Goal: Task Accomplishment & Management: Manage account settings

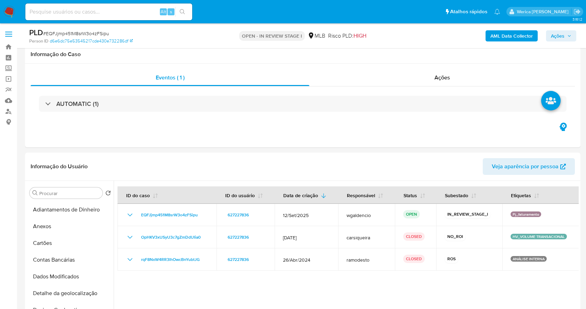
select select "10"
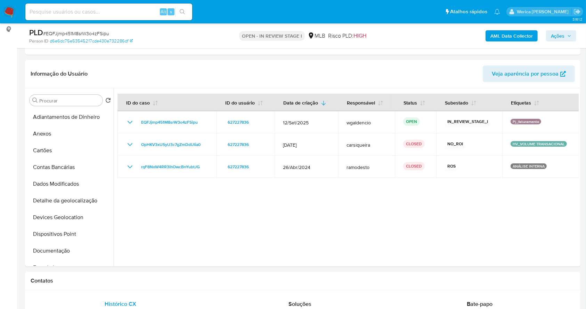
scroll to position [325, 0]
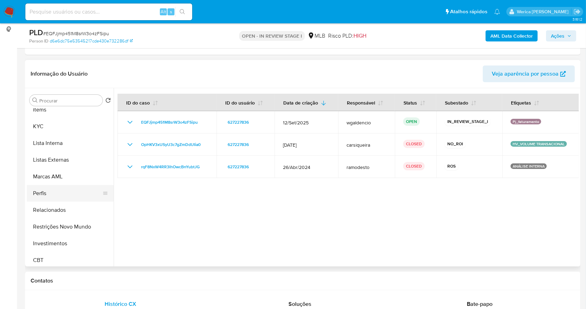
click at [64, 192] on button "Perfis" at bounding box center [67, 193] width 81 height 17
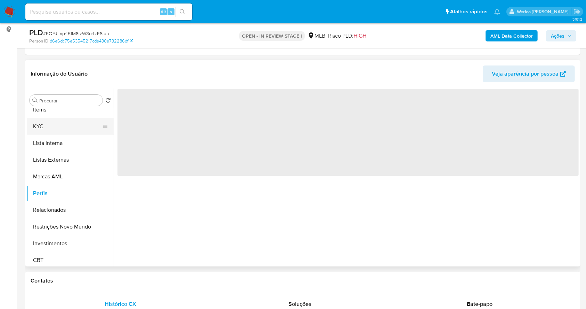
click at [57, 120] on button "KYC" at bounding box center [67, 126] width 81 height 17
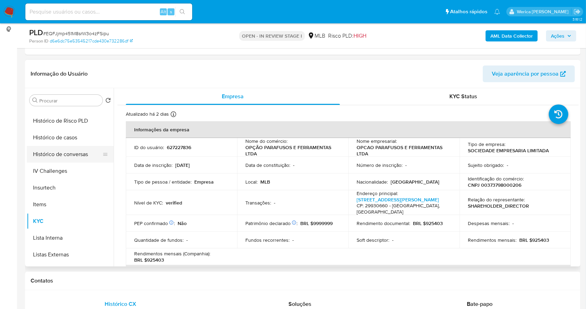
scroll to position [222, 0]
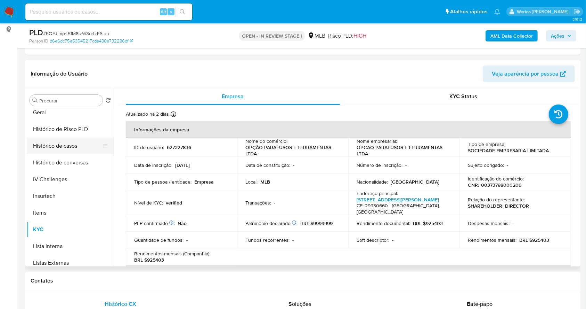
click at [64, 143] on button "Histórico de casos" at bounding box center [67, 145] width 81 height 17
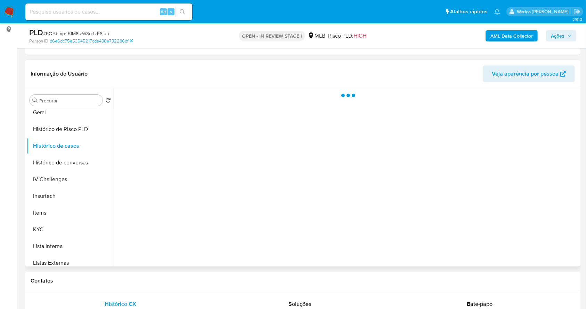
click at [173, 143] on div at bounding box center [346, 177] width 465 height 178
click at [169, 118] on div at bounding box center [346, 177] width 465 height 178
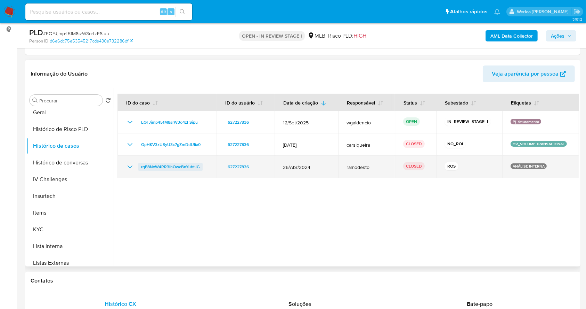
click at [161, 166] on span "rqF8NxW4RR3lhOwcBnYubtJG" at bounding box center [170, 166] width 59 height 8
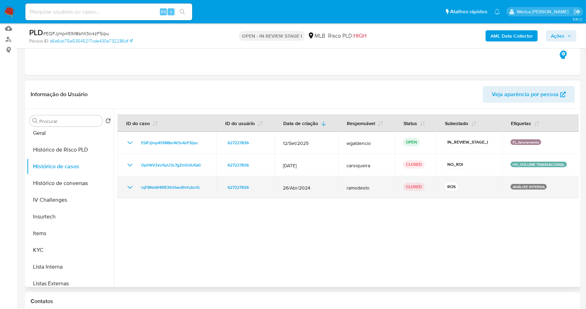
scroll to position [139, 0]
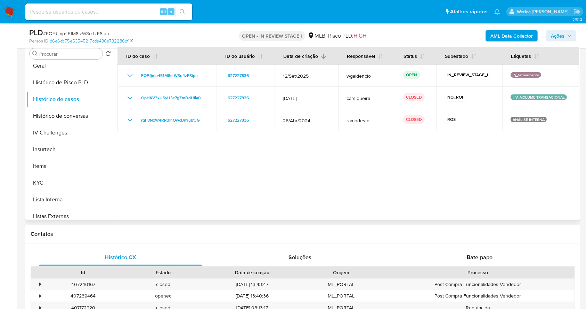
click at [448, 165] on div at bounding box center [346, 130] width 465 height 178
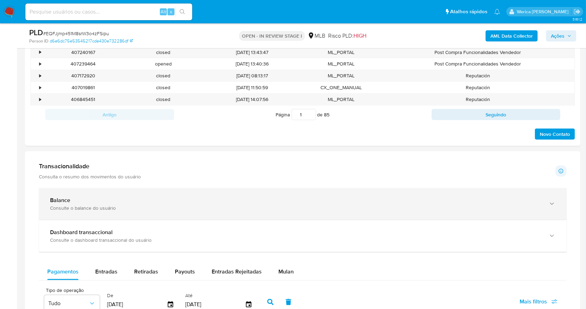
drag, startPoint x: 151, startPoint y: 196, endPoint x: 153, endPoint y: 193, distance: 4.1
click at [150, 197] on div "Balance" at bounding box center [296, 200] width 492 height 7
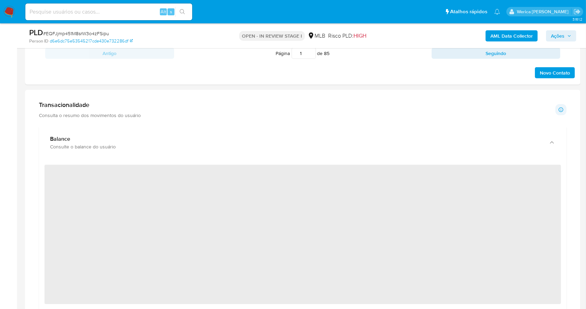
scroll to position [464, 0]
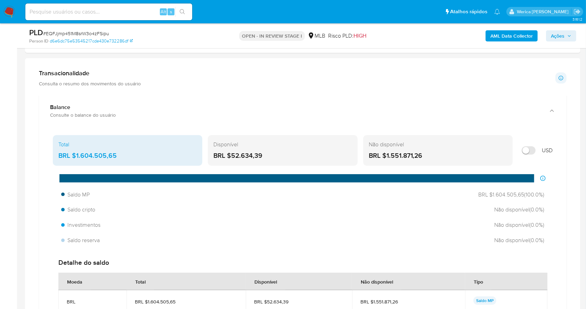
drag, startPoint x: 121, startPoint y: 154, endPoint x: 75, endPoint y: 154, distance: 45.9
click at [75, 154] on div "BRL $1.604.505,65" at bounding box center [127, 155] width 138 height 9
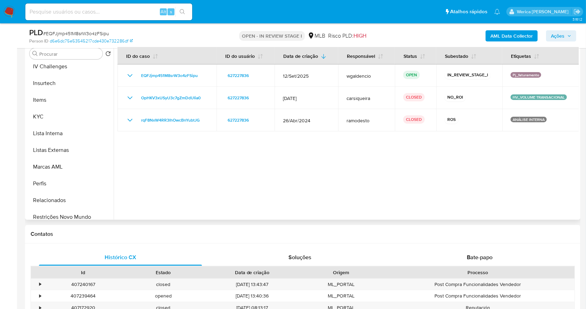
scroll to position [222, 0]
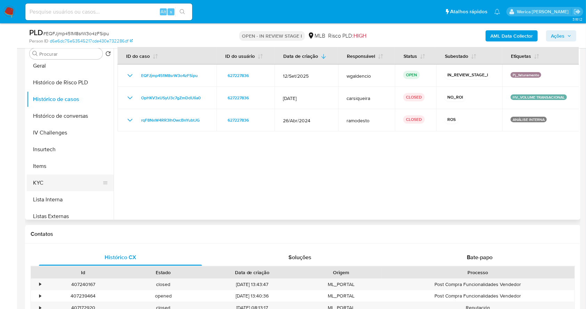
click at [56, 183] on button "KYC" at bounding box center [67, 182] width 81 height 17
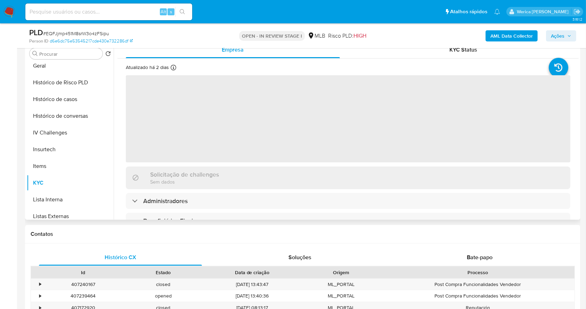
click at [225, 150] on span "‌" at bounding box center [348, 118] width 445 height 87
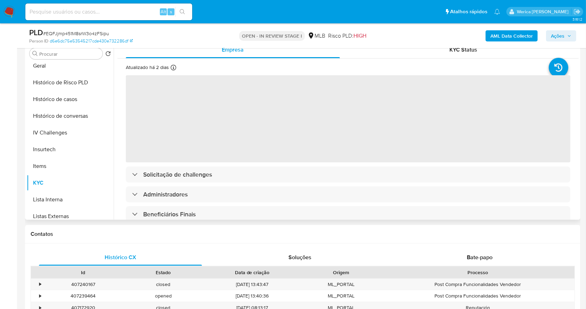
click at [226, 153] on span "‌" at bounding box center [348, 118] width 445 height 87
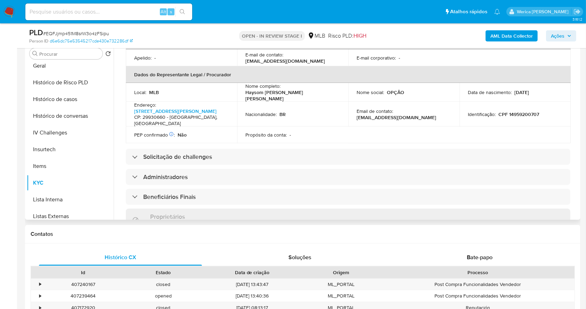
scroll to position [364, 0]
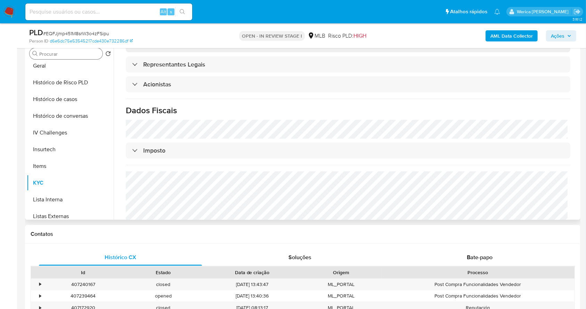
click at [47, 58] on div "Procurar" at bounding box center [66, 53] width 73 height 11
click at [60, 68] on button "Geral" at bounding box center [67, 65] width 81 height 17
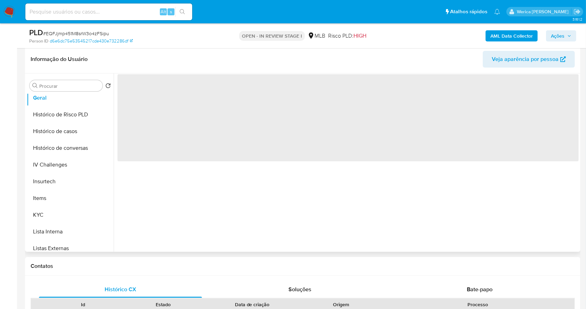
scroll to position [93, 0]
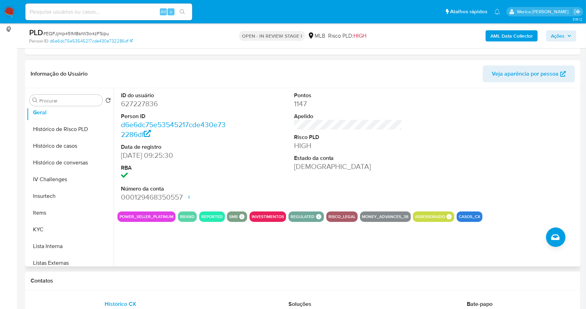
click at [494, 170] on div at bounding box center [521, 147] width 115 height 118
drag, startPoint x: 493, startPoint y: 169, endPoint x: 478, endPoint y: 142, distance: 31.9
click at [493, 169] on div at bounding box center [521, 147] width 115 height 118
click at [51, 230] on button "KYC" at bounding box center [67, 229] width 81 height 17
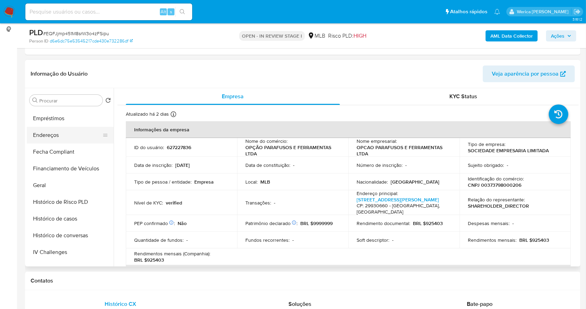
scroll to position [82, 0]
drag, startPoint x: 64, startPoint y: 200, endPoint x: 81, endPoint y: 199, distance: 16.4
click at [65, 200] on button "Endereços" at bounding box center [67, 201] width 81 height 17
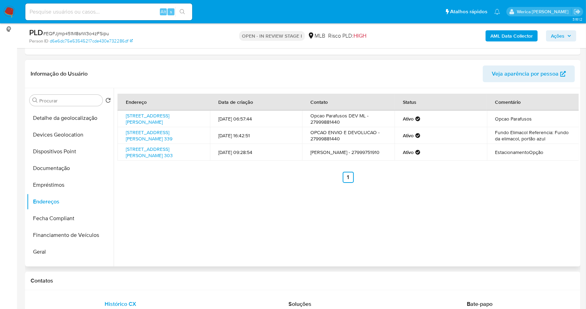
click at [501, 264] on div "Endereço Data de criação Contato Status Comentário Rua Monsenhor Guilherme Schi…" at bounding box center [346, 177] width 465 height 178
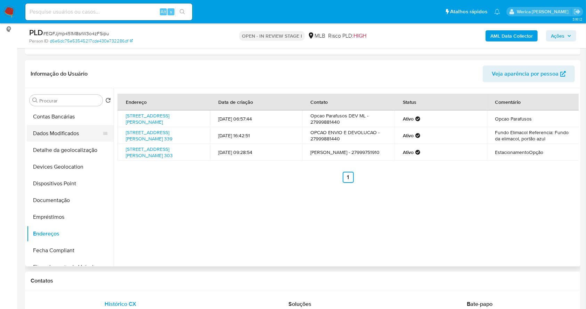
scroll to position [36, 0]
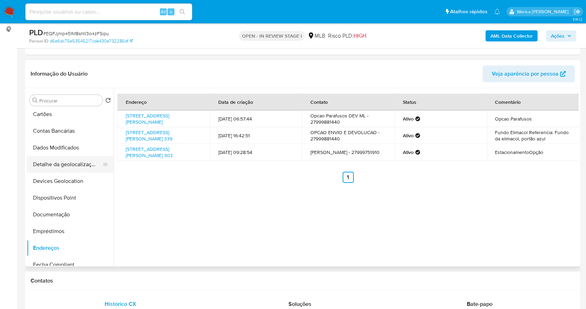
click at [67, 163] on button "Detalhe da geolocalização" at bounding box center [67, 164] width 81 height 17
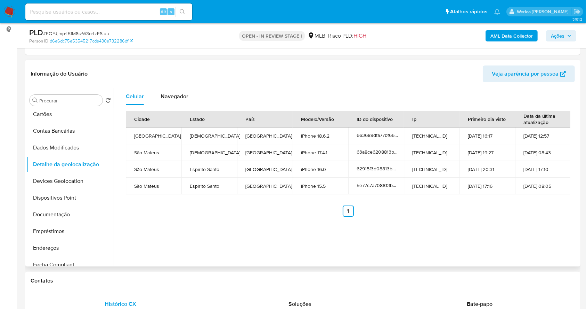
drag, startPoint x: 568, startPoint y: 259, endPoint x: 566, endPoint y: 265, distance: 5.8
click at [566, 264] on div "Celular Navegador Cidade Estado País Modelo/Versão ID do dispositivo Ip Primeir…" at bounding box center [346, 177] width 465 height 178
drag, startPoint x: 560, startPoint y: 265, endPoint x: 555, endPoint y: 274, distance: 10.4
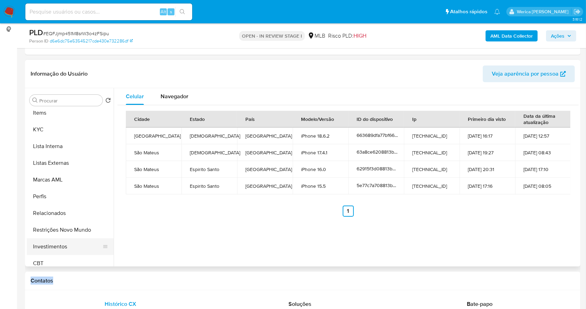
scroll to position [361, 0]
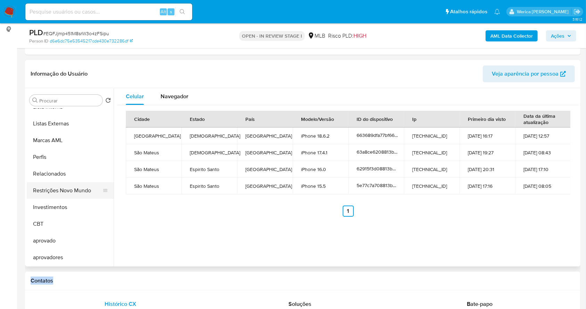
drag, startPoint x: 62, startPoint y: 191, endPoint x: 106, endPoint y: 195, distance: 45.1
click at [61, 191] on button "Restrições Novo Mundo" at bounding box center [67, 190] width 81 height 17
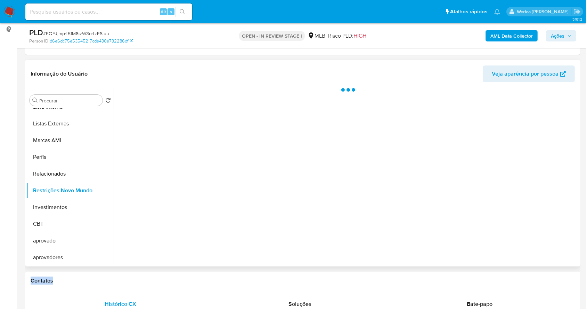
drag, startPoint x: 303, startPoint y: 219, endPoint x: 295, endPoint y: 213, distance: 10.7
click at [303, 219] on div at bounding box center [346, 177] width 465 height 178
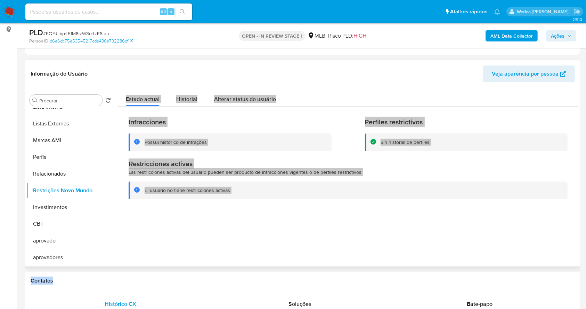
click at [175, 90] on button "Historial" at bounding box center [187, 97] width 38 height 18
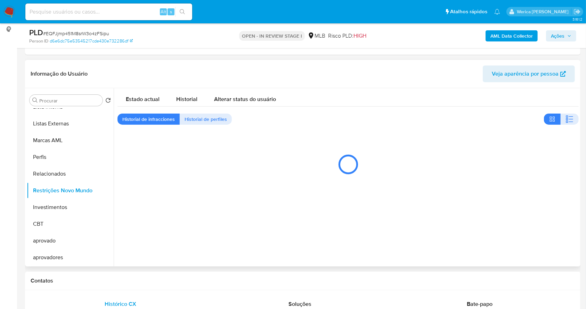
click at [449, 81] on header "Informação do Usuário Veja aparência por pessoa" at bounding box center [303, 73] width 545 height 17
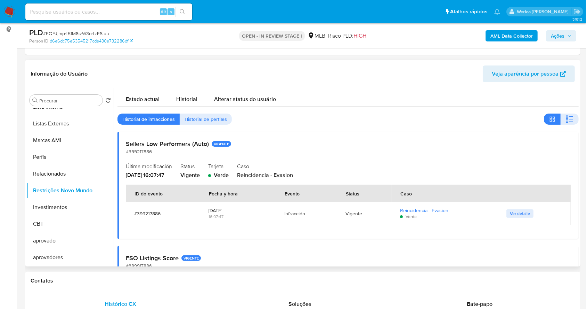
click at [572, 115] on button "button" at bounding box center [570, 118] width 18 height 11
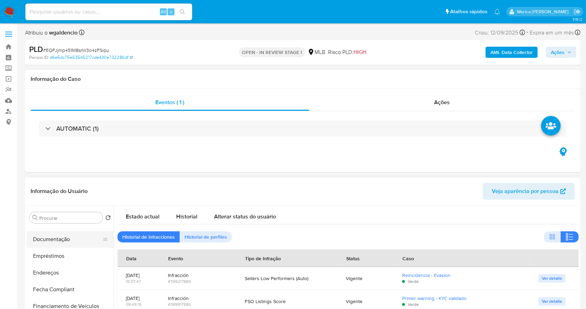
scroll to position [82, 0]
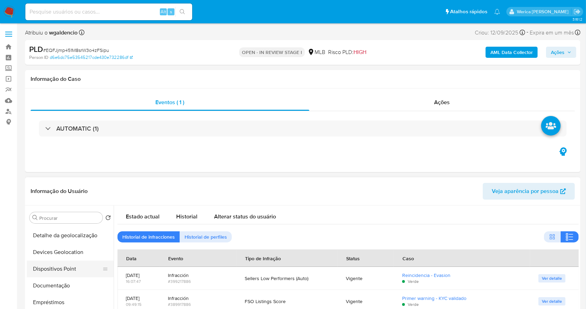
click at [61, 266] on button "Dispositivos Point" at bounding box center [67, 268] width 81 height 17
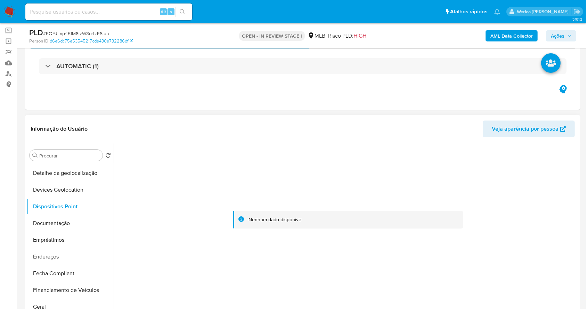
scroll to position [46, 0]
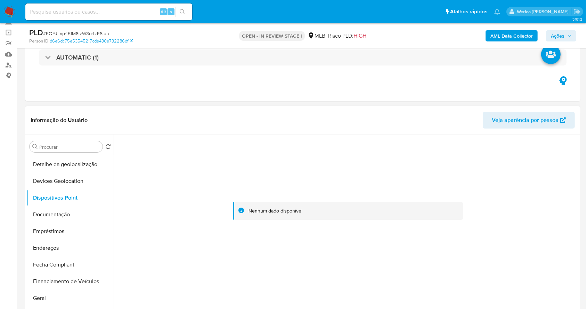
click at [542, 228] on div at bounding box center [349, 210] width 462 height 153
click at [75, 206] on button "Documentação" at bounding box center [67, 214] width 81 height 17
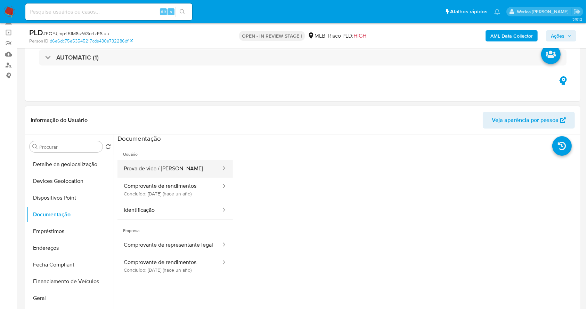
click at [197, 170] on button "Prova de vida / Selfie" at bounding box center [170, 169] width 104 height 18
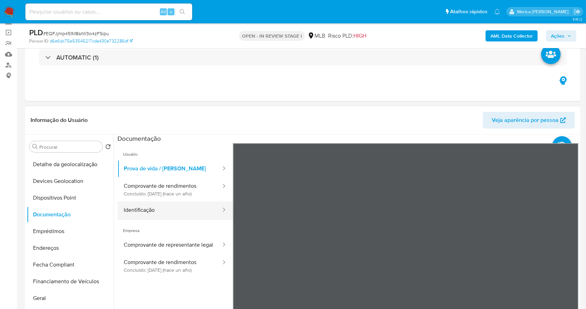
click at [196, 208] on button "Identificação" at bounding box center [170, 210] width 104 height 18
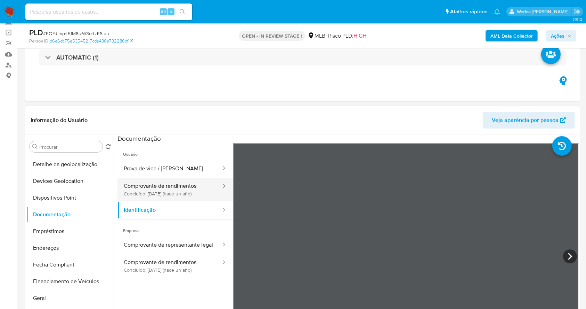
click at [206, 186] on button "Comprovante de rendimentos Concluído: 29/05/2024 (hace un año)" at bounding box center [170, 189] width 104 height 24
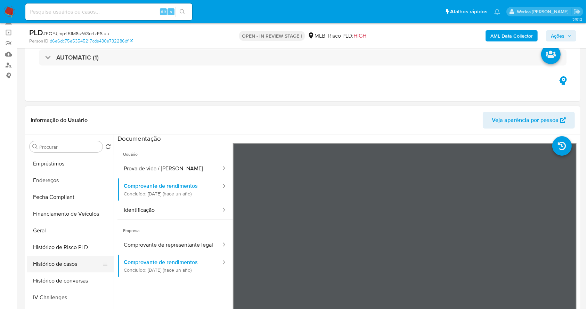
scroll to position [175, 0]
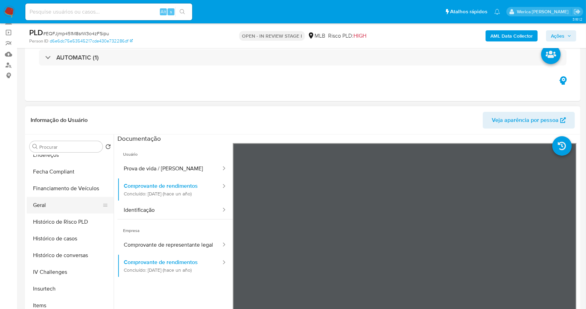
click at [64, 210] on button "Geral" at bounding box center [67, 205] width 81 height 17
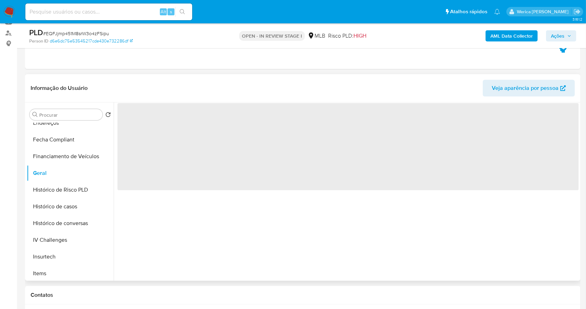
scroll to position [93, 0]
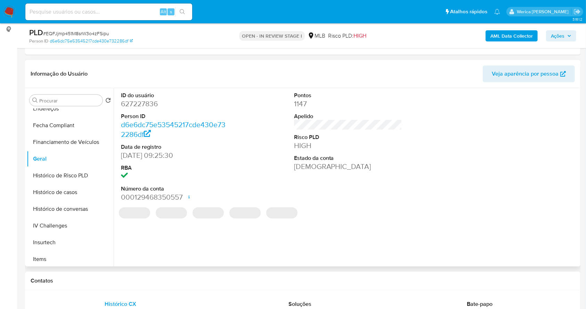
click at [131, 104] on dd "627227836" at bounding box center [175, 104] width 109 height 10
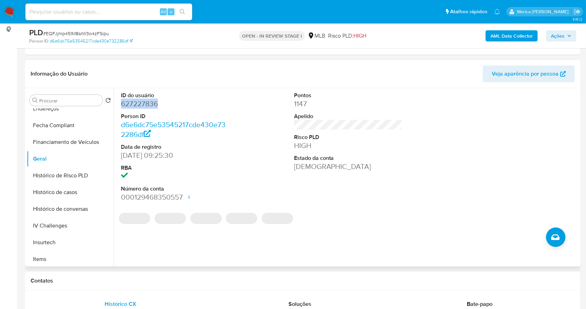
copy dd "627227836"
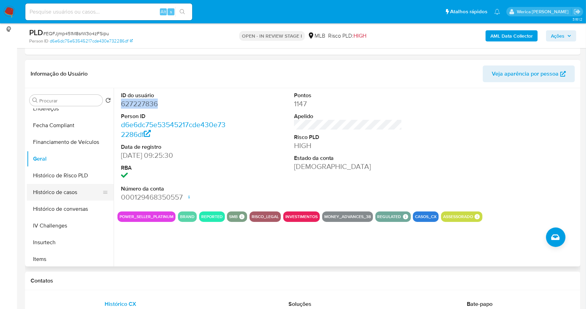
click at [55, 198] on button "Histórico de casos" at bounding box center [67, 192] width 81 height 17
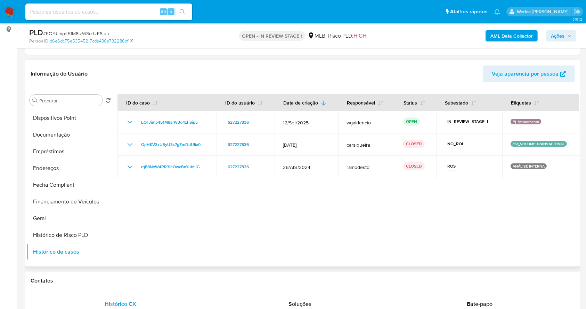
scroll to position [222, 0]
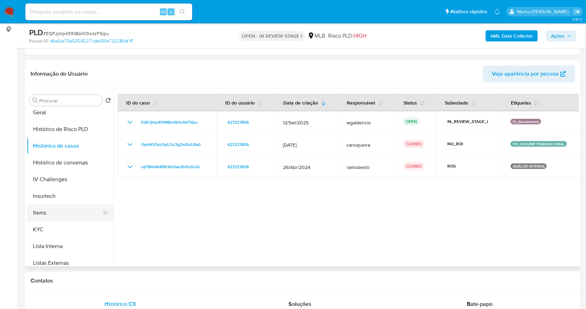
click at [37, 213] on button "Items" at bounding box center [67, 212] width 81 height 17
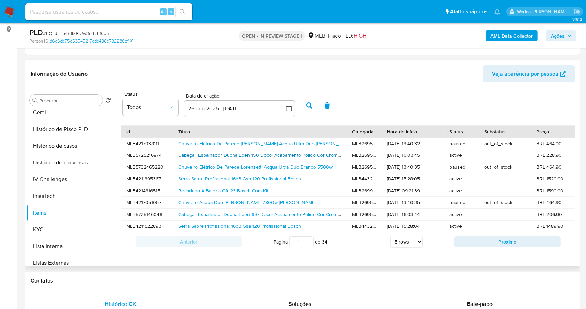
click at [270, 154] on link "Cabeça | Espalhador Ducha Eden 150 Docol Acabamento Polido Cor Cromado" at bounding box center [261, 154] width 167 height 7
click at [62, 145] on button "Histórico de casos" at bounding box center [67, 145] width 81 height 17
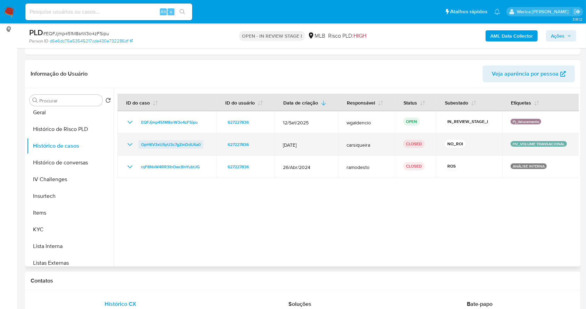
click at [192, 145] on span "OpHKV3xUSyU3c7gZmDdUIia0" at bounding box center [170, 144] width 59 height 8
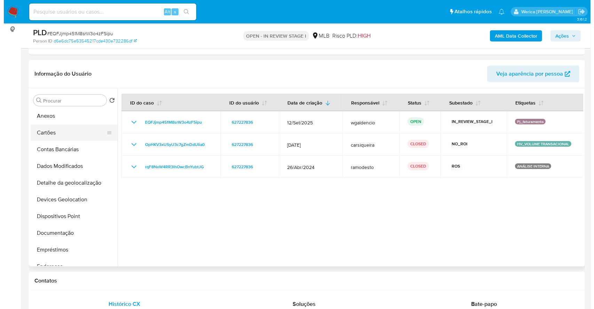
scroll to position [0, 0]
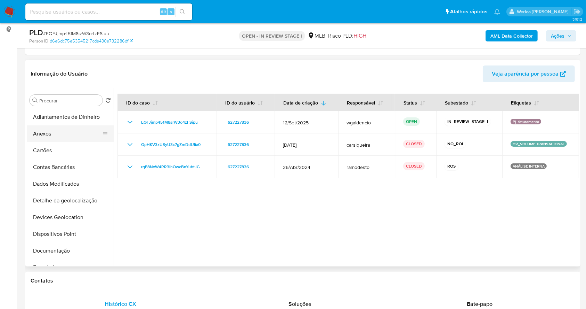
click at [70, 132] on button "Anexos" at bounding box center [67, 133] width 81 height 17
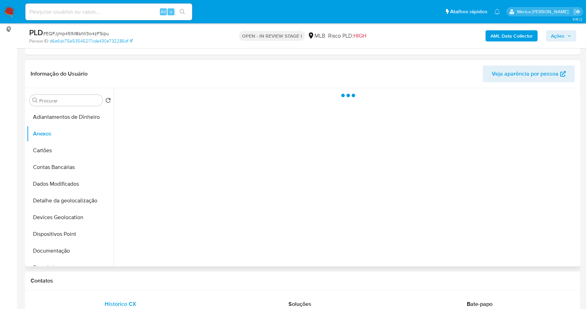
click at [538, 246] on div at bounding box center [346, 177] width 465 height 178
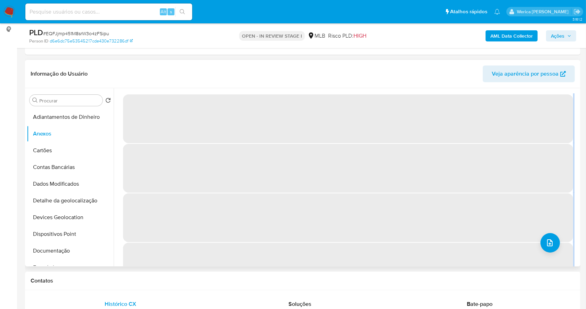
click at [561, 258] on span "‌" at bounding box center [348, 266] width 450 height 49
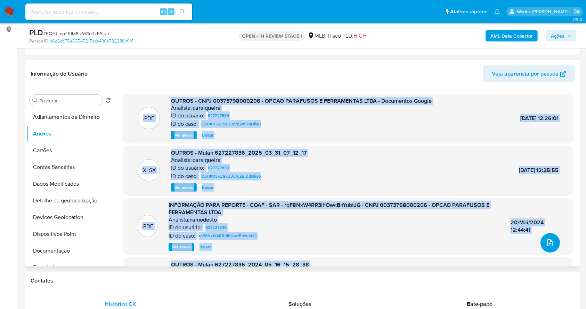
click at [546, 240] on icon "upload-file" at bounding box center [550, 242] width 8 height 8
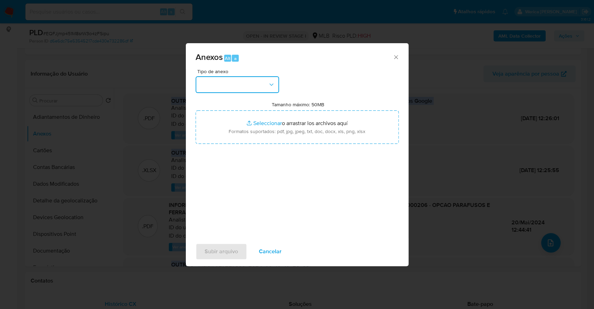
click at [228, 86] on button "button" at bounding box center [236, 84] width 83 height 17
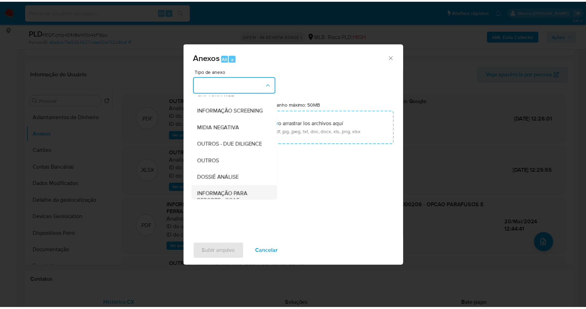
scroll to position [107, 0]
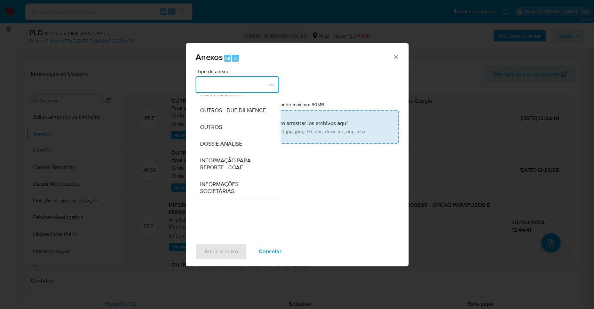
drag, startPoint x: 233, startPoint y: 148, endPoint x: 272, endPoint y: 124, distance: 45.9
click at [232, 148] on div "DOSSIÊ ANÁLISE" at bounding box center [235, 143] width 71 height 17
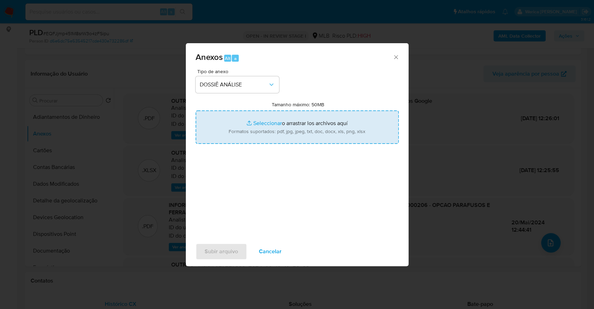
type input "C:\fakepath\Declinio - EQFJjmp451M8srW3o4zFSipu - CNPJ 00373798000206 - OPCAO P…"
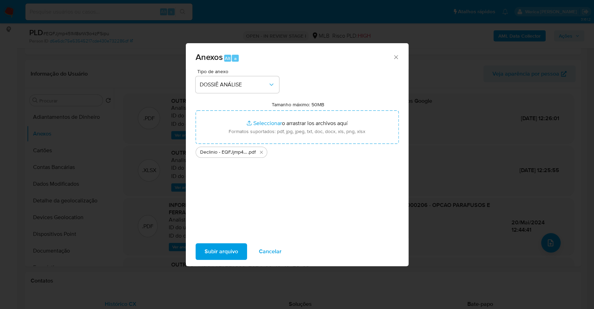
click at [228, 246] on span "Subir arquivo" at bounding box center [221, 250] width 33 height 15
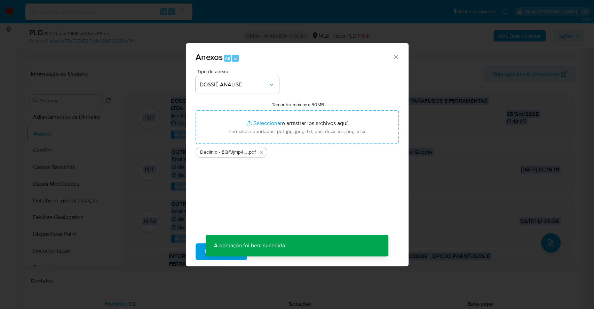
click at [426, 61] on div "Anexos Alt a Tipo de anexo DOSSIÊ ANÁLISE Tamanho máximo: 50MB Seleccionar arch…" at bounding box center [297, 154] width 594 height 309
click at [410, 80] on div "Anexos Alt a Tipo de anexo Tamanho máximo: 50MB Seleccionar archivos Selecciona…" at bounding box center [297, 154] width 594 height 309
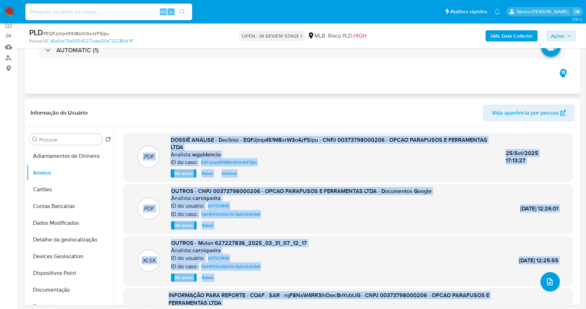
scroll to position [0, 0]
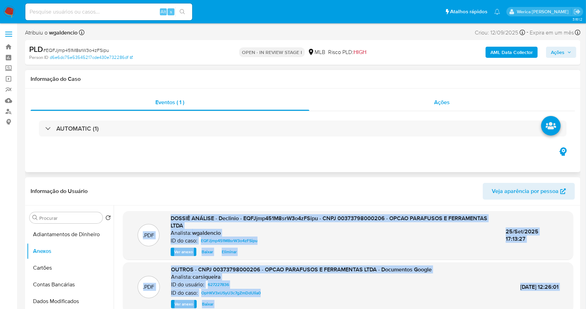
click at [446, 103] on span "Ações" at bounding box center [443, 102] width 16 height 8
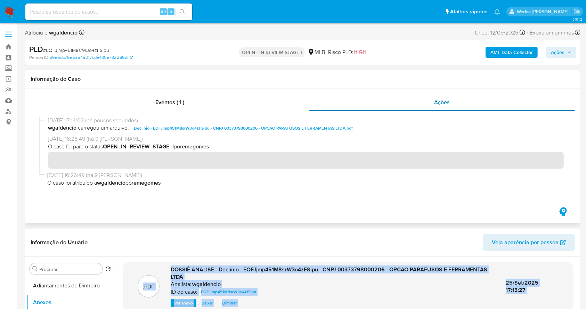
drag, startPoint x: 272, startPoint y: 105, endPoint x: 329, endPoint y: 109, distance: 57.2
click at [271, 105] on div "Eventos ( 1 )" at bounding box center [170, 102] width 279 height 17
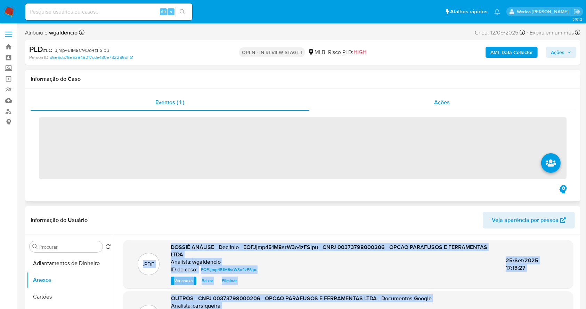
click at [469, 106] on div "Ações" at bounding box center [443, 102] width 266 height 17
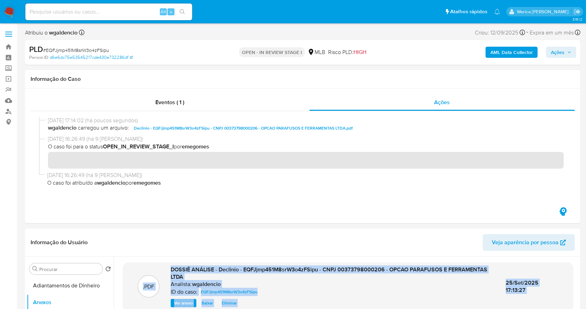
click at [512, 51] on b "AML Data Collector" at bounding box center [512, 52] width 42 height 11
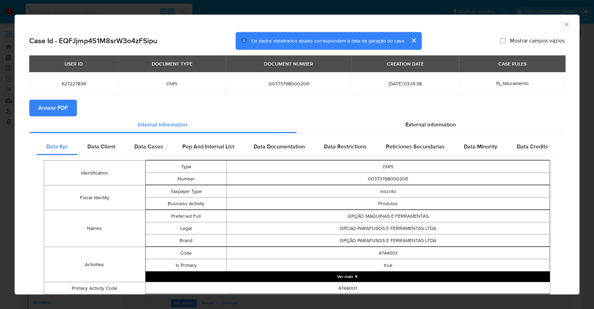
click at [56, 105] on span "Anexar PDF" at bounding box center [53, 107] width 30 height 15
click at [563, 23] on icon "Fechar a janela" at bounding box center [566, 24] width 7 height 7
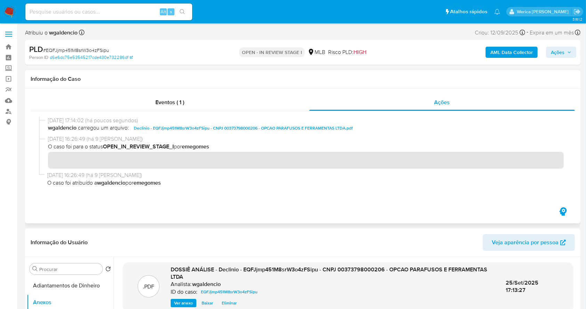
click at [287, 88] on div "Eventos ( 1 ) Ações" at bounding box center [303, 155] width 556 height 135
click at [285, 99] on div "Eventos ( 1 )" at bounding box center [170, 102] width 279 height 17
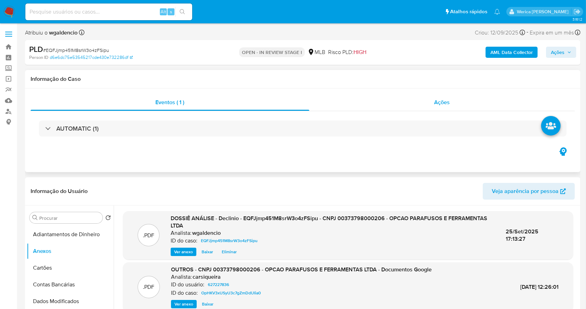
click at [402, 103] on div "Ações" at bounding box center [443, 102] width 266 height 17
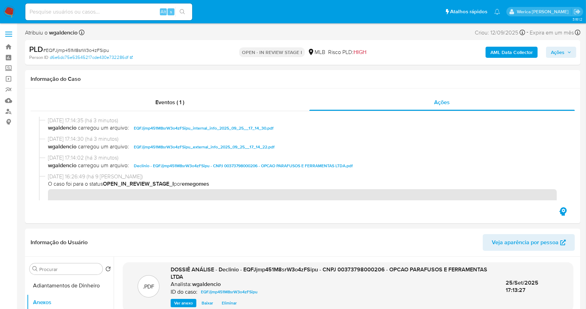
click at [572, 63] on div "PLD # EQFJjmp451M8srW3o4zFSipu Person ID d6e6dc75e53545217cde430e732286df OPEN …" at bounding box center [303, 52] width 556 height 25
drag, startPoint x: 584, startPoint y: 54, endPoint x: 576, endPoint y: 53, distance: 8.0
click at [555, 54] on span "Ações" at bounding box center [558, 52] width 14 height 11
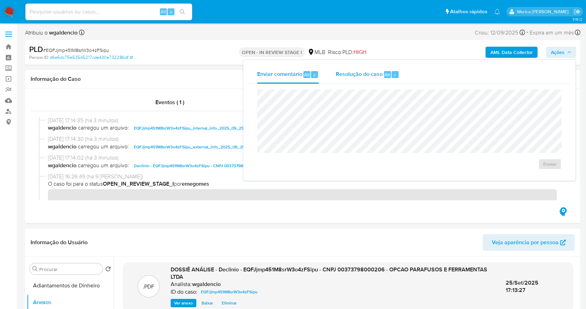
click at [389, 78] on div "Resolução do caso Alt r" at bounding box center [368, 74] width 64 height 18
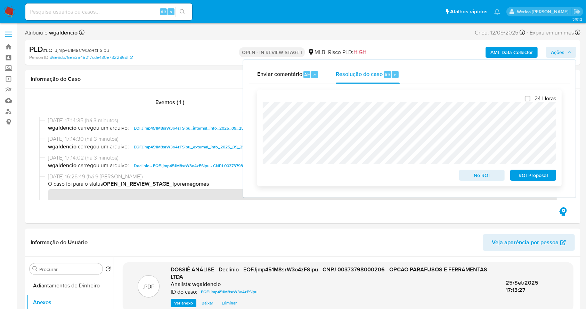
click at [470, 177] on span "No ROI" at bounding box center [482, 175] width 36 height 10
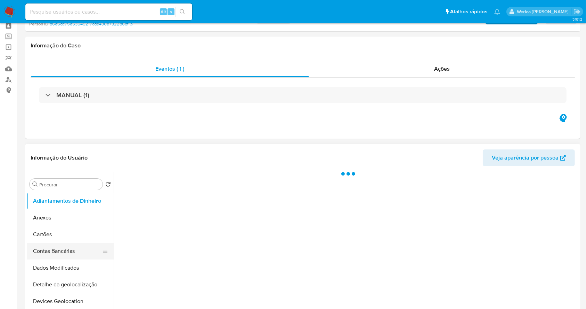
scroll to position [46, 0]
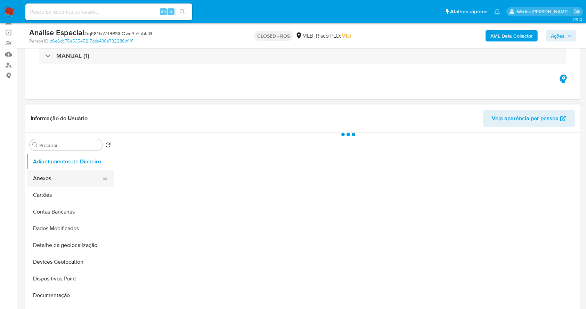
select select "10"
click at [64, 183] on button "Anexos" at bounding box center [67, 178] width 81 height 17
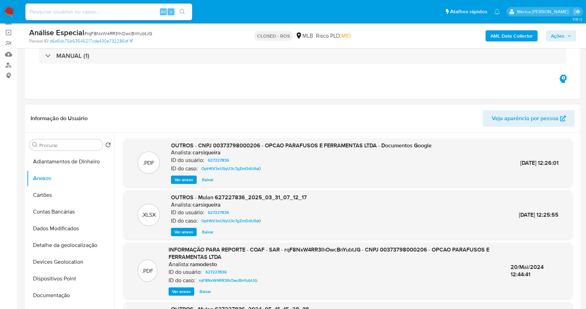
click at [183, 176] on span "Ver anexo" at bounding box center [184, 179] width 19 height 7
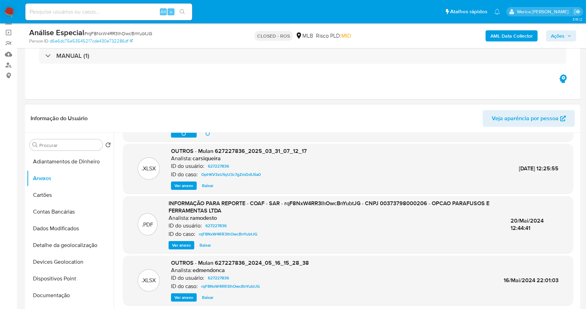
click at [185, 244] on span "Ver anexo" at bounding box center [181, 244] width 19 height 7
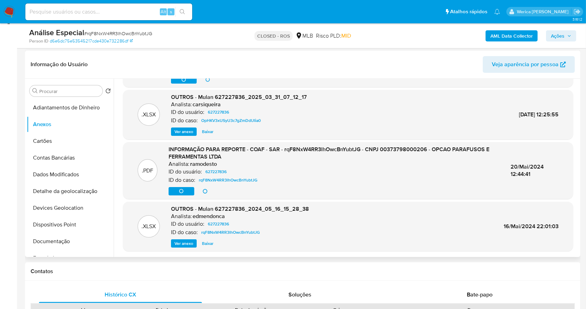
scroll to position [93, 0]
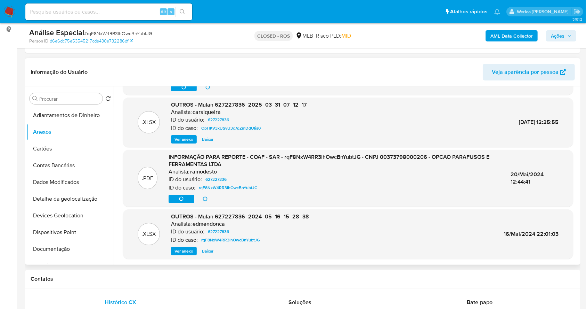
click at [150, 180] on p ".PDF" at bounding box center [147, 178] width 11 height 8
click at [58, 155] on button "Cartões" at bounding box center [67, 148] width 81 height 17
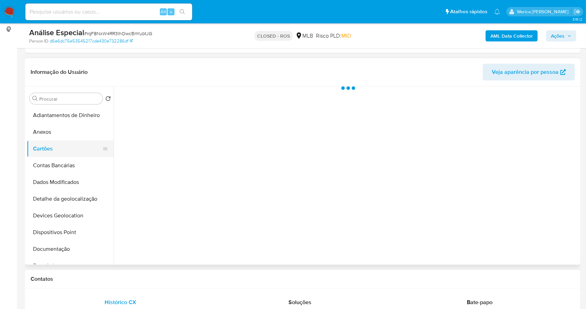
scroll to position [0, 0]
click at [53, 139] on button "Anexos" at bounding box center [67, 131] width 81 height 17
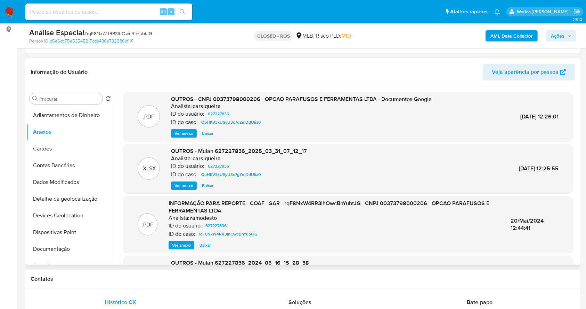
click at [358, 184] on div ".XLSX OUTROS - Mulan 627227836_2025_03_31_07_12_17 Analista: carsiqueira ID do …" at bounding box center [348, 168] width 443 height 42
click at [181, 246] on span "Ver anexo" at bounding box center [181, 244] width 19 height 7
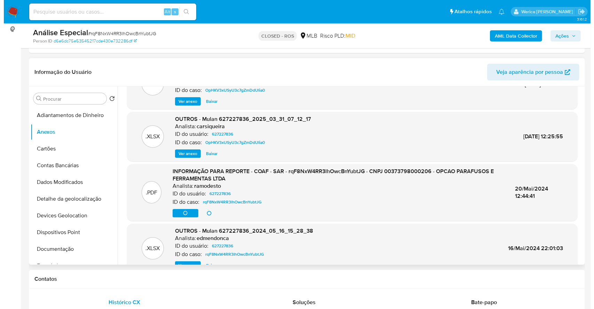
scroll to position [46, 0]
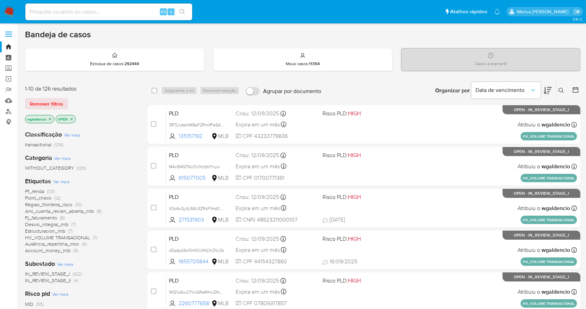
click at [7, 54] on link "Painel" at bounding box center [41, 57] width 83 height 11
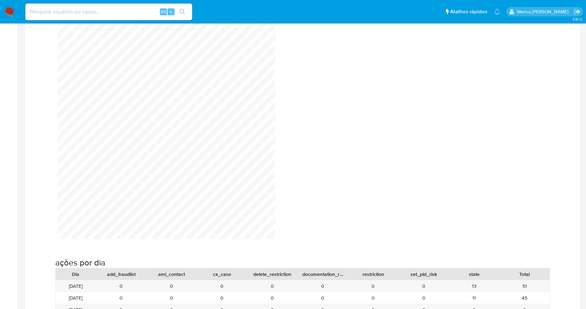
scroll to position [649, 0]
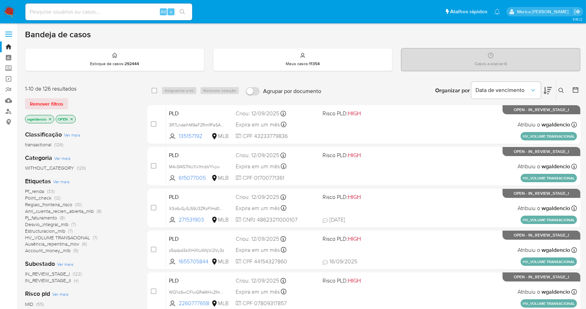
click at [560, 35] on div "Bandeja de casos" at bounding box center [303, 34] width 556 height 10
click at [562, 88] on icon at bounding box center [561, 90] width 5 height 5
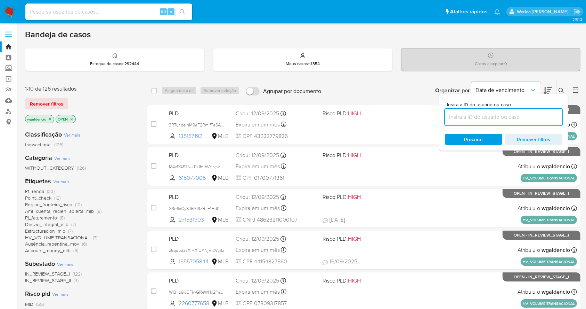
click at [523, 118] on input at bounding box center [504, 116] width 118 height 9
type input "421454562"
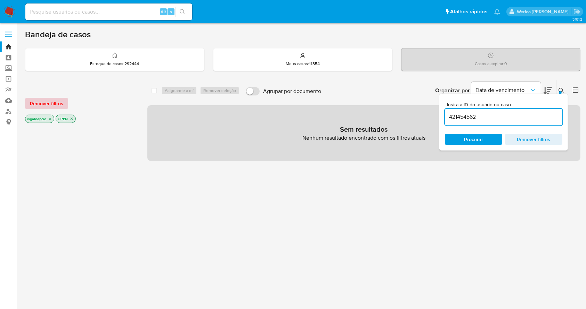
click at [54, 100] on span "Remover filtros" at bounding box center [46, 103] width 33 height 10
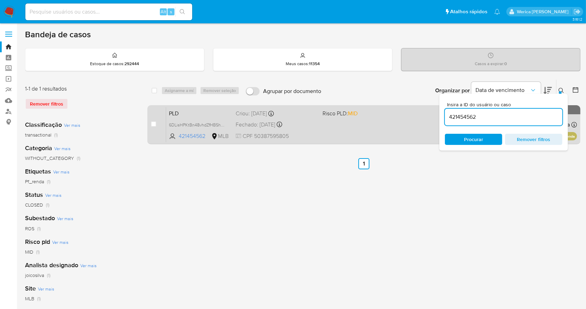
click at [328, 120] on div "PLD 6DLisHPKtBn48vhdZfHBShPG 421454562 MLB Risco PLD: MID Criou: 12/07/2025 Cri…" at bounding box center [371, 124] width 411 height 35
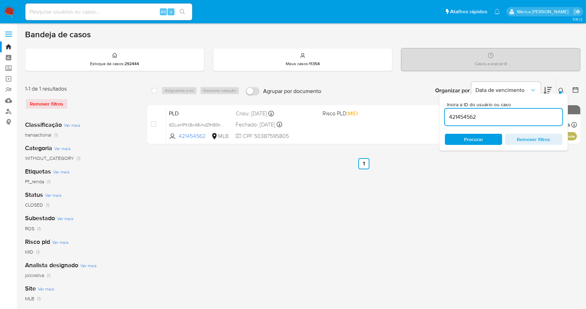
click at [560, 94] on div "Insira a ID do usuário ou caso 421454562 Procurar Remover filtros" at bounding box center [504, 122] width 129 height 57
click at [562, 92] on icon at bounding box center [562, 91] width 6 height 6
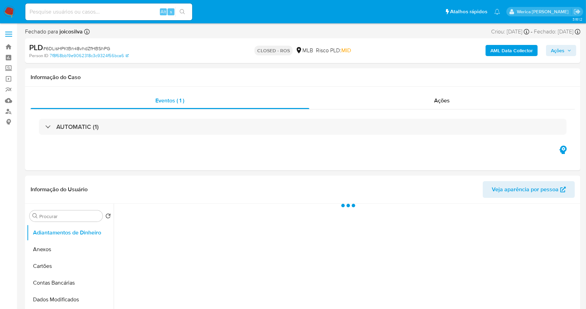
select select "10"
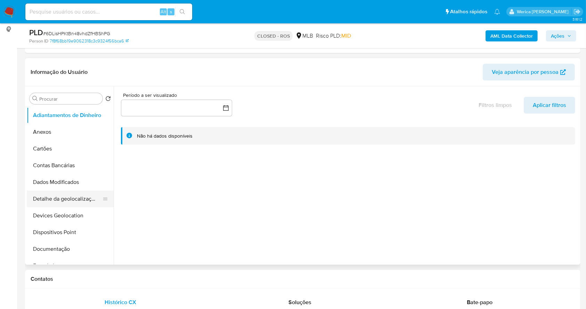
scroll to position [185, 0]
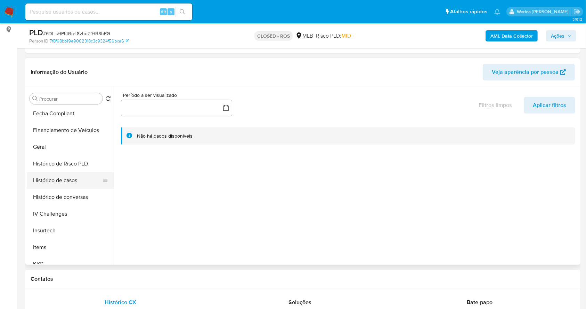
click at [66, 182] on button "Histórico de casos" at bounding box center [67, 180] width 81 height 17
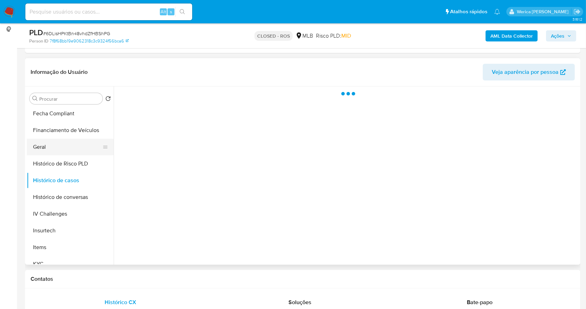
click at [52, 147] on button "Geral" at bounding box center [67, 146] width 81 height 17
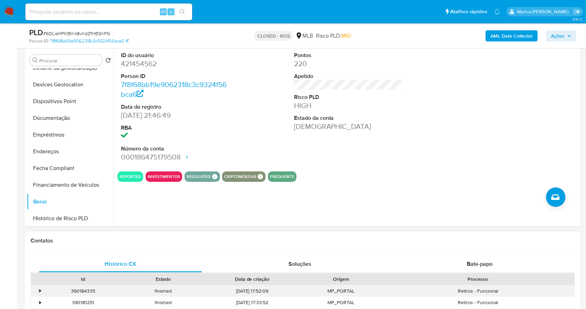
scroll to position [145, 0]
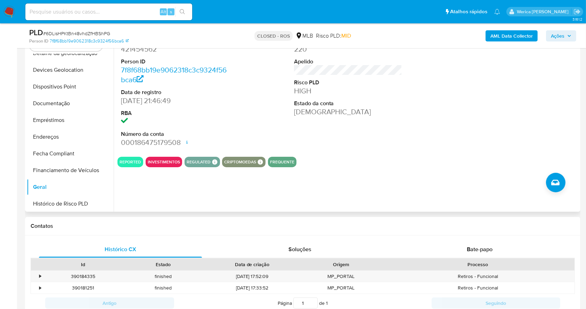
click at [453, 168] on div "ID do usuário 421454562 Person ID 7f8f68bb19e9062318c3c9324f56bca6 Data de regi…" at bounding box center [346, 122] width 465 height 178
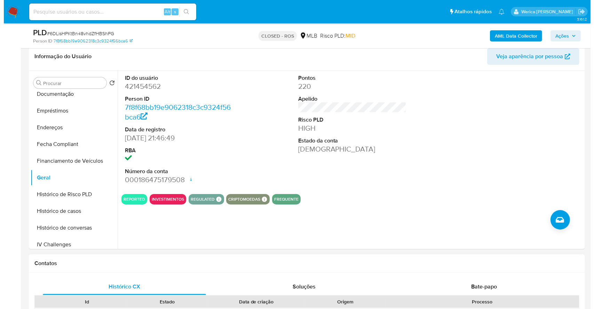
scroll to position [192, 0]
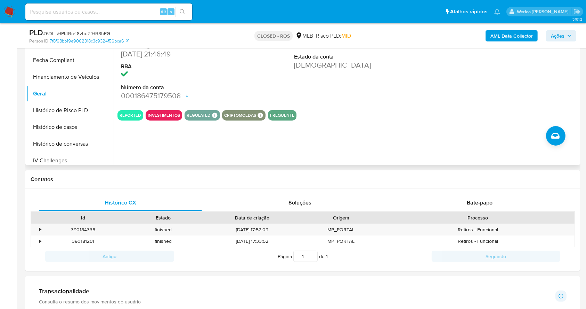
click at [546, 140] on div "ID do usuário 421454562 Person ID 7f8f68bb19e9062318c3c9324f56bca6 Data de regi…" at bounding box center [346, 76] width 465 height 178
click at [554, 136] on icon "Criar caso manual" at bounding box center [556, 136] width 8 height 6
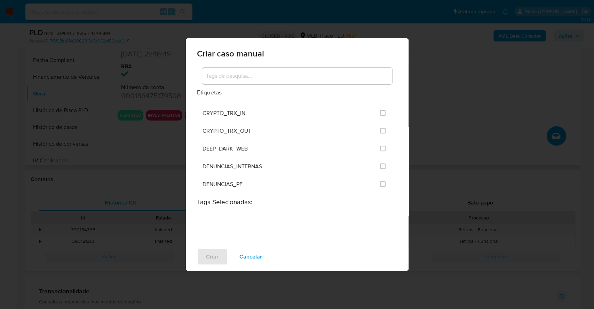
scroll to position [325, 0]
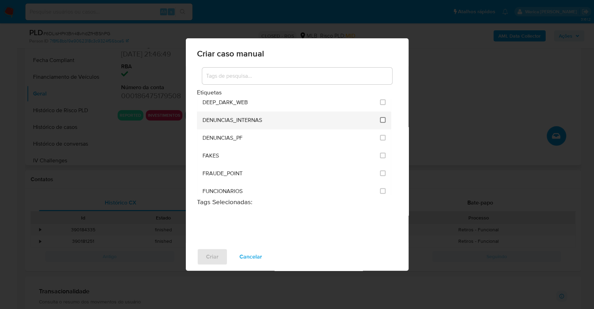
click at [380, 119] on input "1967" at bounding box center [383, 120] width 6 height 6
checkbox input "true"
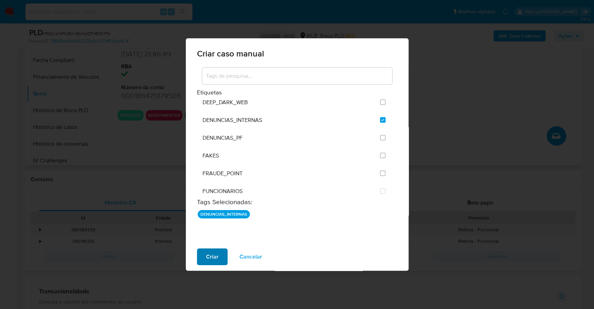
click at [217, 256] on span "Criar" at bounding box center [212, 256] width 13 height 15
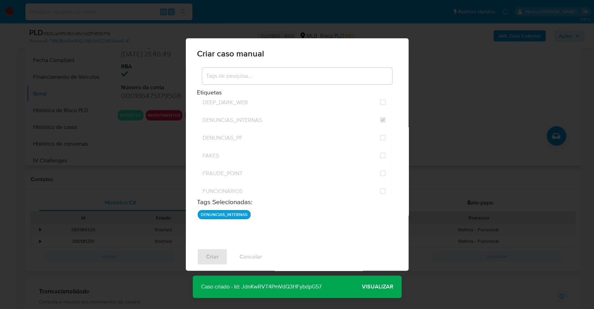
click at [378, 286] on span "Visualizar" at bounding box center [377, 286] width 31 height 0
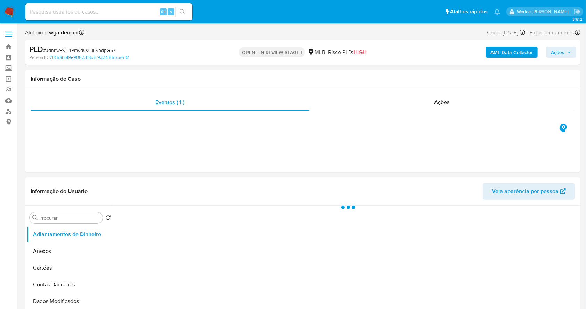
select select "10"
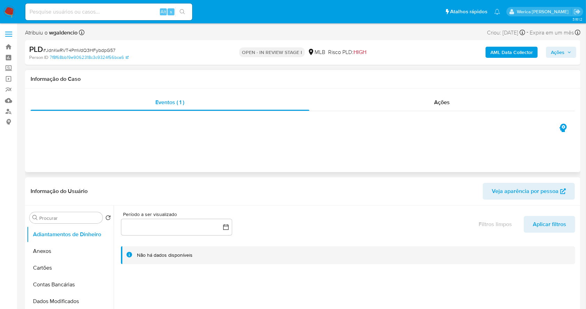
click at [442, 157] on div "Eventos ( 1 ) Ações" at bounding box center [303, 129] width 556 height 83
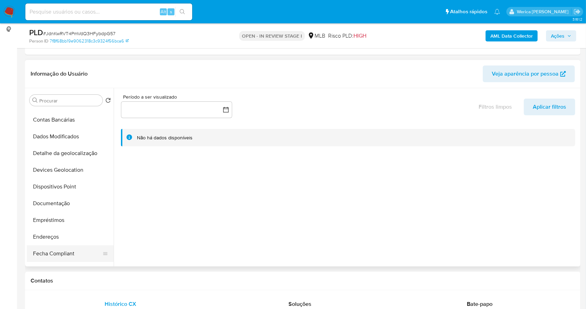
scroll to position [139, 0]
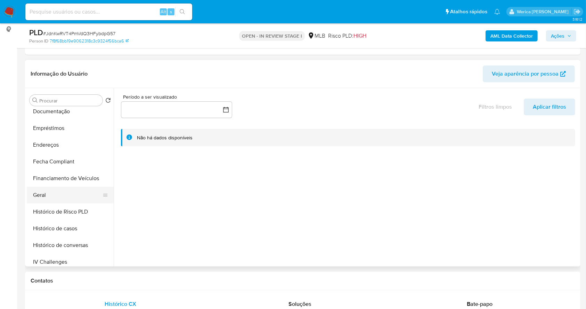
click at [66, 197] on button "Geral" at bounding box center [67, 194] width 81 height 17
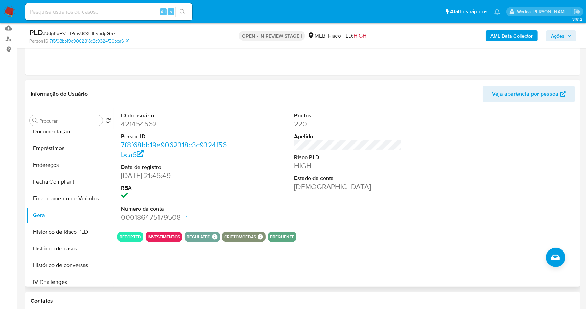
scroll to position [93, 0]
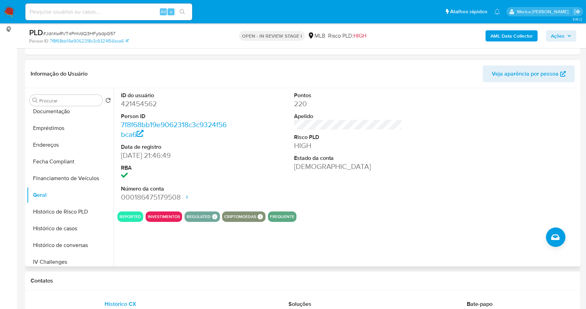
click at [498, 147] on div at bounding box center [521, 147] width 115 height 118
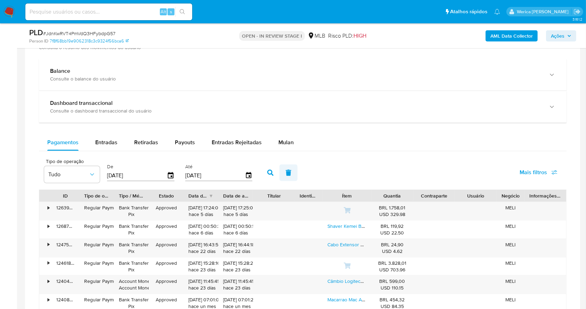
scroll to position [510, 0]
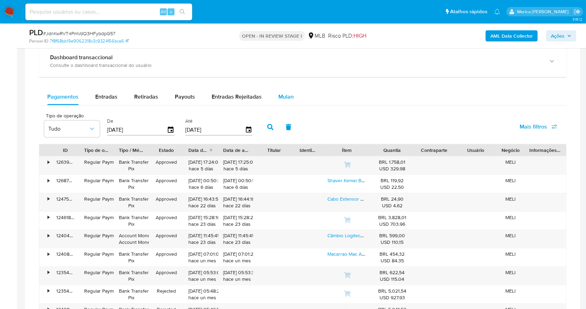
drag, startPoint x: 280, startPoint y: 104, endPoint x: 281, endPoint y: 99, distance: 5.7
click at [281, 99] on div "Mulan" at bounding box center [286, 96] width 15 height 17
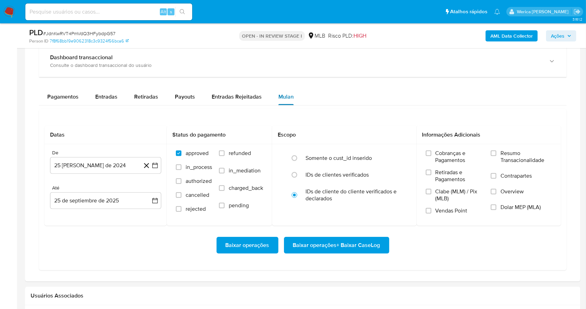
click at [281, 99] on span "Mulan" at bounding box center [286, 97] width 15 height 8
click at [78, 162] on button "25 de agosto de 2024" at bounding box center [105, 165] width 111 height 17
drag, startPoint x: 106, startPoint y: 185, endPoint x: 120, endPoint y: 190, distance: 14.7
click at [106, 185] on div "agosto 2024 agosto 2024 lun lunes mar martes mié miércoles jue jueves vie viern…" at bounding box center [105, 231] width 111 height 110
click at [120, 193] on button "agosto 2024" at bounding box center [106, 190] width 39 height 7
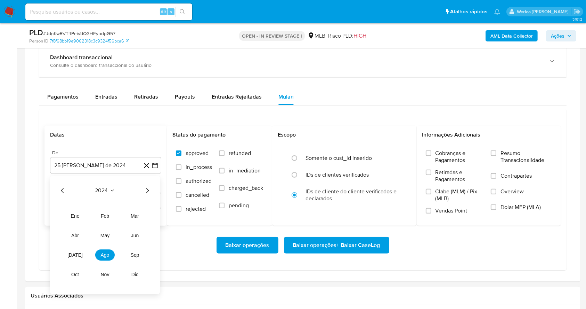
click at [147, 191] on icon "Año siguiente" at bounding box center [147, 190] width 8 height 8
click at [103, 253] on span "ago" at bounding box center [105, 255] width 9 height 6
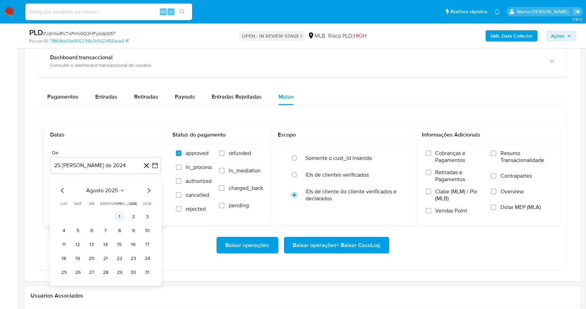
click at [123, 216] on button "1" at bounding box center [119, 216] width 11 height 11
click at [437, 209] on span "Vendas Point" at bounding box center [452, 210] width 32 height 7
click at [432, 209] on input "Vendas Point" at bounding box center [429, 211] width 6 height 6
click at [442, 191] on span "Clabe (MLM) / Pix (MLB)" at bounding box center [460, 195] width 49 height 14
click at [432, 191] on input "Clabe (MLM) / Pix (MLB)" at bounding box center [429, 192] width 6 height 6
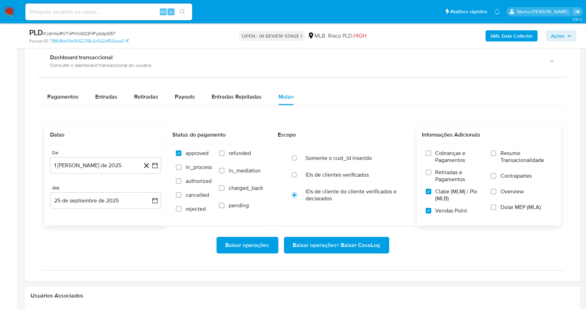
click at [454, 170] on span "Retiradas e Pagamentos" at bounding box center [460, 176] width 49 height 14
click at [432, 170] on input "Retiradas e Pagamentos" at bounding box center [429, 172] width 6 height 6
click at [458, 161] on span "Cobranças e Pagamentos" at bounding box center [460, 157] width 49 height 14
click at [501, 174] on span "Contrapartes" at bounding box center [516, 175] width 31 height 7
click at [497, 174] on input "Contrapartes" at bounding box center [494, 176] width 6 height 6
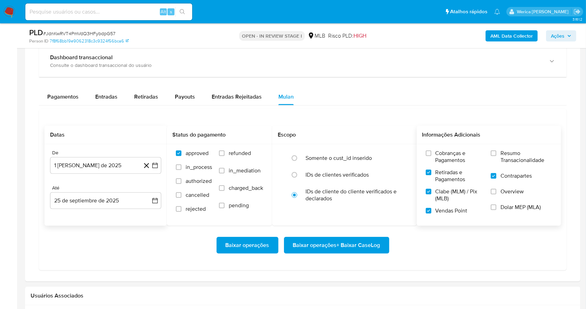
click at [508, 191] on span "Overview" at bounding box center [512, 191] width 23 height 7
click at [497, 191] on input "Overview" at bounding box center [494, 192] width 6 height 6
click at [504, 206] on span "Dolar MEP (MLA)" at bounding box center [521, 206] width 40 height 7
click at [497, 206] on input "Dolar MEP (MLA)" at bounding box center [494, 207] width 6 height 6
click at [515, 162] on span "Resumo Transacionalidade" at bounding box center [526, 157] width 51 height 14
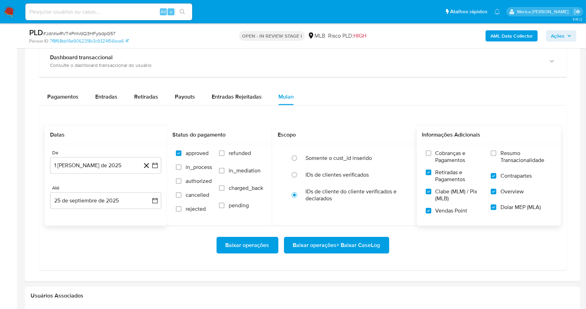
click at [497, 156] on input "Resumo Transacionalidade" at bounding box center [494, 153] width 6 height 6
click at [449, 164] on label "Cobranças e Pagamentos" at bounding box center [455, 159] width 58 height 19
click at [432, 156] on input "Cobranças e Pagamentos" at bounding box center [429, 153] width 6 height 6
click at [385, 237] on button "Baixar operações + Baixar CaseLog" at bounding box center [336, 245] width 105 height 17
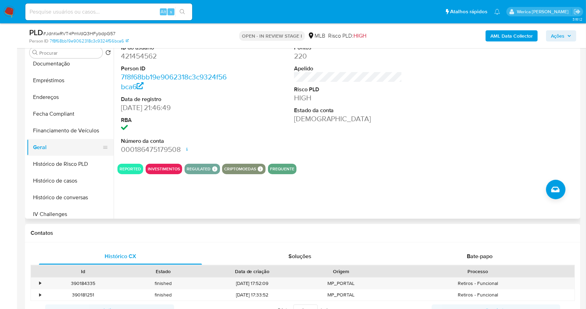
scroll to position [93, 0]
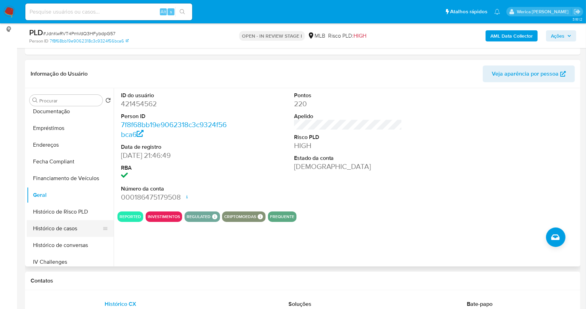
click at [67, 224] on button "Histórico de casos" at bounding box center [67, 228] width 81 height 17
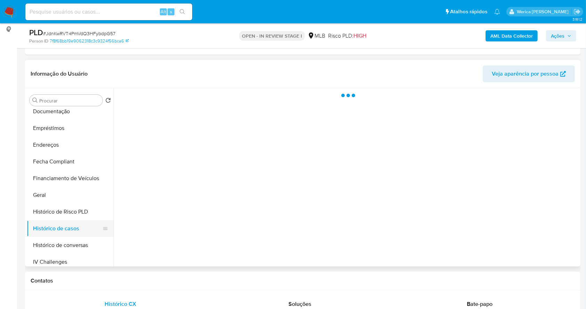
click at [67, 224] on button "Histórico de casos" at bounding box center [67, 228] width 81 height 17
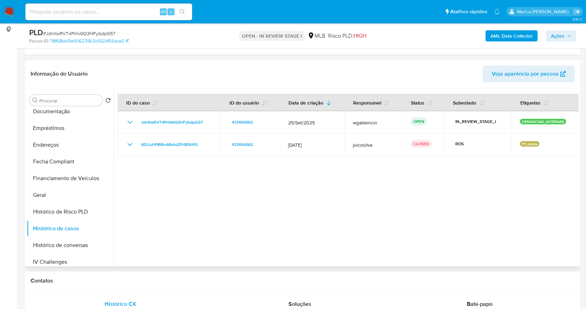
click at [537, 216] on div at bounding box center [346, 177] width 465 height 178
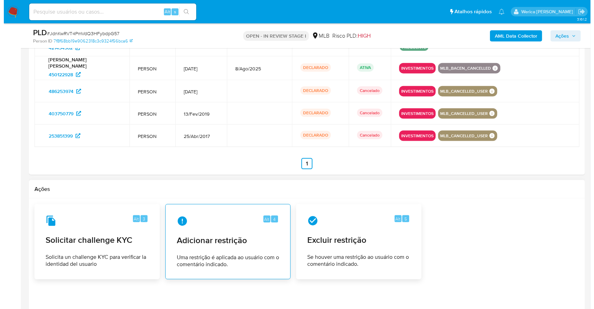
scroll to position [942, 0]
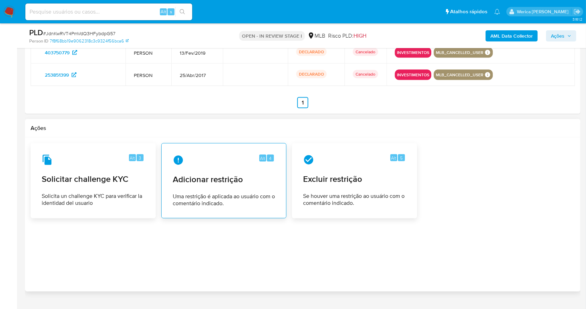
click at [266, 193] on span "Uma restrição é aplicada ao usuário com o comentário indicado." at bounding box center [224, 200] width 102 height 14
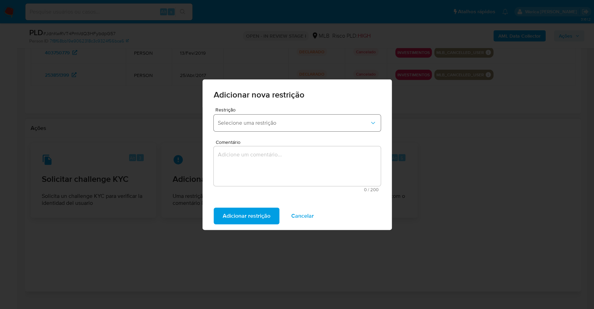
click at [280, 129] on button "Selecione uma restrição" at bounding box center [297, 122] width 167 height 17
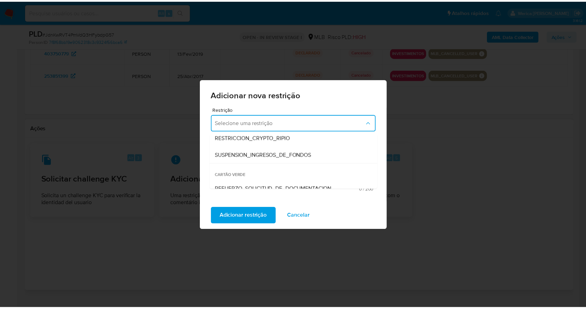
scroll to position [162, 0]
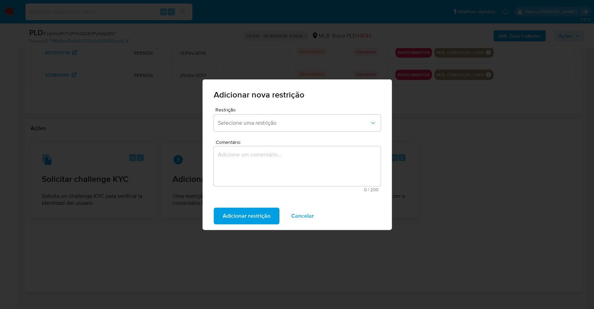
click at [430, 163] on div "Adicionar nova restrição Restrição Selecione uma restrição Comentário 0 / 200 2…" at bounding box center [297, 154] width 594 height 309
click at [310, 213] on span "Cancelar" at bounding box center [302, 215] width 23 height 15
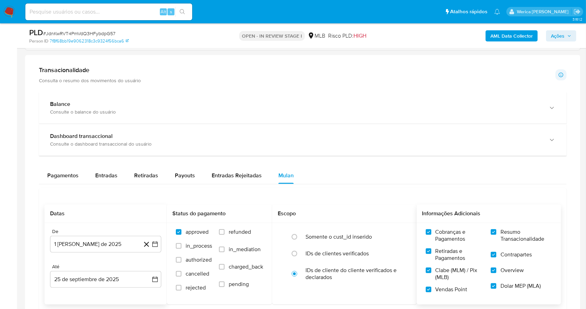
scroll to position [432, 0]
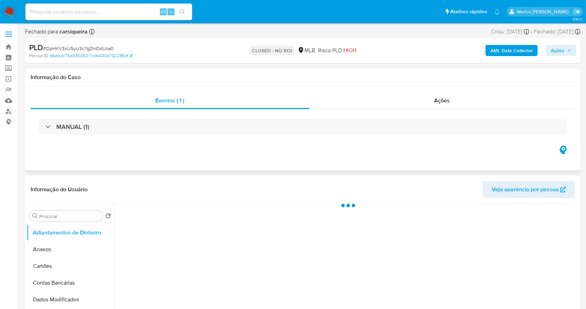
click at [453, 114] on div "MANUAL (1)" at bounding box center [303, 126] width 545 height 35
click at [445, 102] on span "Ações" at bounding box center [443, 100] width 16 height 8
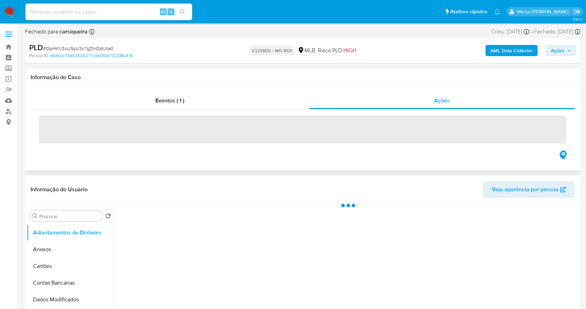
select select "10"
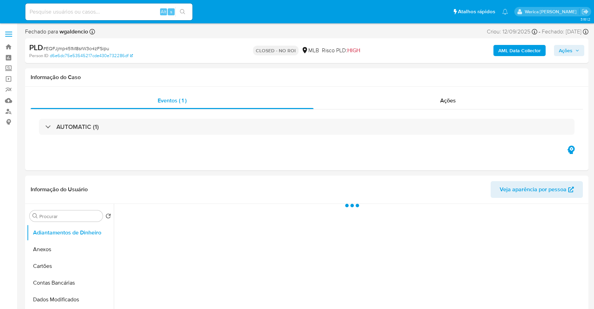
select select "10"
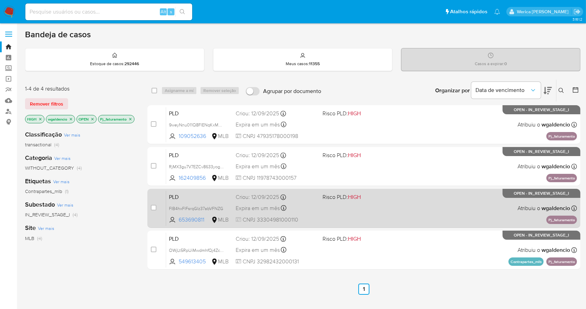
click at [444, 202] on div "PLD FIB4hxFlFsrqGlz37abVFNZG 653690811 MLB Risco PLD: HIGH Criou: 12/09/2025 Cr…" at bounding box center [371, 207] width 411 height 35
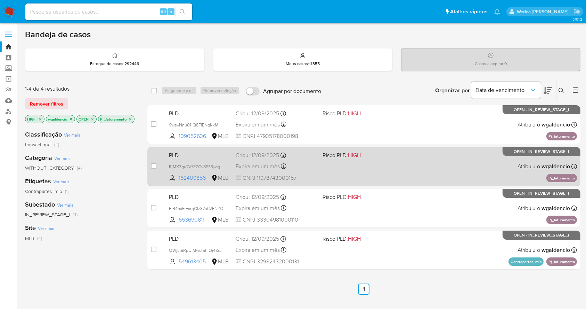
click at [430, 163] on div "PLD RjMX3gu7V7EZCv8633yogyPt 162409856 MLB Risco PLD: HIGH Criou: 12/09/2025 Cr…" at bounding box center [371, 166] width 411 height 35
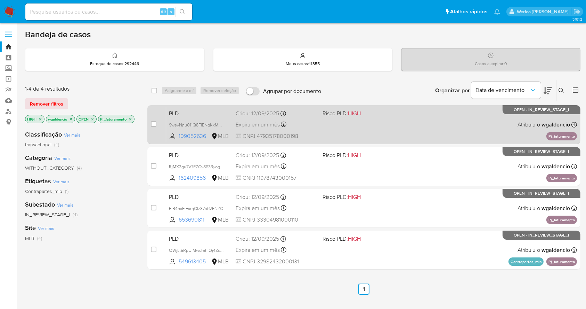
click at [419, 127] on div "PLD 9weyNnu011Q8FlENqKxMB3Fh 109052636 MLB Risco PLD: HIGH Criou: 12/09/2025 Cr…" at bounding box center [371, 124] width 411 height 35
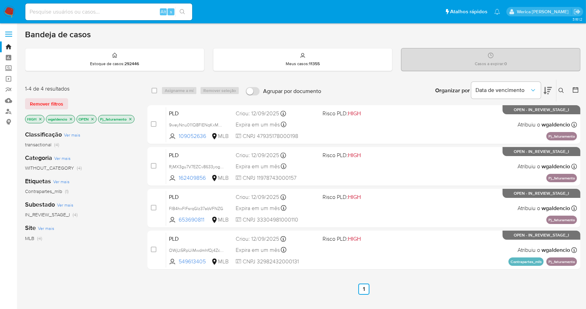
click at [130, 118] on icon "close-filter" at bounding box center [130, 119] width 4 height 4
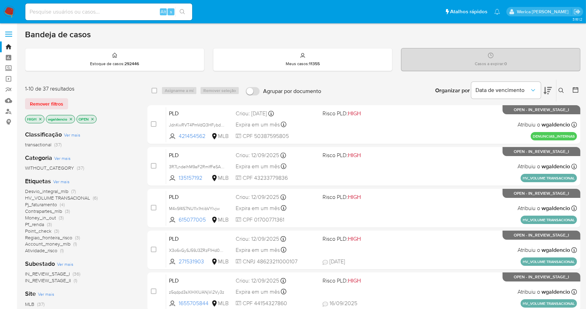
click at [52, 193] on span "Desvio_integral_mlb" at bounding box center [46, 190] width 43 height 7
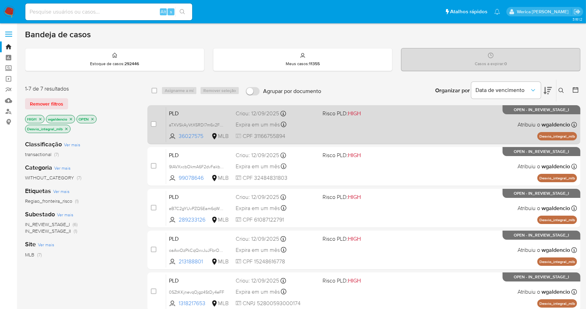
click at [383, 133] on div "PLD aTXVSkAyVtX5RDl7m6x2FqLv 36027575 MLB Risco PLD: HIGH Criou: 12/09/2025 Cri…" at bounding box center [371, 124] width 411 height 35
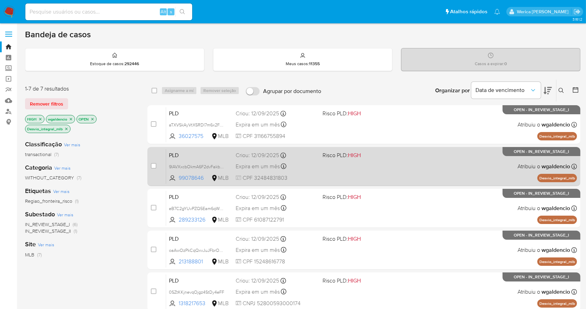
click at [417, 157] on div "PLD 9IAVXxcbOkmA6F2dvFakbwr7 99078646 MLB Risco PLD: HIGH Criou: 12/09/2025 Cri…" at bounding box center [371, 166] width 411 height 35
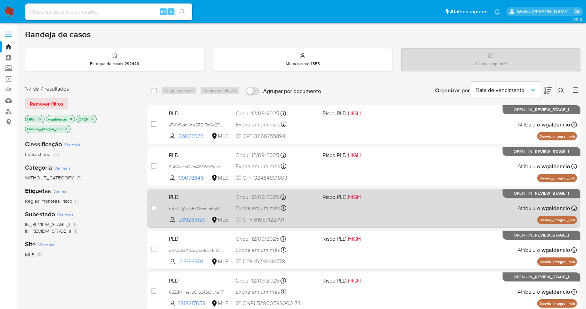
click at [428, 195] on div "PLD eB7C2gYUvPZQ5Eam6qW7J4tG 289233126 MLB Risco PLD: HIGH Criou: 12/09/2025 Cr…" at bounding box center [371, 207] width 411 height 35
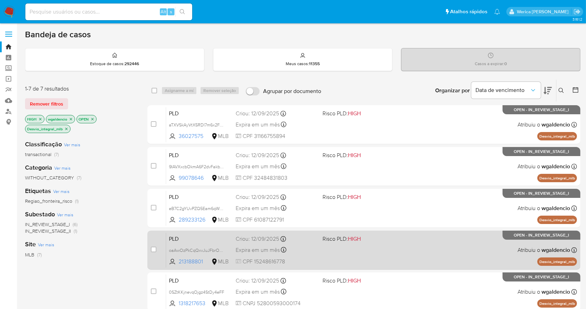
drag, startPoint x: 412, startPoint y: 235, endPoint x: 411, endPoint y: 242, distance: 6.6
click at [411, 242] on div "case-item-checkbox Incapaz de atribuir o caso PLD oaAwOzPkCqQxvJuJFbrOyYB8 2131…" at bounding box center [363, 249] width 433 height 39
click at [411, 242] on div "PLD oaAwOzPkCqQxvJuJFbrOyYB8 213188801 MLB Risco PLD: HIGH Criou: 12/09/2025 Cr…" at bounding box center [371, 249] width 411 height 35
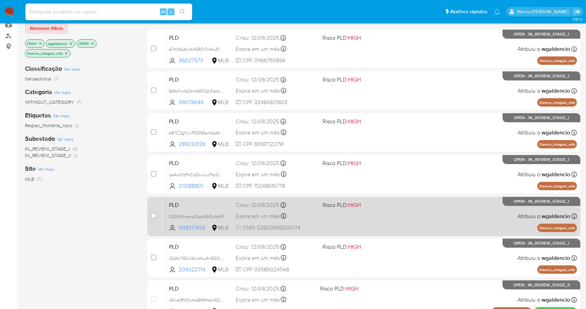
scroll to position [93, 0]
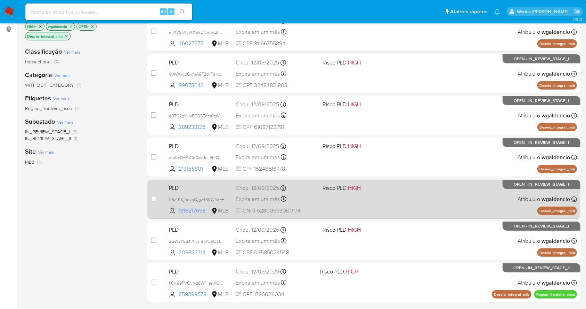
click at [385, 204] on div "PLD 0SZtKKjnevqOjgz4StDy4eFF 1318217653 MLB Risco PLD: HIGH Criou: 12/09/2025 C…" at bounding box center [371, 198] width 411 height 35
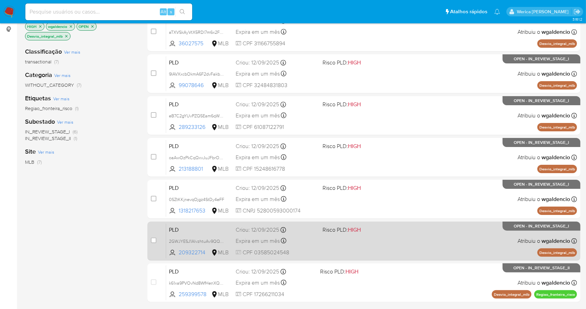
click at [378, 242] on div "PLD 2GWJYESJ1AIvzhtuAv9QQhuw 209322714 MLB Risco PLD: HIGH Criou: 12/09/2025 Cr…" at bounding box center [371, 240] width 411 height 35
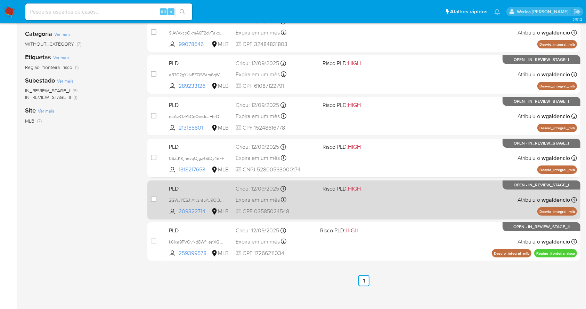
scroll to position [140, 0]
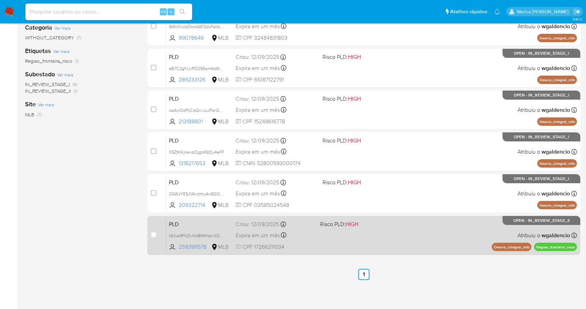
click at [411, 253] on div "case-item-checkbox Incapaz de atribuir o caso PLD k61xa9PVOvNd8WfHenXQ2h1z 2593…" at bounding box center [363, 235] width 433 height 39
click at [413, 248] on div "PLD k61xa9PVOvNd8WfHenXQ2h1z 259399578 MLB Risco PLD: HIGH Criou: 12/09/2025 Cr…" at bounding box center [371, 234] width 411 height 35
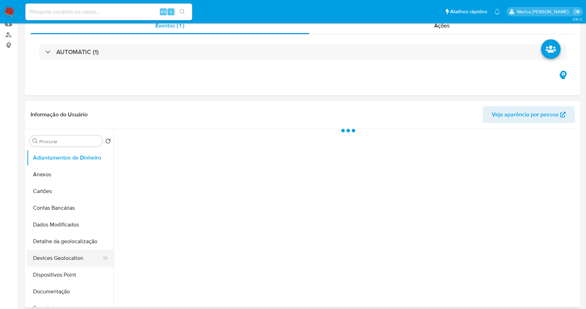
scroll to position [139, 0]
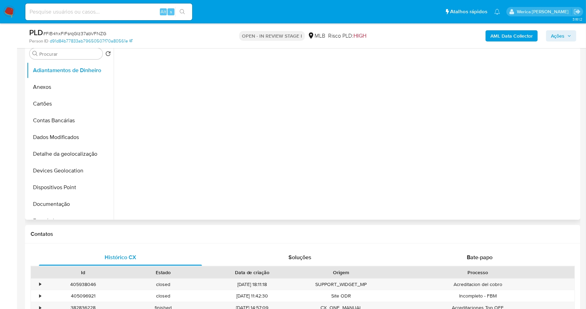
select select "10"
click at [60, 279] on button "Geral" at bounding box center [67, 287] width 81 height 17
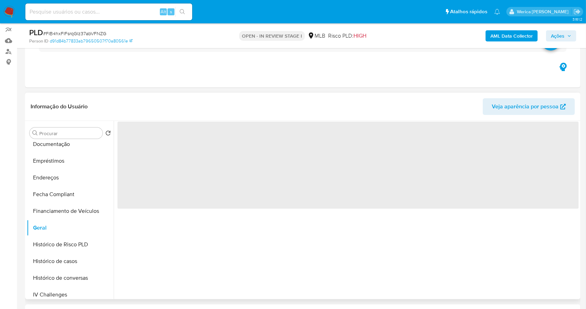
scroll to position [46, 0]
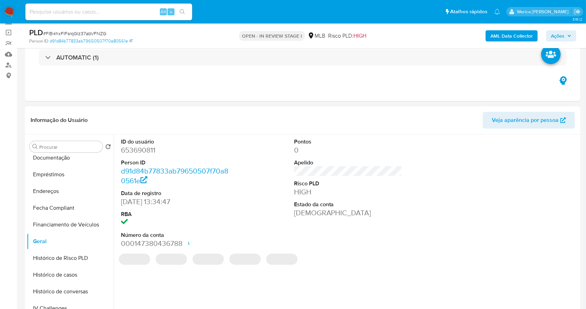
click at [139, 147] on dd "653690811" at bounding box center [175, 150] width 109 height 10
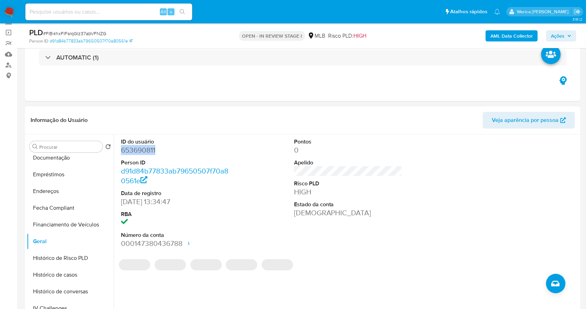
copy dd "653690811"
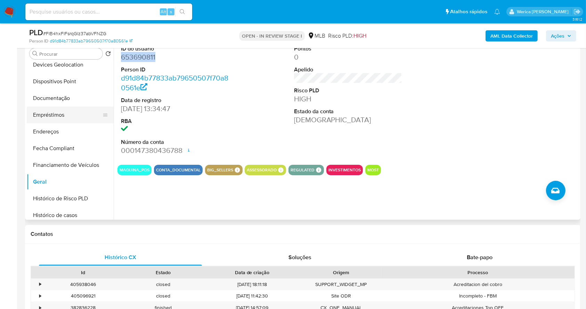
scroll to position [139, 0]
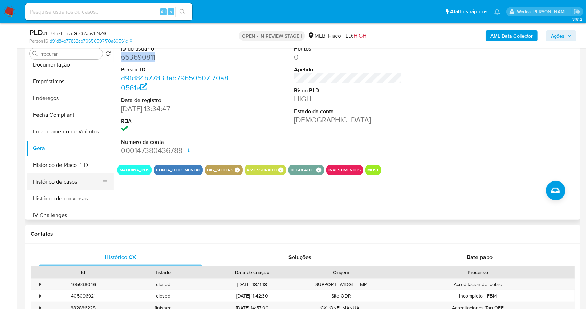
click at [69, 179] on button "Histórico de casos" at bounding box center [67, 181] width 81 height 17
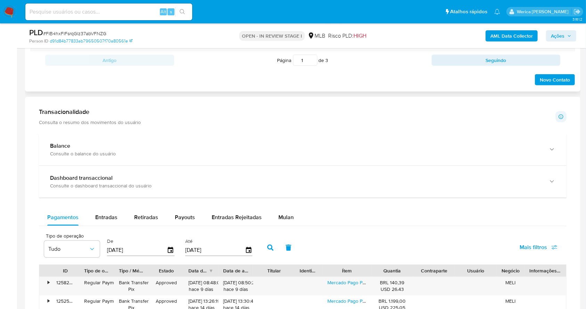
scroll to position [510, 0]
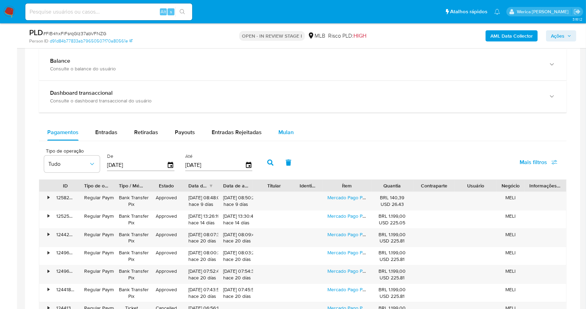
click at [290, 133] on span "Mulan" at bounding box center [286, 132] width 15 height 8
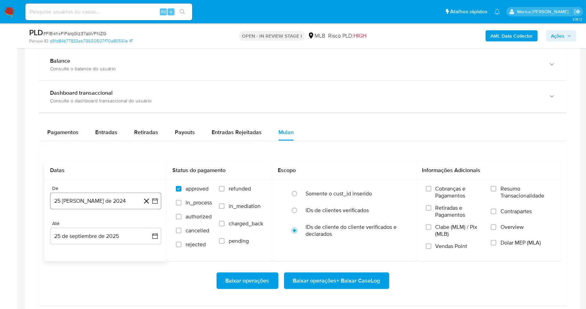
click at [122, 200] on button "25 [PERSON_NAME] de 2024" at bounding box center [105, 200] width 111 height 17
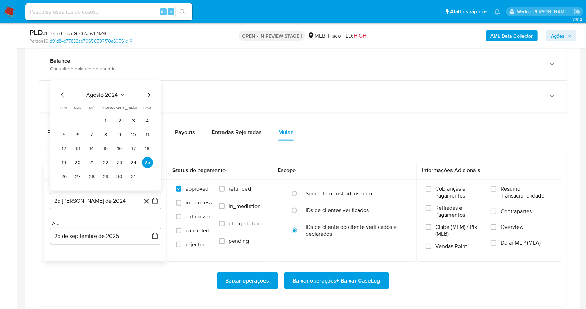
click at [115, 96] on span "agosto 2024" at bounding box center [103, 94] width 32 height 7
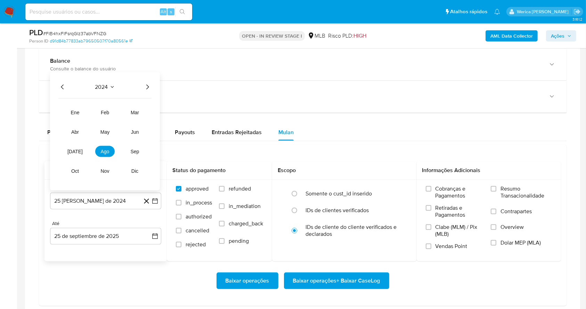
click at [143, 86] on icon "Año siguiente" at bounding box center [147, 87] width 8 height 8
click at [105, 150] on span "ago" at bounding box center [105, 152] width 9 height 6
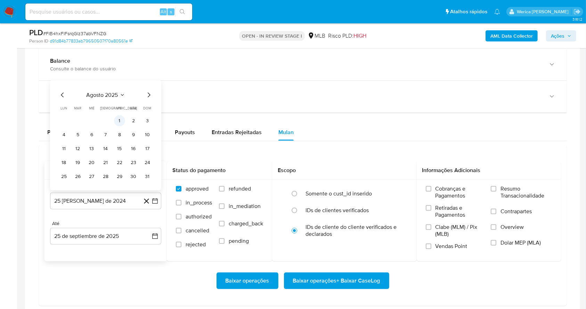
click at [121, 119] on button "1" at bounding box center [119, 120] width 11 height 11
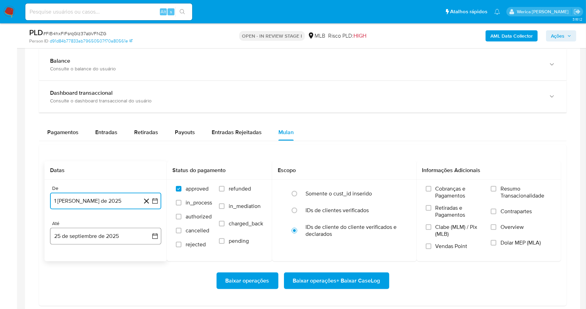
drag, startPoint x: 105, startPoint y: 238, endPoint x: 108, endPoint y: 236, distance: 3.7
click at [106, 239] on button "25 de septiembre de 2025" at bounding box center [105, 235] width 111 height 17
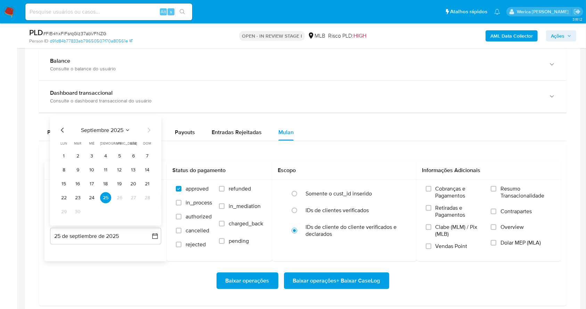
click at [59, 130] on icon "Mes anterior" at bounding box center [62, 130] width 8 height 8
click at [147, 208] on button "31" at bounding box center [147, 211] width 11 height 11
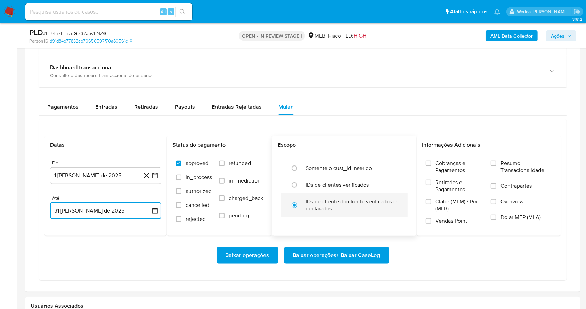
scroll to position [556, 0]
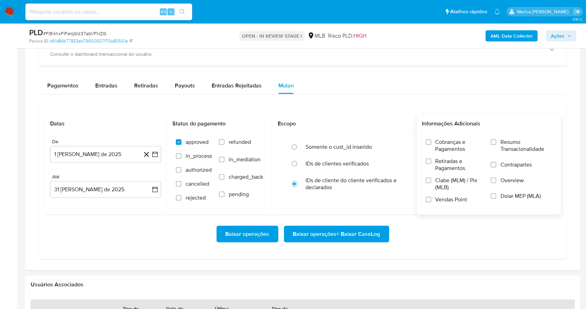
click at [448, 199] on span "Vendas Point" at bounding box center [452, 199] width 32 height 7
click at [432, 199] on input "Vendas Point" at bounding box center [429, 200] width 6 height 6
click at [459, 197] on span "Vendas Point" at bounding box center [452, 199] width 32 height 7
click at [432, 197] on input "Vendas Point" at bounding box center [429, 200] width 6 height 6
click at [516, 170] on label "Contrapartes" at bounding box center [521, 169] width 61 height 16
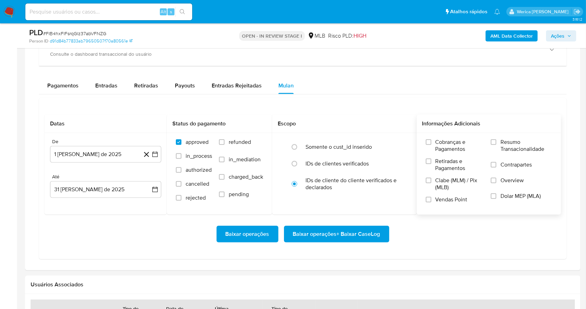
click at [497, 167] on input "Contrapartes" at bounding box center [494, 165] width 6 height 6
click at [513, 179] on span "Overview" at bounding box center [512, 180] width 23 height 7
click at [497, 179] on input "Overview" at bounding box center [494, 180] width 6 height 6
click at [515, 146] on span "Resumo Transacionalidade" at bounding box center [526, 145] width 51 height 14
click at [497, 145] on input "Resumo Transacionalidade" at bounding box center [494, 142] width 6 height 6
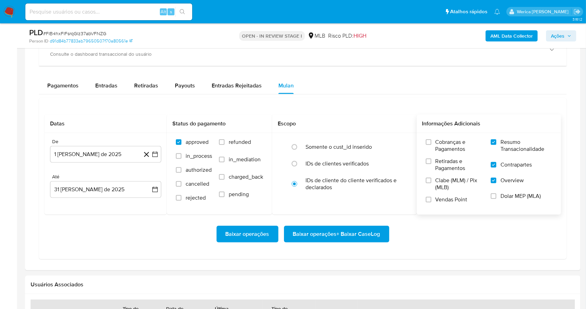
click at [377, 233] on span "Baixar operações + Baixar CaseLog" at bounding box center [336, 233] width 87 height 15
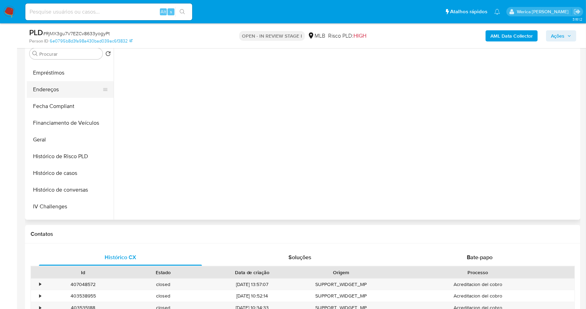
scroll to position [185, 0]
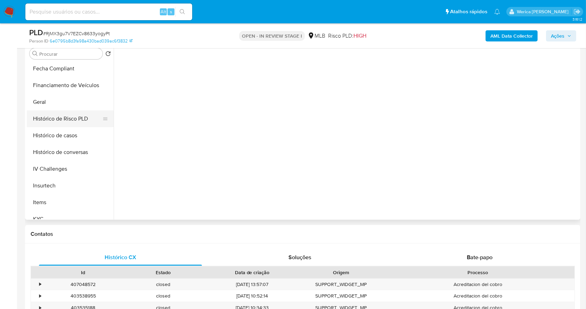
click at [68, 110] on button "Histórico de Risco PLD" at bounding box center [67, 118] width 81 height 17
select select "10"
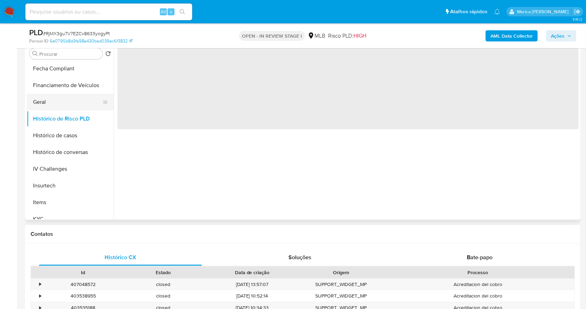
click at [67, 104] on button "Geral" at bounding box center [67, 102] width 81 height 17
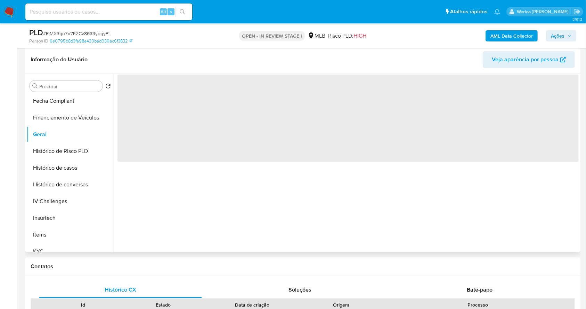
scroll to position [93, 0]
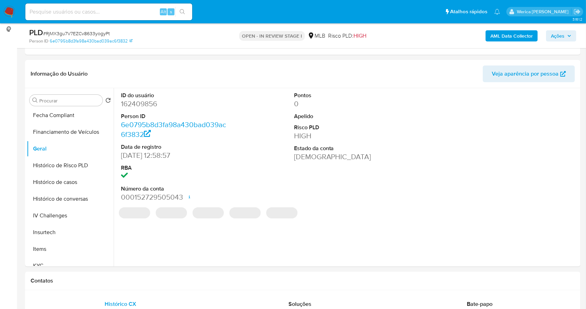
click at [140, 99] on dd "162409856" at bounding box center [175, 104] width 109 height 10
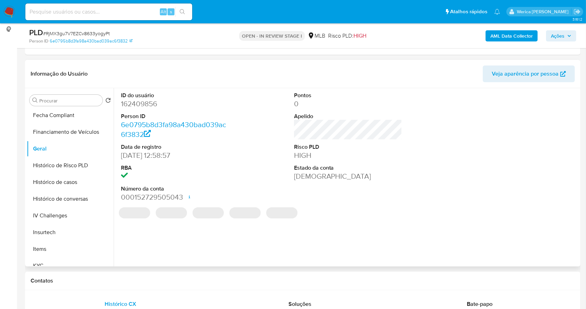
click at [140, 102] on dd "162409856" at bounding box center [175, 104] width 109 height 10
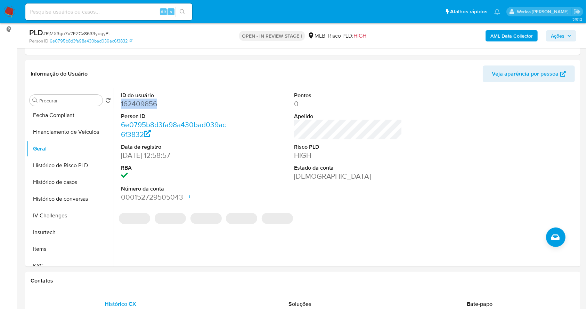
copy dd "162409856"
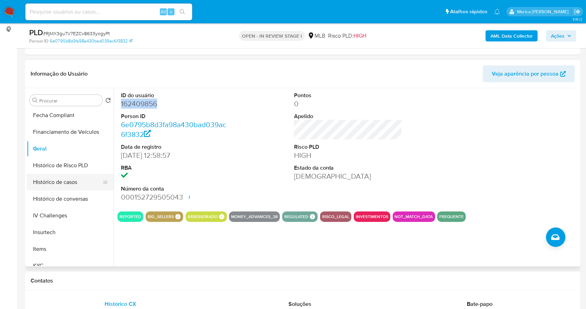
click at [66, 181] on button "Histórico de casos" at bounding box center [67, 182] width 81 height 17
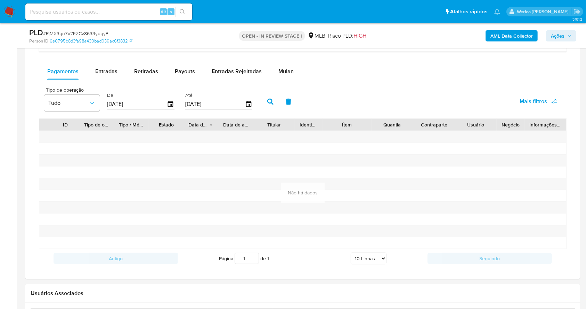
scroll to position [556, 0]
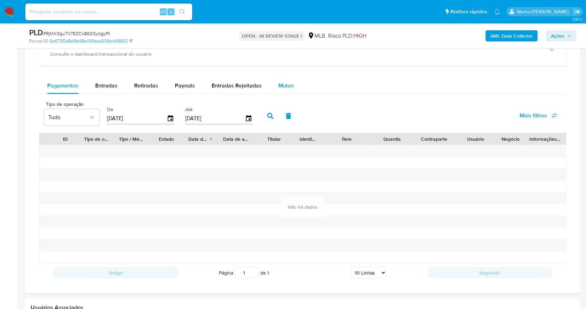
click at [279, 86] on span "Mulan" at bounding box center [286, 85] width 15 height 8
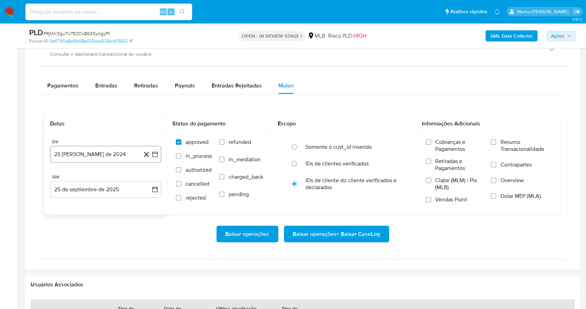
click at [106, 150] on button "25 [PERSON_NAME] de 2024" at bounding box center [105, 154] width 111 height 17
click at [111, 178] on span "agosto 2024" at bounding box center [103, 179] width 32 height 7
click at [152, 178] on div "2024 2024 ene feb mar abr may jun jul ago sep oct nov dic" at bounding box center [105, 224] width 110 height 118
click at [146, 179] on icon "Año siguiente" at bounding box center [147, 179] width 8 height 8
click at [111, 244] on button "ago" at bounding box center [104, 243] width 19 height 11
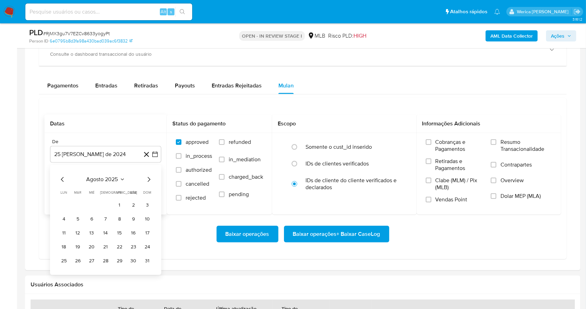
click at [117, 202] on button "1" at bounding box center [119, 204] width 11 height 11
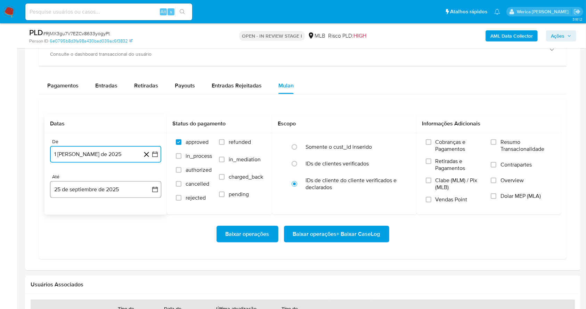
drag, startPoint x: 127, startPoint y: 195, endPoint x: 125, endPoint y: 193, distance: 3.7
click at [128, 194] on button "25 de septiembre de 2025" at bounding box center [105, 189] width 111 height 17
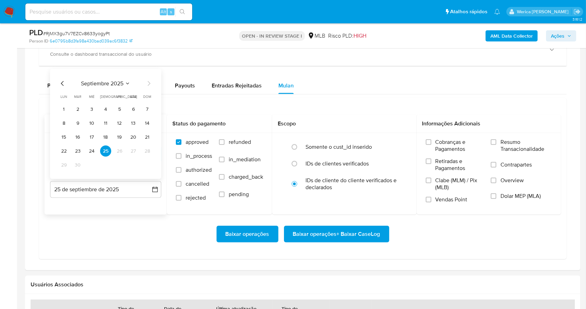
click at [61, 84] on icon "Mes anterior" at bounding box center [62, 83] width 8 height 8
click at [148, 166] on button "31" at bounding box center [147, 164] width 11 height 11
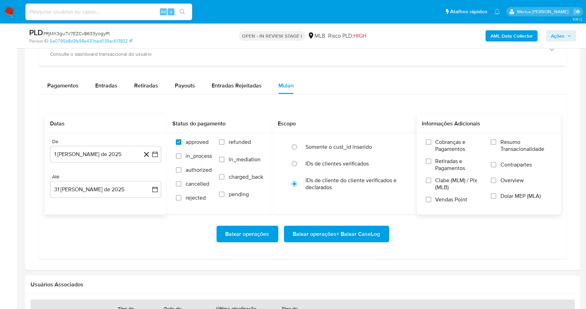
click at [511, 178] on span "Overview" at bounding box center [512, 180] width 23 height 7
click at [497, 178] on input "Overview" at bounding box center [494, 180] width 6 height 6
click at [512, 166] on span "Contrapartes" at bounding box center [516, 164] width 31 height 7
click at [514, 149] on span "Resumo Transacionalidade" at bounding box center [526, 145] width 51 height 14
click at [497, 145] on input "Resumo Transacionalidade" at bounding box center [494, 142] width 6 height 6
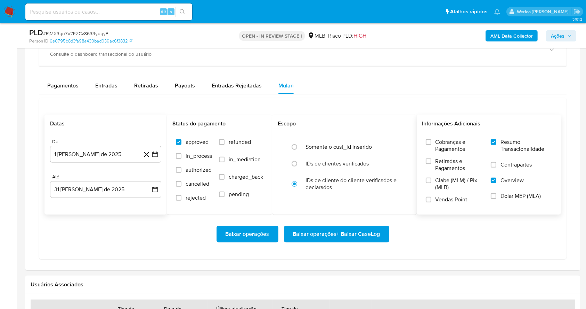
click at [503, 164] on span "Contrapartes" at bounding box center [516, 164] width 31 height 7
click at [497, 164] on input "Contrapartes" at bounding box center [494, 165] width 6 height 6
click at [376, 235] on span "Baixar operações + Baixar CaseLog" at bounding box center [336, 233] width 87 height 15
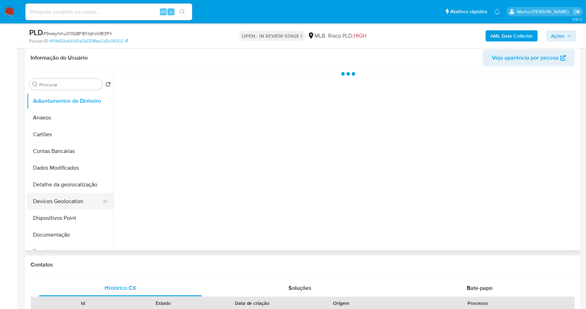
scroll to position [139, 0]
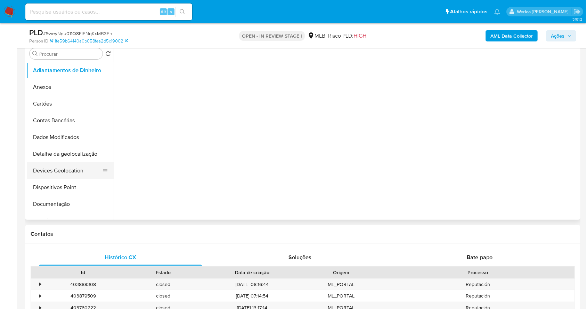
select select "10"
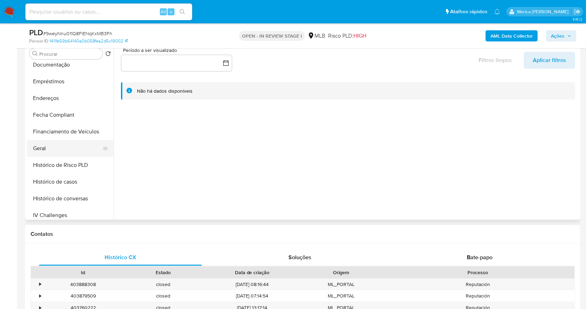
click at [56, 147] on button "Geral" at bounding box center [67, 148] width 81 height 17
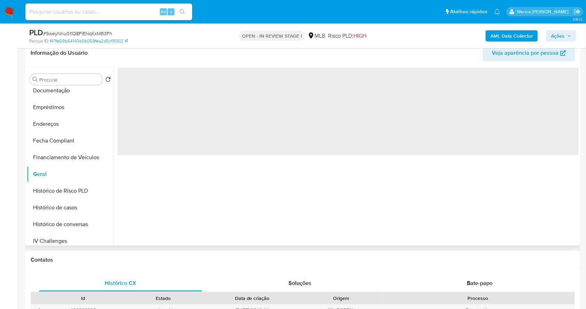
scroll to position [46, 0]
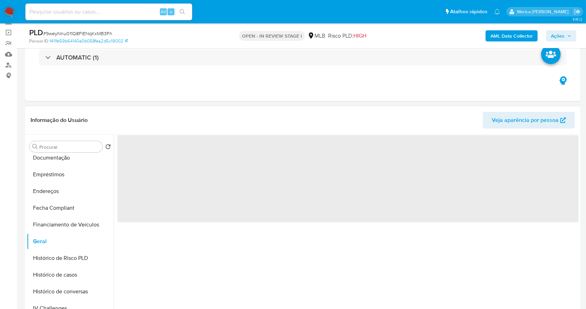
click at [149, 143] on span "‌" at bounding box center [349, 178] width 462 height 87
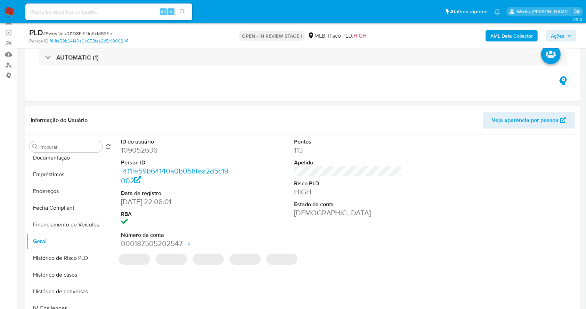
click at [146, 150] on dd "109052636" at bounding box center [175, 150] width 109 height 10
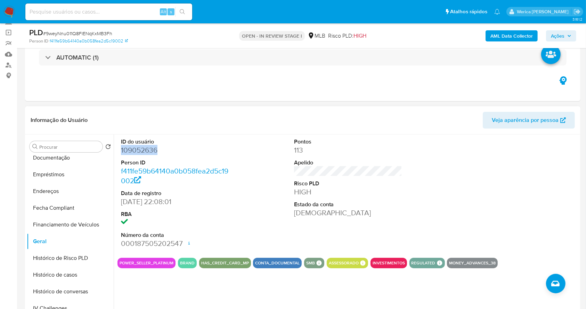
copy dd "109052636"
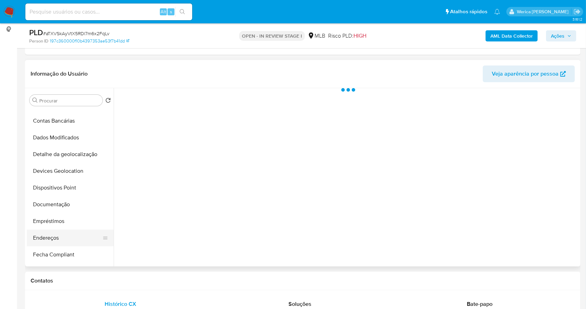
scroll to position [93, 0]
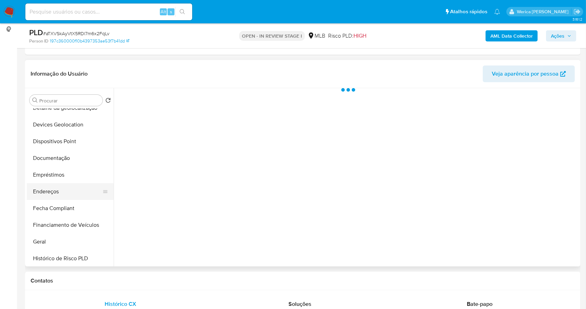
select select "10"
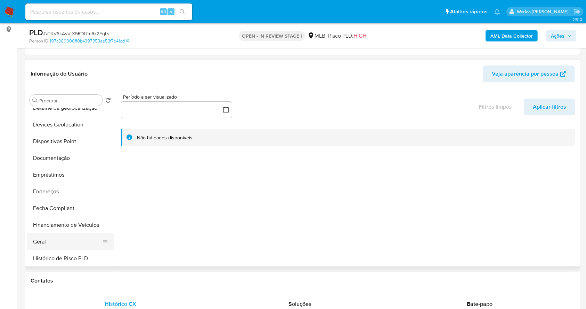
click at [60, 245] on button "Geral" at bounding box center [67, 241] width 81 height 17
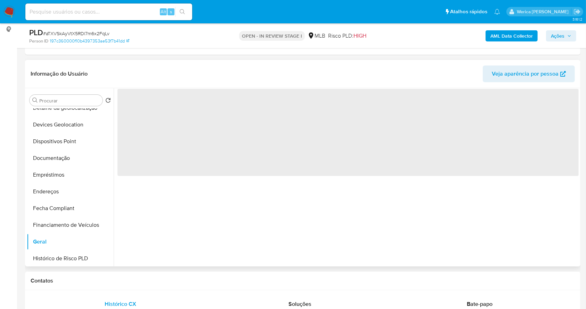
click at [138, 135] on span "‌" at bounding box center [349, 132] width 462 height 87
click at [139, 110] on span "‌" at bounding box center [349, 132] width 462 height 87
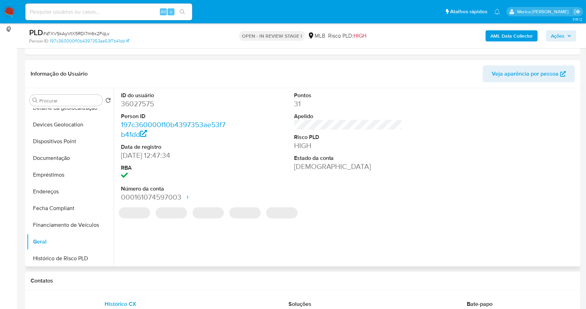
click at [139, 102] on dd "36027575" at bounding box center [175, 104] width 109 height 10
copy dd "36027575"
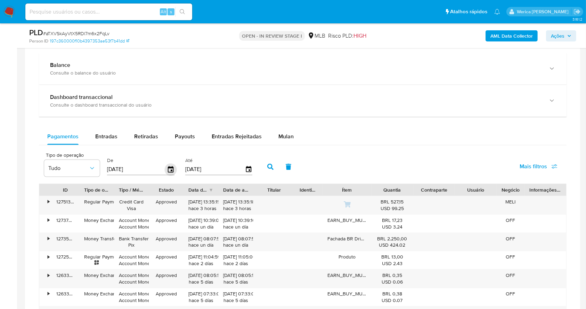
scroll to position [510, 0]
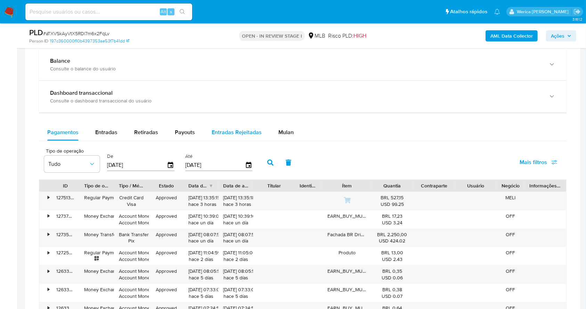
click at [282, 134] on span "Mulan" at bounding box center [286, 132] width 15 height 8
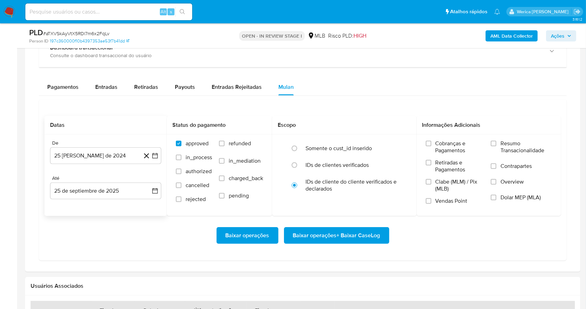
scroll to position [556, 0]
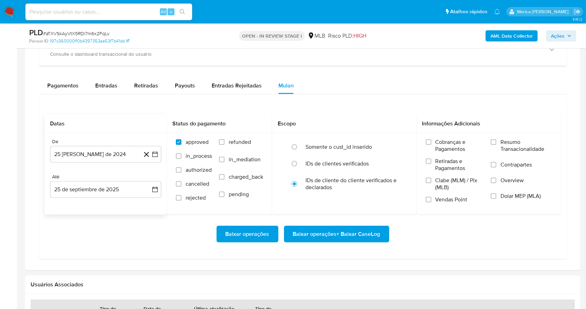
click at [101, 141] on div "De" at bounding box center [105, 141] width 111 height 6
click at [107, 157] on button "25 [PERSON_NAME] de 2024" at bounding box center [105, 154] width 111 height 17
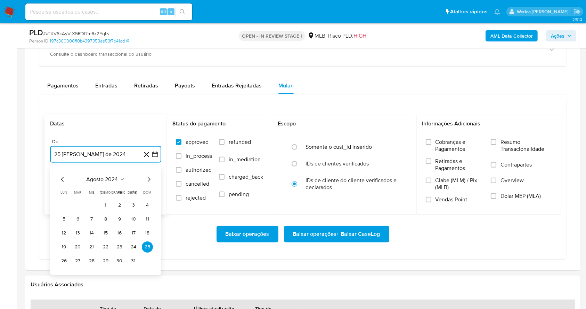
click at [113, 180] on span "agosto 2024" at bounding box center [103, 179] width 32 height 7
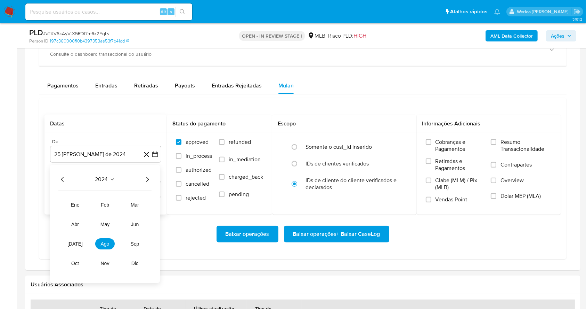
click at [147, 179] on icon "Año siguiente" at bounding box center [147, 179] width 8 height 8
click at [104, 247] on button "ago" at bounding box center [104, 243] width 19 height 11
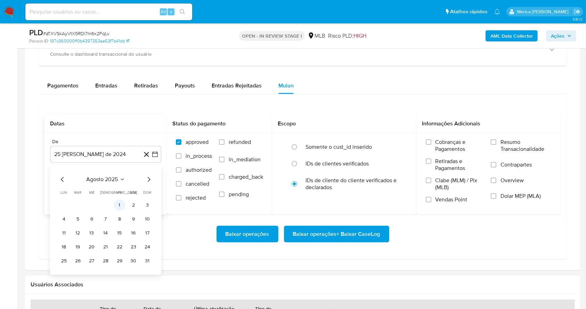
click at [120, 207] on button "1" at bounding box center [119, 204] width 11 height 11
click at [458, 175] on label "Retiradas e Pagamentos" at bounding box center [455, 167] width 58 height 19
click at [432, 164] on input "Retiradas e Pagamentos" at bounding box center [429, 161] width 6 height 6
click at [438, 196] on span "Vendas Point" at bounding box center [452, 199] width 32 height 7
click at [432, 197] on input "Vendas Point" at bounding box center [429, 200] width 6 height 6
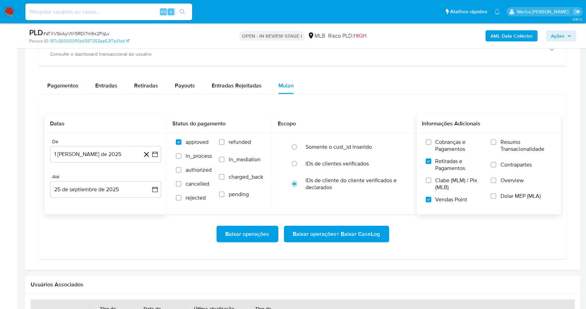
click at [442, 209] on div "Cobranças e Pagamentos Retiradas e Pagamentos Clabe (MLM) / Pix (MLB) Vendas Po…" at bounding box center [489, 173] width 145 height 81
click at [445, 184] on span "Clabe (MLM) / Pix (MLB)" at bounding box center [460, 184] width 49 height 14
click at [432, 183] on input "Clabe (MLM) / Pix (MLB)" at bounding box center [429, 180] width 6 height 6
click at [445, 155] on label "Cobranças e Pagamentos" at bounding box center [455, 147] width 58 height 19
click at [432, 145] on input "Cobranças e Pagamentos" at bounding box center [429, 142] width 6 height 6
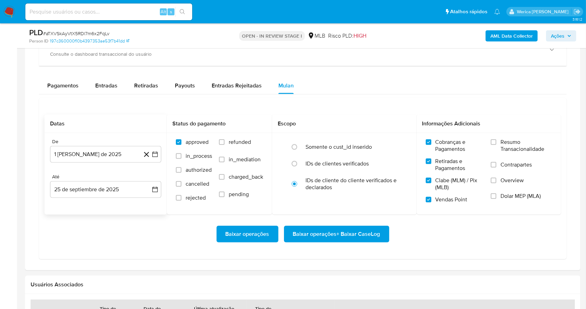
click at [502, 154] on label "Resumo Transacionalidade" at bounding box center [521, 149] width 61 height 23
click at [497, 145] on input "Resumo Transacionalidade" at bounding box center [494, 142] width 6 height 6
click at [506, 177] on span "Overview" at bounding box center [512, 180] width 23 height 7
click at [497, 177] on input "Overview" at bounding box center [494, 180] width 6 height 6
click at [502, 197] on span "Dolar MEP (MLA)" at bounding box center [521, 195] width 40 height 7
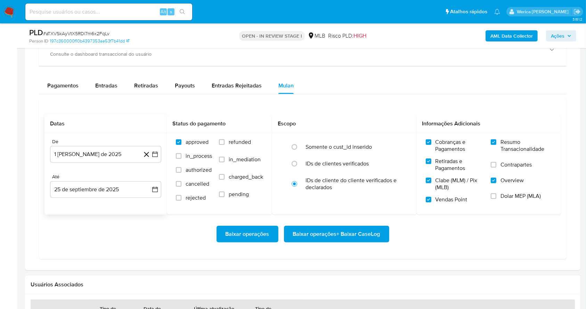
click at [497, 197] on input "Dolar MEP (MLA)" at bounding box center [494, 196] width 6 height 6
click at [505, 169] on label "Contrapartes" at bounding box center [521, 169] width 61 height 16
click at [497, 167] on input "Contrapartes" at bounding box center [494, 165] width 6 height 6
click at [364, 236] on span "Baixar operações + Baixar CaseLog" at bounding box center [336, 233] width 87 height 15
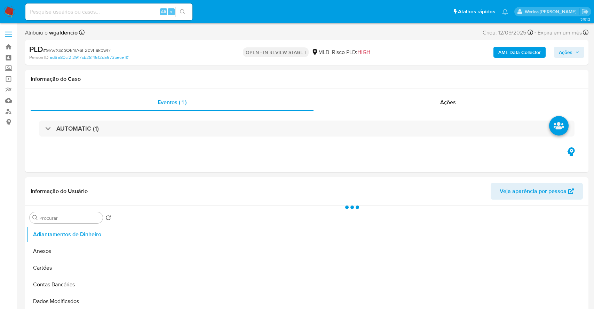
select select "10"
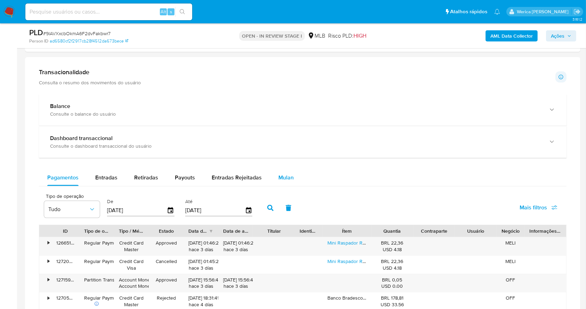
scroll to position [464, 0]
drag, startPoint x: 271, startPoint y: 179, endPoint x: 264, endPoint y: 184, distance: 9.3
click at [271, 179] on button "Mulan" at bounding box center [286, 178] width 32 height 17
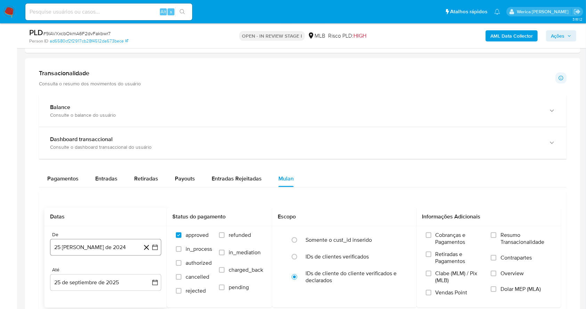
click at [125, 245] on button "25 [PERSON_NAME] de 2024" at bounding box center [105, 247] width 111 height 17
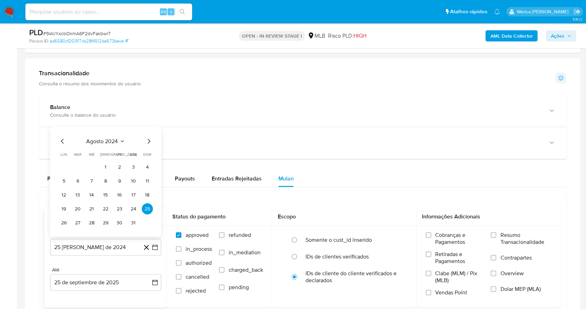
click at [105, 143] on span "agosto 2024" at bounding box center [103, 141] width 32 height 7
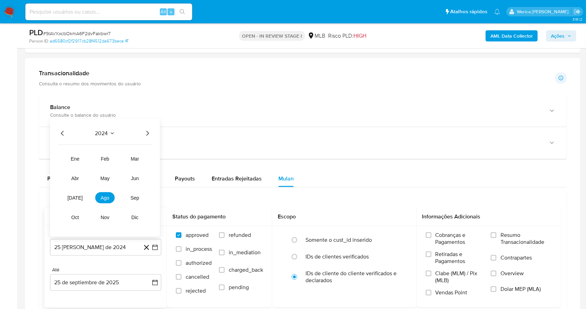
click at [143, 135] on icon "Año siguiente" at bounding box center [147, 133] width 8 height 8
click at [112, 199] on button "ago" at bounding box center [104, 197] width 19 height 11
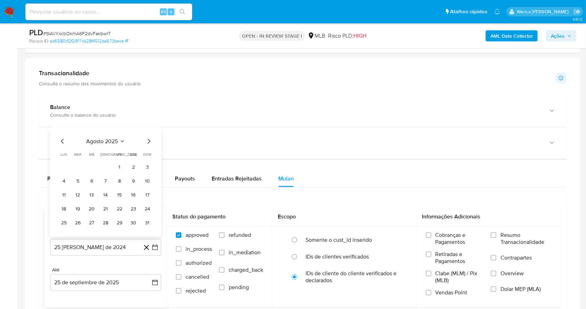
click at [119, 173] on tbody "1 2 3 4 5 6 7 8 9 10 11 12 13 14 15 16 17 18 19 20 21 22 23 24 25 26 27 28 29 3…" at bounding box center [105, 194] width 95 height 67
click at [120, 168] on button "1" at bounding box center [119, 166] width 11 height 11
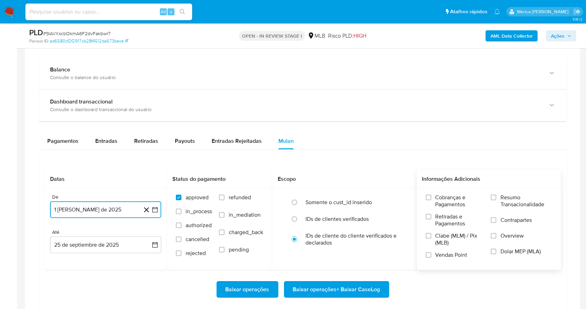
scroll to position [510, 0]
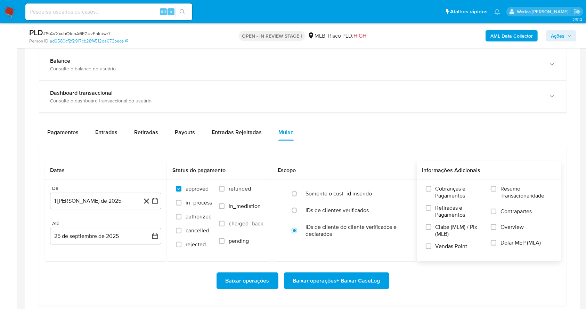
click at [453, 192] on span "Cobranças e Pagamentos" at bounding box center [460, 192] width 49 height 14
click at [443, 213] on span "Retiradas e Pagamentos" at bounding box center [460, 211] width 49 height 14
click at [432, 210] on input "Retiradas e Pagamentos" at bounding box center [429, 208] width 6 height 6
click at [443, 223] on span "Clabe (MLM) / Pix (MLB)" at bounding box center [460, 230] width 49 height 14
click at [432, 224] on input "Clabe (MLM) / Pix (MLB)" at bounding box center [429, 227] width 6 height 6
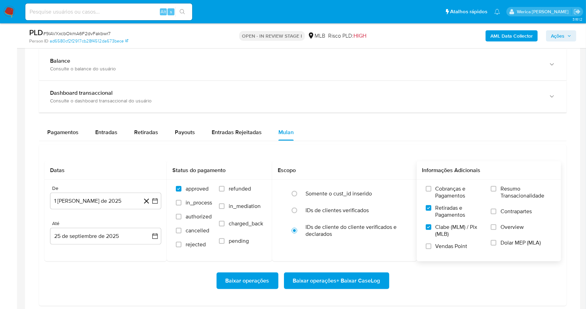
click at [454, 240] on label "Clabe (MLM) / Pix (MLB)" at bounding box center [455, 232] width 58 height 19
click at [432, 230] on input "Clabe (MLM) / Pix (MLB)" at bounding box center [429, 227] width 6 height 6
click at [449, 249] on label "Vendas Point" at bounding box center [455, 248] width 58 height 12
click at [432, 249] on input "Vendas Point" at bounding box center [429, 246] width 6 height 6
click at [448, 234] on span "Clabe (MLM) / Pix (MLB)" at bounding box center [460, 230] width 49 height 14
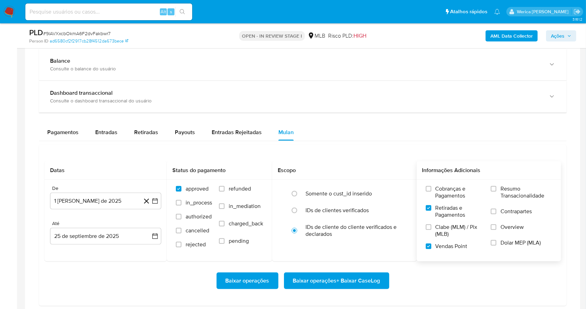
click at [432, 230] on input "Clabe (MLM) / Pix (MLB)" at bounding box center [429, 227] width 6 height 6
drag, startPoint x: 448, startPoint y: 234, endPoint x: 460, endPoint y: 194, distance: 41.7
click at [460, 194] on span "Cobranças e Pagamentos" at bounding box center [460, 192] width 49 height 14
click at [432, 191] on input "Cobranças e Pagamentos" at bounding box center [429, 189] width 6 height 6
click at [511, 191] on span "Resumo Transacionalidade" at bounding box center [526, 192] width 51 height 14
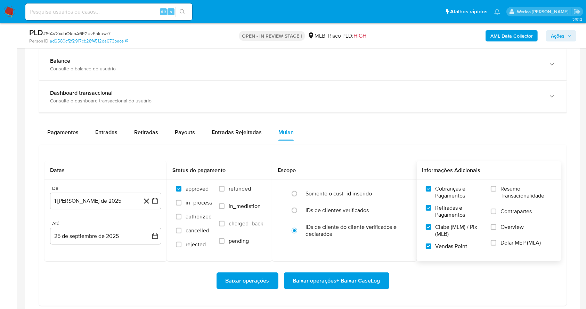
click at [497, 191] on input "Resumo Transacionalidade" at bounding box center [494, 189] width 6 height 6
click at [507, 223] on span "Overview" at bounding box center [512, 226] width 23 height 7
click at [497, 224] on input "Overview" at bounding box center [494, 227] width 6 height 6
click at [504, 235] on label "Overview" at bounding box center [521, 231] width 61 height 16
click at [497, 230] on input "Overview" at bounding box center [494, 227] width 6 height 6
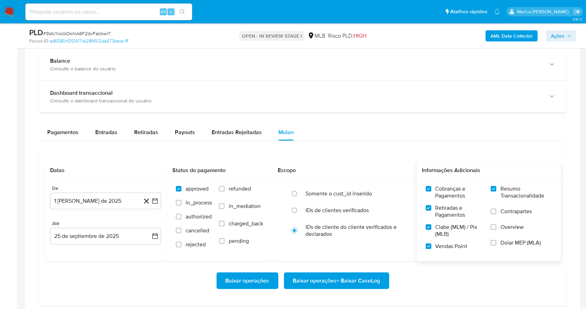
click at [508, 206] on label "Resumo Transacionalidade" at bounding box center [521, 196] width 61 height 23
click at [526, 203] on label "Resumo Transacionalidade" at bounding box center [521, 196] width 61 height 23
click at [497, 191] on input "Resumo Transacionalidade" at bounding box center [494, 189] width 6 height 6
click at [509, 202] on label "Resumo Transacionalidade" at bounding box center [521, 196] width 61 height 23
click at [497, 191] on input "Resumo Transacionalidade" at bounding box center [494, 189] width 6 height 6
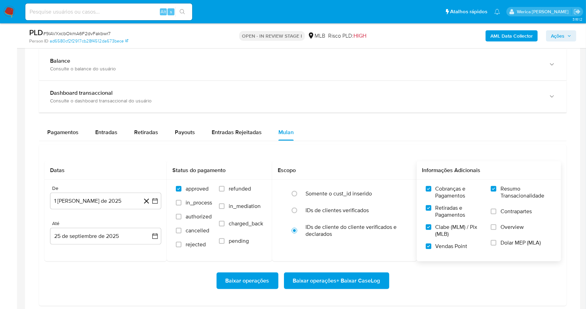
click at [515, 221] on label "Contrapartes" at bounding box center [521, 216] width 61 height 16
click at [497, 214] on input "Contrapartes" at bounding box center [494, 211] width 6 height 6
click at [515, 232] on label "Overview" at bounding box center [521, 231] width 61 height 16
click at [497, 230] on input "Overview" at bounding box center [494, 227] width 6 height 6
click at [370, 277] on span "Baixar operações + Baixar CaseLog" at bounding box center [336, 280] width 87 height 15
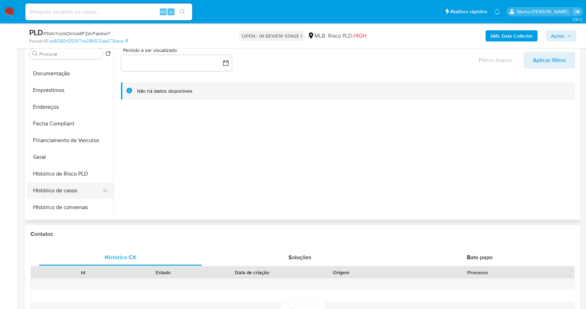
scroll to position [139, 0]
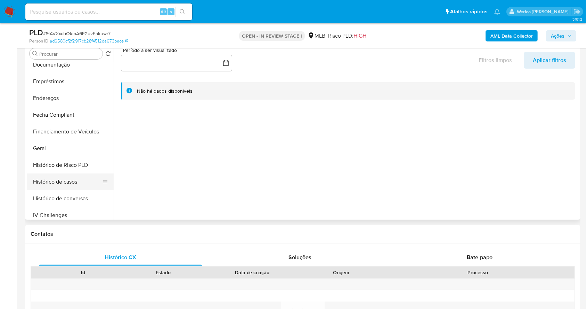
click at [83, 185] on button "Histórico de casos" at bounding box center [67, 181] width 81 height 17
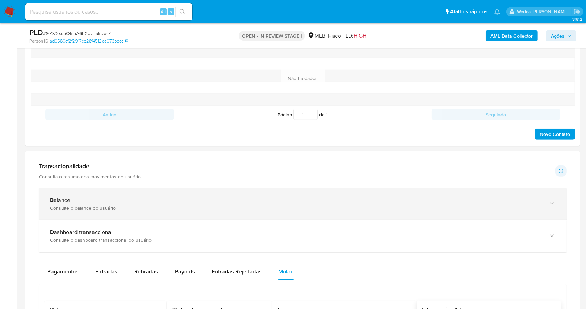
scroll to position [603, 0]
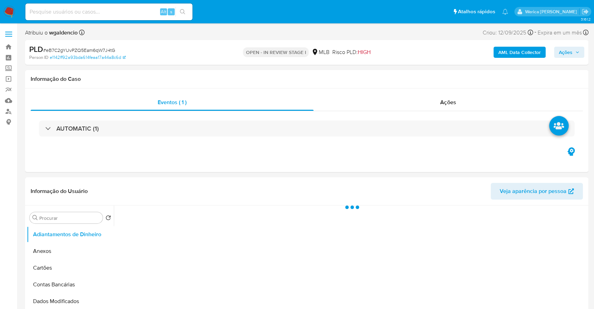
select select "10"
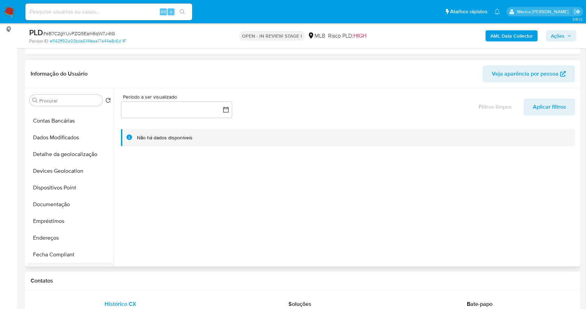
scroll to position [139, 0]
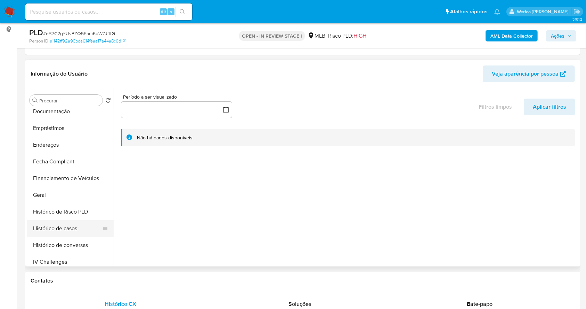
click at [69, 225] on button "Histórico de casos" at bounding box center [67, 228] width 81 height 17
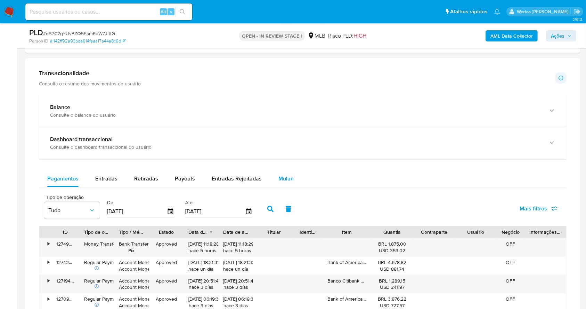
drag, startPoint x: 279, startPoint y: 178, endPoint x: 270, endPoint y: 175, distance: 9.7
click at [279, 179] on span "Mulan" at bounding box center [286, 178] width 15 height 8
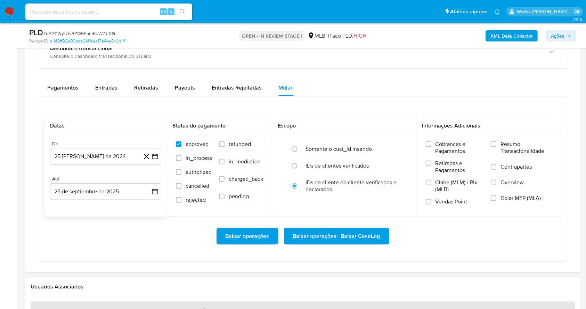
scroll to position [556, 0]
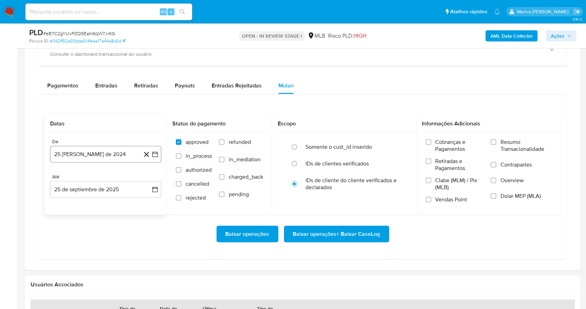
drag, startPoint x: 101, startPoint y: 166, endPoint x: 104, endPoint y: 161, distance: 5.4
click at [102, 165] on div "De 25 [PERSON_NAME] de 2024 [DATE] Até 25 de septiembre de 2025 [DATE]" at bounding box center [106, 173] width 122 height 81
click at [106, 154] on button "25 [PERSON_NAME] de 2024" at bounding box center [105, 154] width 111 height 17
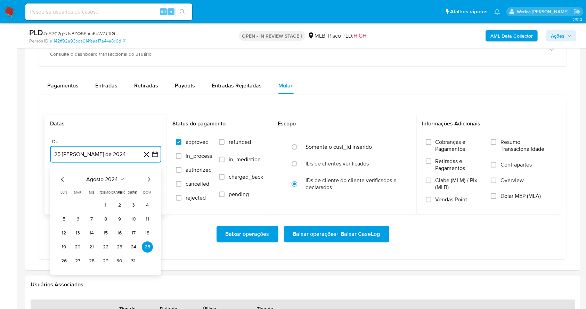
click at [111, 179] on span "agosto 2024" at bounding box center [103, 179] width 32 height 7
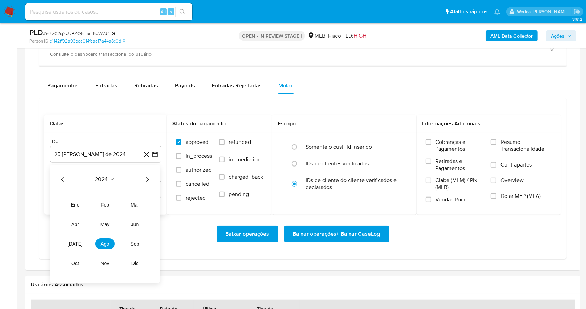
click at [150, 182] on icon "Año siguiente" at bounding box center [147, 179] width 8 height 8
click at [111, 243] on button "ago" at bounding box center [104, 243] width 19 height 11
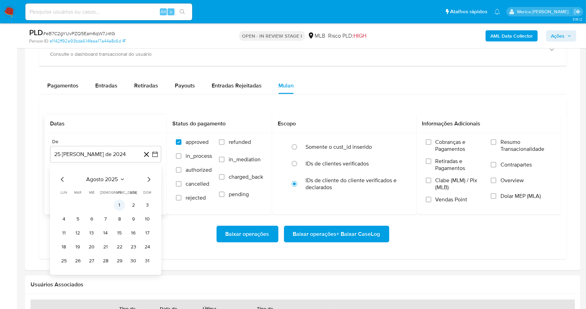
click at [123, 200] on td "1" at bounding box center [119, 204] width 11 height 11
click at [122, 205] on button "1" at bounding box center [119, 204] width 11 height 11
click at [447, 154] on label "Cobranças e Pagamentos" at bounding box center [455, 147] width 58 height 19
click at [432, 145] on input "Cobranças e Pagamentos" at bounding box center [429, 142] width 6 height 6
click at [436, 173] on label "Retiradas e Pagamentos" at bounding box center [455, 167] width 58 height 19
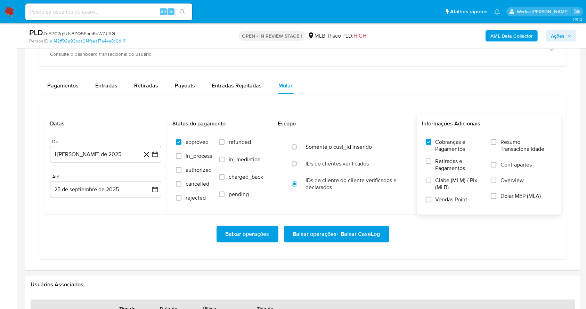
click at [432, 164] on input "Retiradas e Pagamentos" at bounding box center [429, 161] width 6 height 6
drag, startPoint x: 436, startPoint y: 173, endPoint x: 438, endPoint y: 193, distance: 20.2
click at [438, 193] on label "Clabe (MLM) / Pix (MLB)" at bounding box center [455, 186] width 58 height 19
click at [432, 183] on input "Clabe (MLM) / Pix (MLB)" at bounding box center [429, 180] width 6 height 6
click at [452, 205] on label "Vendas Point" at bounding box center [455, 202] width 58 height 12
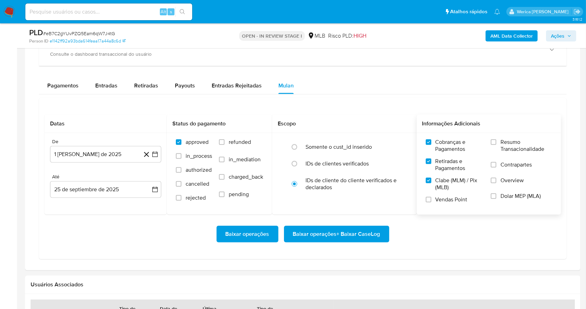
click at [432, 202] on input "Vendas Point" at bounding box center [429, 200] width 6 height 6
click at [508, 192] on span "Dolar MEP (MLA)" at bounding box center [521, 195] width 40 height 7
click at [497, 193] on input "Dolar MEP (MLA)" at bounding box center [494, 196] width 6 height 6
click at [506, 178] on span "Overview" at bounding box center [512, 180] width 23 height 7
click at [497, 178] on input "Overview" at bounding box center [494, 180] width 6 height 6
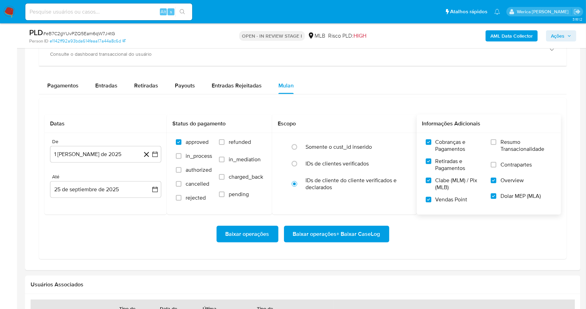
drag, startPoint x: 506, startPoint y: 178, endPoint x: 506, endPoint y: 162, distance: 16.3
click at [506, 162] on span "Contrapartes" at bounding box center [516, 164] width 31 height 7
click at [497, 162] on input "Contrapartes" at bounding box center [494, 165] width 6 height 6
click at [505, 150] on span "Resumo Transacionalidade" at bounding box center [526, 145] width 51 height 14
click at [497, 145] on input "Resumo Transacionalidade" at bounding box center [494, 142] width 6 height 6
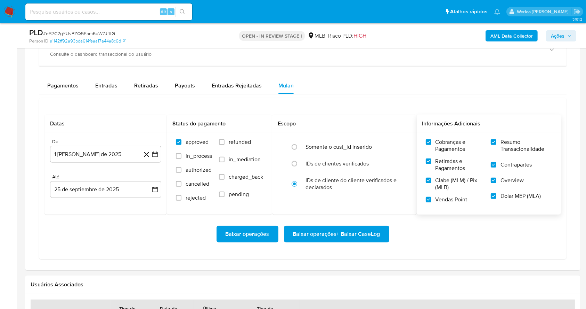
click at [356, 235] on span "Baixar operações + Baixar CaseLog" at bounding box center [336, 233] width 87 height 15
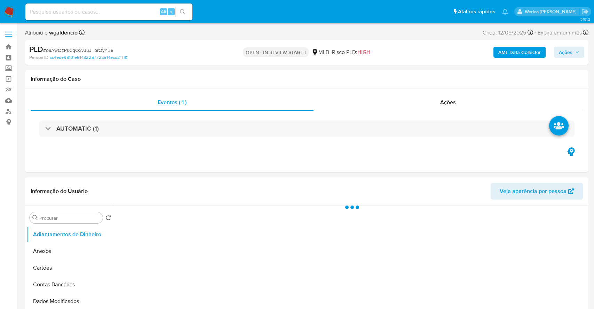
select select "10"
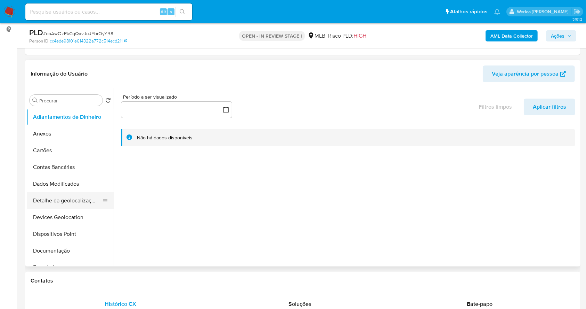
scroll to position [139, 0]
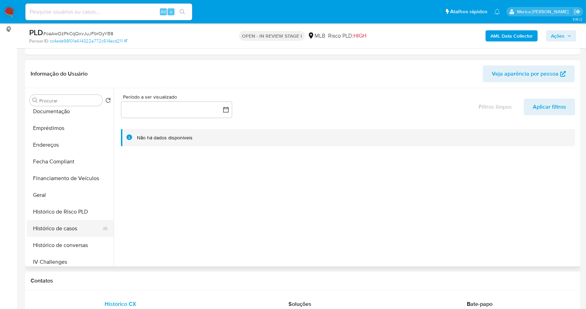
click at [70, 226] on button "Histórico de casos" at bounding box center [67, 228] width 81 height 17
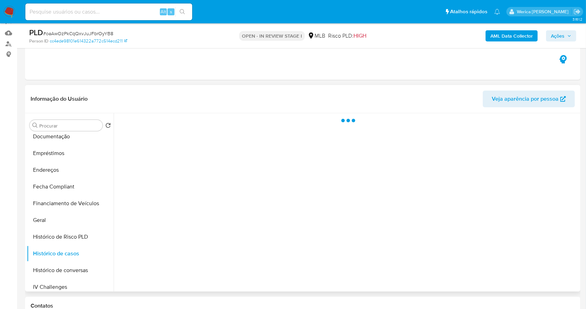
scroll to position [46, 0]
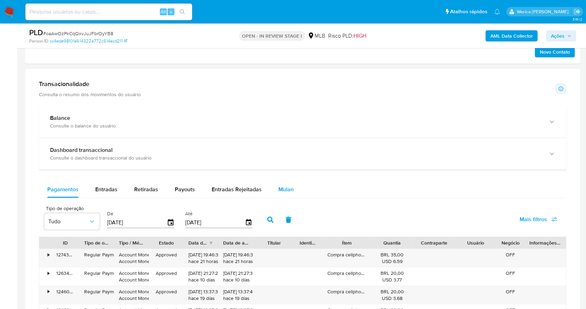
click at [295, 186] on button "Mulan" at bounding box center [286, 189] width 32 height 17
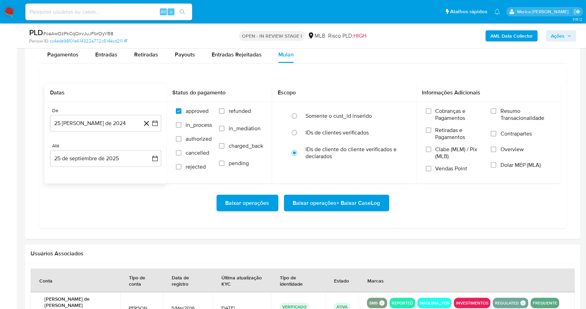
scroll to position [556, 0]
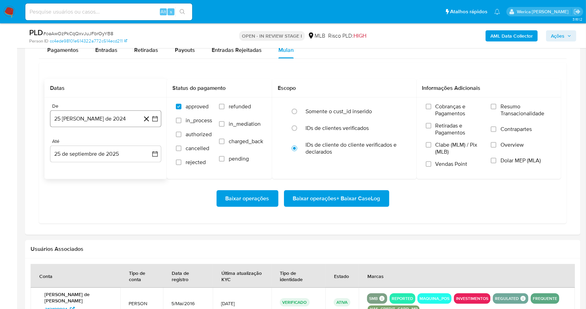
click at [114, 120] on button "25 [PERSON_NAME] de 2024" at bounding box center [105, 118] width 111 height 17
click at [113, 142] on span "agosto 2024" at bounding box center [103, 144] width 32 height 7
click at [143, 143] on icon "Año siguiente" at bounding box center [147, 144] width 8 height 8
click at [108, 209] on span "ago" at bounding box center [105, 209] width 9 height 6
click at [119, 166] on button "1" at bounding box center [119, 169] width 11 height 11
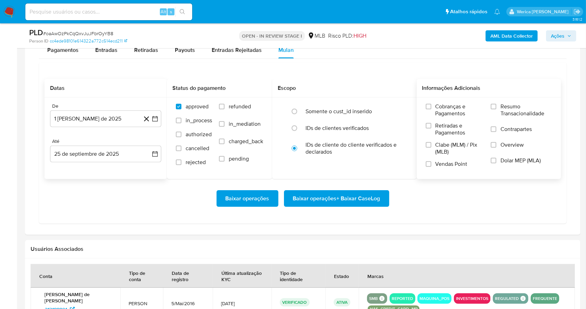
click at [453, 111] on span "Cobranças e Pagamentos" at bounding box center [460, 110] width 49 height 14
click at [432, 109] on input "Cobranças e Pagamentos" at bounding box center [429, 107] width 6 height 6
click at [453, 137] on label "Retiradas e Pagamentos" at bounding box center [455, 131] width 58 height 19
click at [432, 128] on input "Retiradas e Pagamentos" at bounding box center [429, 126] width 6 height 6
click at [445, 160] on span "Vendas Point" at bounding box center [452, 163] width 32 height 7
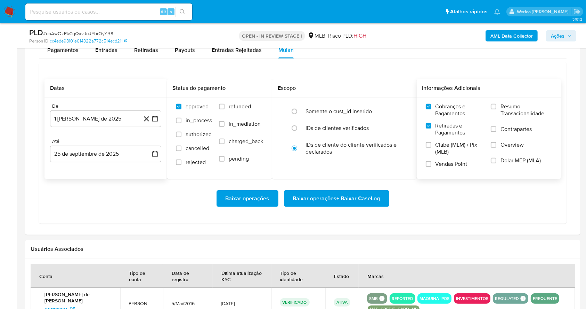
click at [432, 161] on input "Vendas Point" at bounding box center [429, 164] width 6 height 6
click at [445, 169] on label "Vendas Point" at bounding box center [455, 166] width 58 height 12
click at [432, 167] on input "Vendas Point" at bounding box center [429, 164] width 6 height 6
click at [484, 157] on div "Cobranças e Pagamentos Retiradas e Pagamentos Clabe (MLM) / Pix (MLB) Vendas Po…" at bounding box center [490, 138] width 134 height 70
click at [503, 154] on label "Overview" at bounding box center [521, 149] width 61 height 16
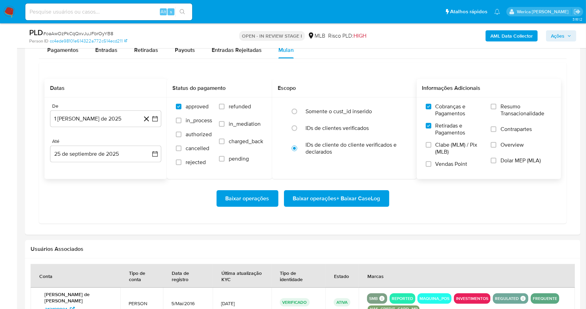
click at [497, 147] on input "Overview" at bounding box center [494, 145] width 6 height 6
click at [502, 135] on label "Contrapartes" at bounding box center [521, 134] width 61 height 16
click at [497, 132] on input "Contrapartes" at bounding box center [494, 129] width 6 height 6
click at [506, 113] on span "Resumo Transacionalidade" at bounding box center [526, 110] width 51 height 14
click at [497, 109] on input "Resumo Transacionalidade" at bounding box center [494, 107] width 6 height 6
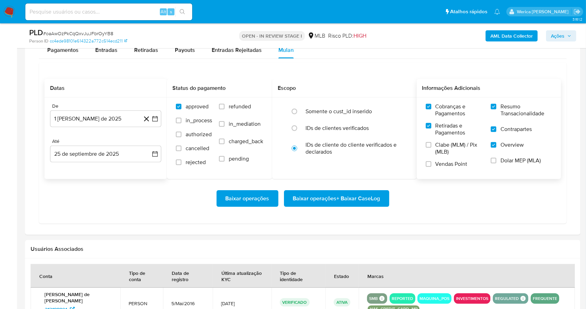
drag, startPoint x: 509, startPoint y: 164, endPoint x: 505, endPoint y: 166, distance: 4.8
click at [509, 164] on label "Dolar MEP (MLA)" at bounding box center [521, 165] width 61 height 16
click at [449, 168] on label "Vendas Point" at bounding box center [455, 166] width 58 height 12
click at [432, 167] on input "Vendas Point" at bounding box center [429, 164] width 6 height 6
click at [447, 152] on span "Clabe (MLM) / Pix (MLB)" at bounding box center [460, 148] width 49 height 14
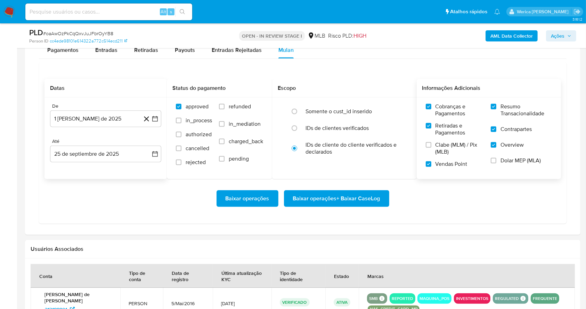
click at [432, 147] on input "Clabe (MLM) / Pix (MLB)" at bounding box center [429, 145] width 6 height 6
click at [505, 164] on label "Dolar MEP (MLA)" at bounding box center [521, 165] width 61 height 16
click at [497, 163] on input "Dolar MEP (MLA)" at bounding box center [494, 161] width 6 height 6
click at [347, 200] on span "Baixar operações + Baixar CaseLog" at bounding box center [336, 198] width 87 height 15
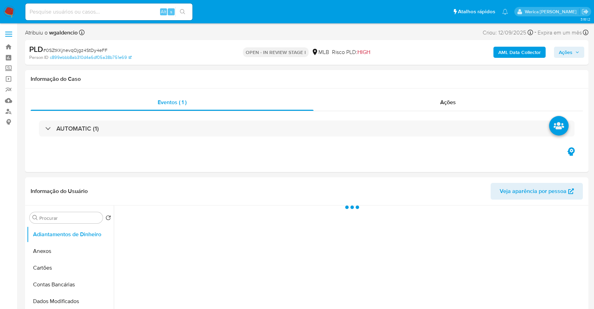
select select "10"
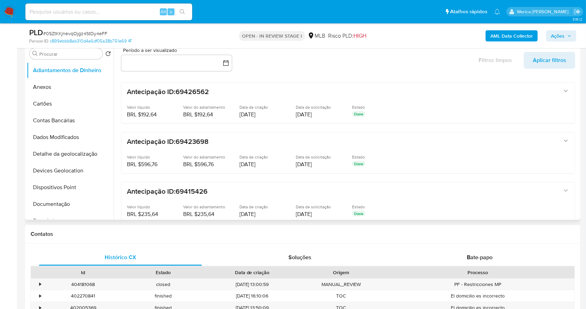
scroll to position [185, 0]
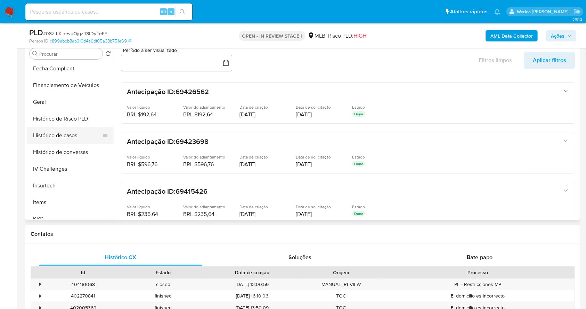
click at [66, 141] on button "Histórico de casos" at bounding box center [67, 135] width 81 height 17
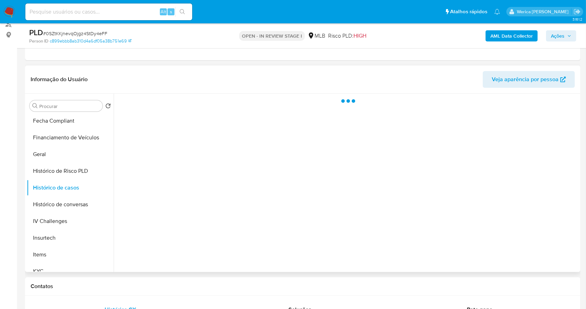
scroll to position [46, 0]
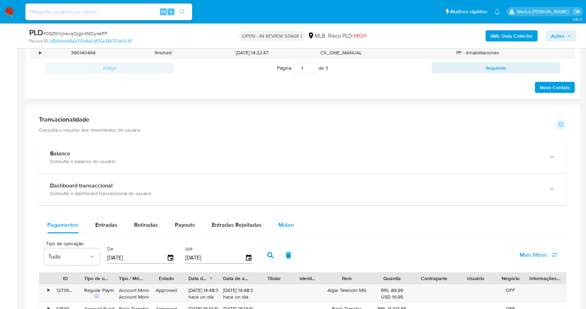
click at [285, 224] on span "Mulan" at bounding box center [286, 225] width 15 height 8
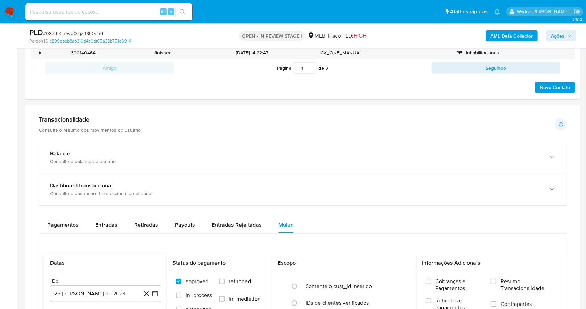
scroll to position [556, 0]
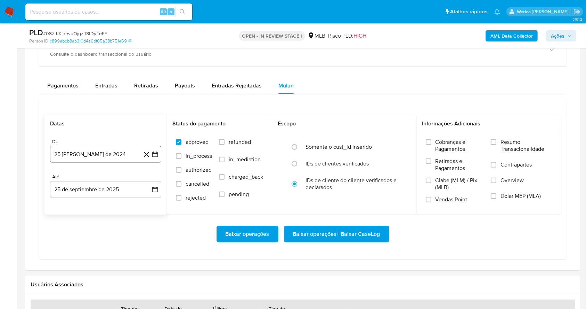
click at [91, 154] on button "25 [PERSON_NAME] de 2024" at bounding box center [105, 154] width 111 height 17
click at [100, 178] on span "agosto 2024" at bounding box center [103, 179] width 32 height 7
click at [145, 182] on icon "Año siguiente" at bounding box center [147, 179] width 8 height 8
click at [110, 239] on button "ago" at bounding box center [104, 243] width 19 height 11
drag, startPoint x: 118, startPoint y: 201, endPoint x: 121, endPoint y: 206, distance: 5.7
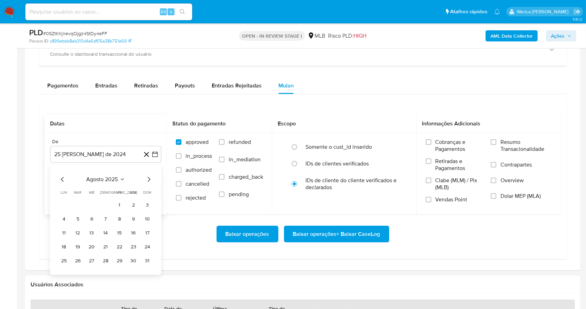
click at [119, 202] on button "1" at bounding box center [119, 204] width 11 height 11
click at [436, 162] on span "Retiradas e Pagamentos" at bounding box center [460, 165] width 49 height 14
click at [432, 162] on input "Retiradas e Pagamentos" at bounding box center [429, 161] width 6 height 6
click at [441, 186] on span "Clabe (MLM) / Pix (MLB)" at bounding box center [460, 184] width 49 height 14
click at [432, 183] on input "Clabe (MLM) / Pix (MLB)" at bounding box center [429, 180] width 6 height 6
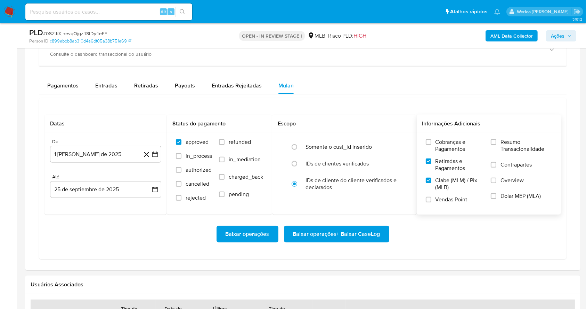
click at [443, 207] on label "Vendas Point" at bounding box center [455, 202] width 58 height 12
click at [432, 202] on input "Vendas Point" at bounding box center [429, 200] width 6 height 6
click at [496, 199] on label "Dolar MEP (MLA)" at bounding box center [521, 200] width 61 height 16
click at [496, 199] on input "Dolar MEP (MLA)" at bounding box center [494, 196] width 6 height 6
click at [496, 190] on label "Overview" at bounding box center [521, 185] width 61 height 16
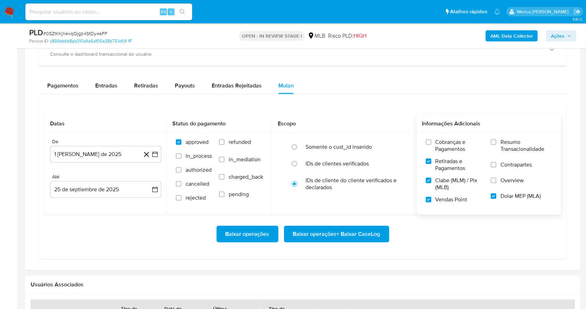
click at [496, 183] on input "Overview" at bounding box center [494, 180] width 6 height 6
click at [498, 168] on label "Contrapartes" at bounding box center [521, 169] width 61 height 16
click at [497, 167] on input "Contrapartes" at bounding box center [494, 165] width 6 height 6
click at [498, 154] on label "Resumo Transacionalidade" at bounding box center [521, 149] width 61 height 23
click at [497, 145] on input "Resumo Transacionalidade" at bounding box center [494, 142] width 6 height 6
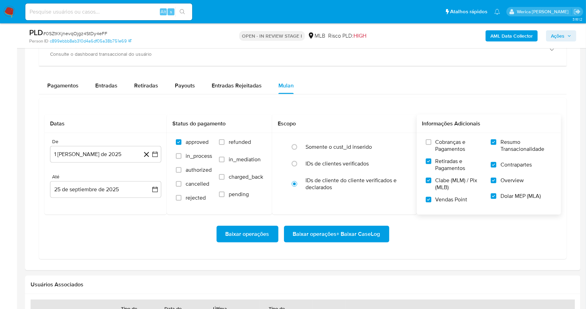
click at [457, 150] on span "Cobranças e Pagamentos" at bounding box center [460, 145] width 49 height 14
click at [432, 145] on input "Cobranças e Pagamentos" at bounding box center [429, 142] width 6 height 6
click at [386, 231] on button "Baixar operações + Baixar CaseLog" at bounding box center [336, 233] width 105 height 17
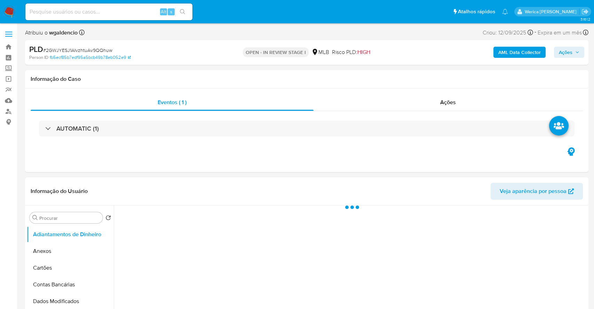
select select "10"
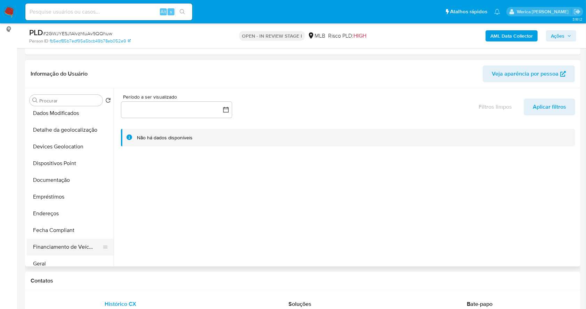
scroll to position [139, 0]
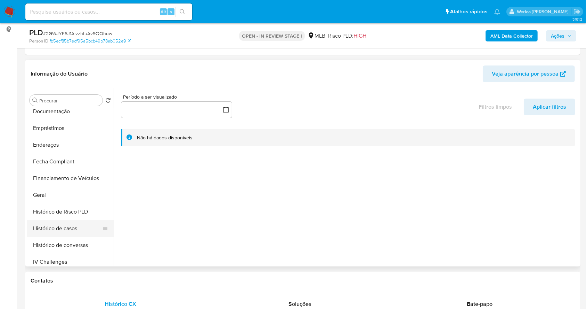
click at [70, 232] on button "Histórico de casos" at bounding box center [67, 228] width 81 height 17
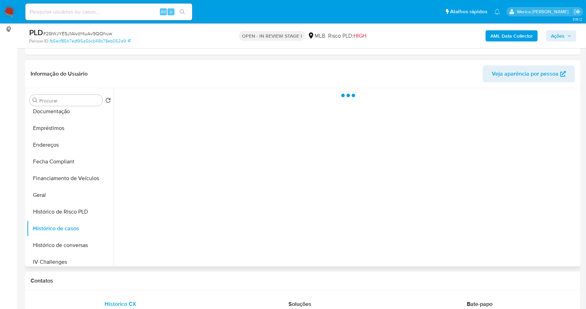
click at [192, 139] on div at bounding box center [346, 177] width 465 height 178
click at [190, 124] on div at bounding box center [346, 177] width 465 height 178
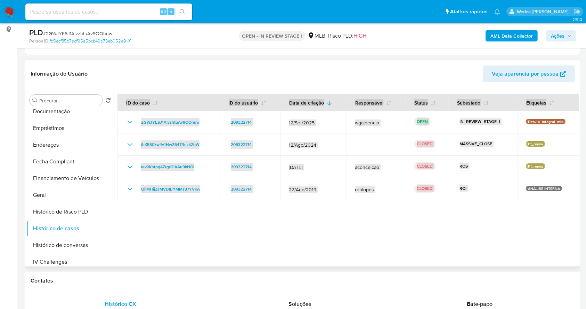
click at [500, 234] on div at bounding box center [346, 177] width 465 height 178
click at [492, 235] on div at bounding box center [346, 177] width 465 height 178
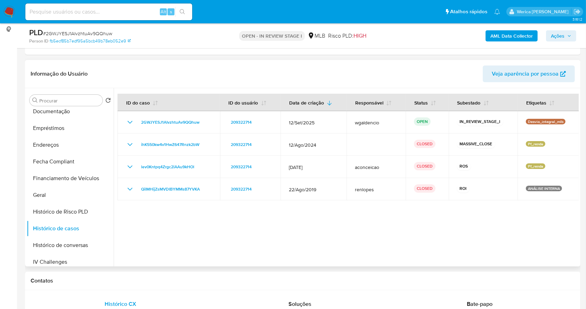
click at [492, 235] on div at bounding box center [346, 177] width 465 height 178
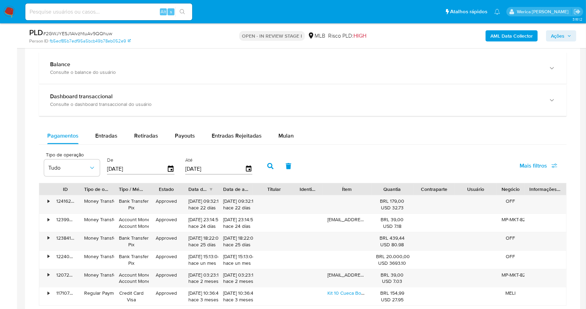
scroll to position [454, 0]
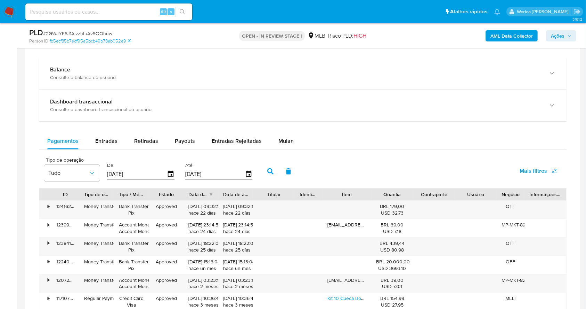
click at [288, 150] on div "Pagamentos Entradas Retiradas Payouts Entradas Rejeitadas Mulan Tipo de operaçã…" at bounding box center [303, 231] width 528 height 197
click at [283, 141] on span "Mulan" at bounding box center [286, 141] width 15 height 8
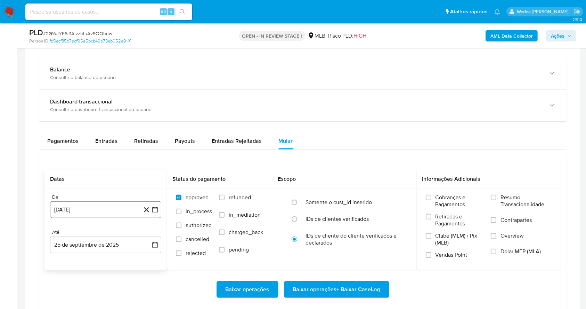
click at [109, 205] on button "[DATE]" at bounding box center [105, 209] width 111 height 17
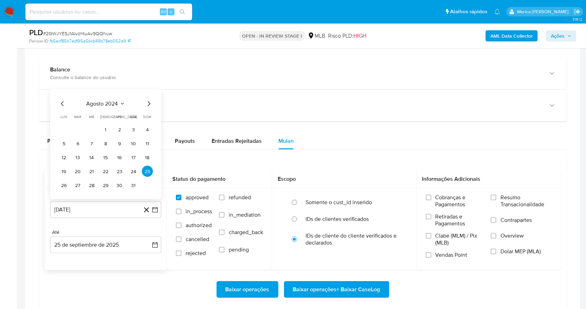
click at [109, 106] on span "agosto 2024" at bounding box center [103, 103] width 32 height 7
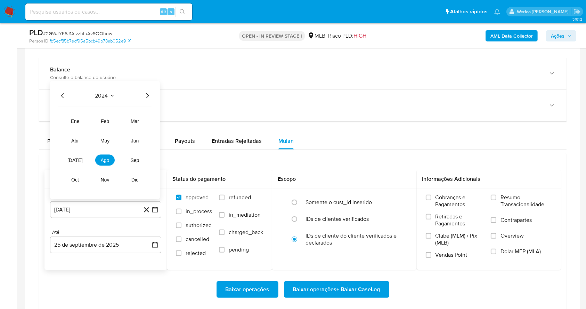
click at [144, 96] on icon "Año siguiente" at bounding box center [147, 95] width 8 height 8
click at [107, 155] on button "ago" at bounding box center [104, 159] width 19 height 11
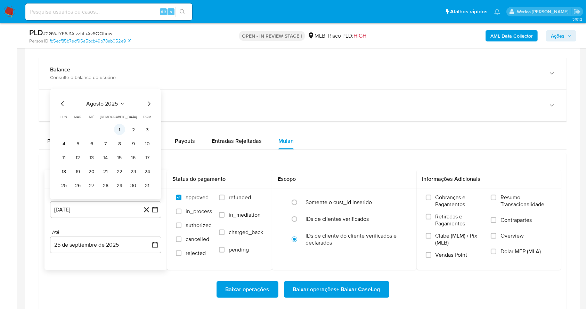
click at [115, 129] on button "1" at bounding box center [119, 129] width 11 height 11
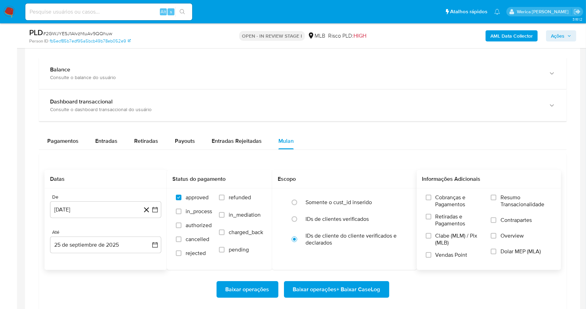
drag, startPoint x: 451, startPoint y: 211, endPoint x: 438, endPoint y: 238, distance: 30.0
click at [451, 213] on div "Cobranças e Pagamentos Retiradas e Pagamentos Clabe (MLM) / Pix (MLB) Vendas Po…" at bounding box center [455, 229] width 58 height 70
click at [437, 243] on span "Clabe (MLM) / Pix (MLB)" at bounding box center [460, 239] width 49 height 14
click at [432, 238] on input "Clabe (MLM) / Pix (MLB)" at bounding box center [429, 236] width 6 height 6
click at [439, 257] on span "Vendas Point" at bounding box center [452, 254] width 32 height 7
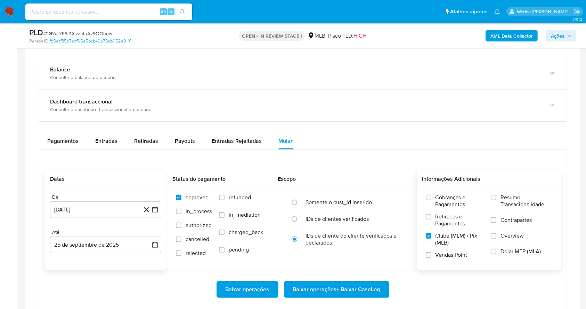
click at [432, 257] on input "Vendas Point" at bounding box center [429, 255] width 6 height 6
click at [458, 222] on span "Retiradas e Pagamentos" at bounding box center [460, 220] width 49 height 14
click at [432, 219] on input "Retiradas e Pagamentos" at bounding box center [429, 217] width 6 height 6
click at [464, 205] on span "Cobranças e Pagamentos" at bounding box center [460, 201] width 49 height 14
click at [432, 200] on input "Cobranças e Pagamentos" at bounding box center [429, 197] width 6 height 6
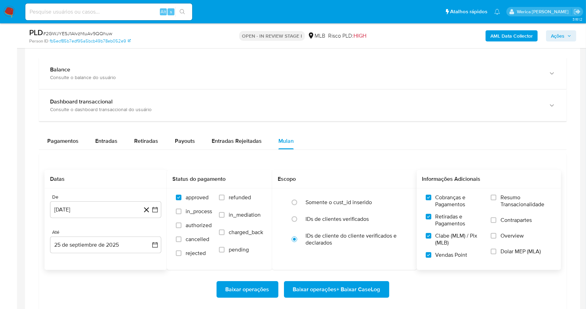
click at [507, 205] on span "Resumo Transacionalidade" at bounding box center [526, 201] width 51 height 14
click at [497, 200] on input "Resumo Transacionalidade" at bounding box center [494, 197] width 6 height 6
click at [500, 232] on label "Overview" at bounding box center [521, 240] width 61 height 16
click at [497, 233] on input "Overview" at bounding box center [494, 236] width 6 height 6
click at [506, 251] on span "Dolar MEP (MLA)" at bounding box center [521, 251] width 40 height 7
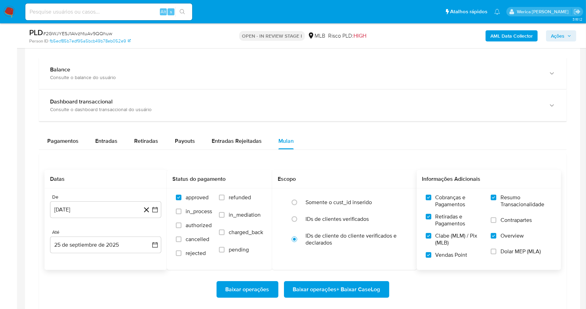
click at [497, 251] on input "Dolar MEP (MLA)" at bounding box center [494, 251] width 6 height 6
click at [520, 226] on label "Contrapartes" at bounding box center [521, 224] width 61 height 16
click at [497, 223] on input "Contrapartes" at bounding box center [494, 220] width 6 height 6
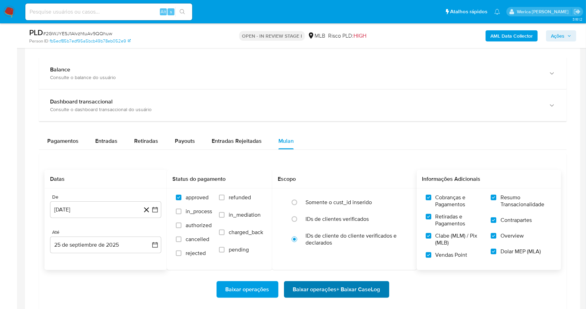
click at [389, 287] on div "Baixar operações Baixar operações + Baixar CaseLog" at bounding box center [303, 289] width 517 height 17
click at [349, 290] on span "Baixar operações + Baixar CaseLog" at bounding box center [336, 288] width 87 height 15
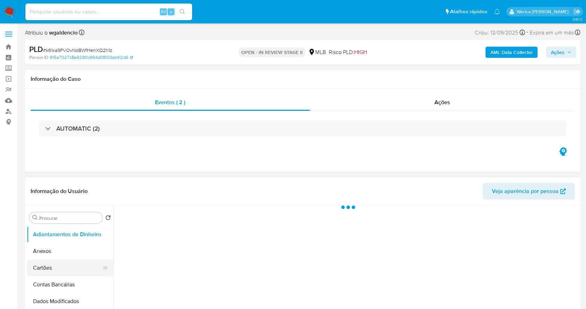
select select "10"
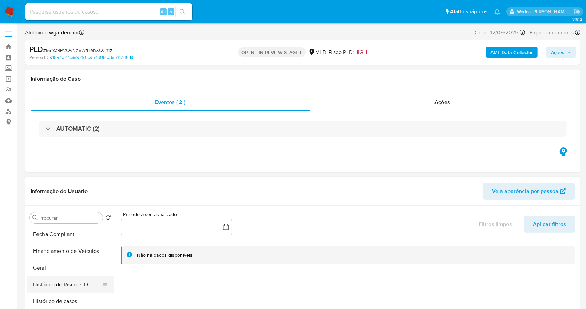
scroll to position [185, 0]
click at [73, 286] on button "Histórico de Risco PLD" at bounding box center [67, 282] width 81 height 17
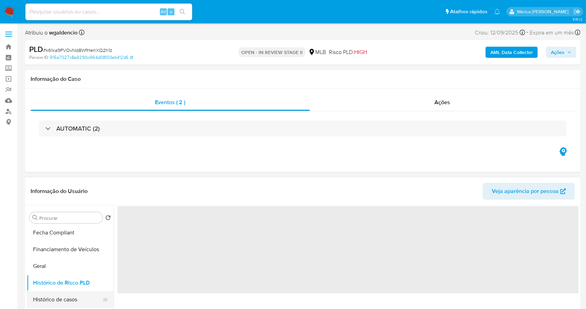
click at [73, 298] on button "Histórico de casos" at bounding box center [67, 299] width 81 height 17
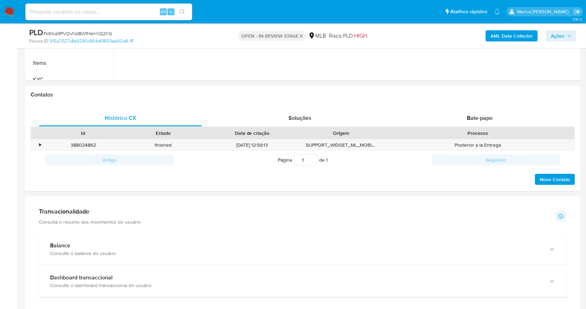
scroll to position [464, 0]
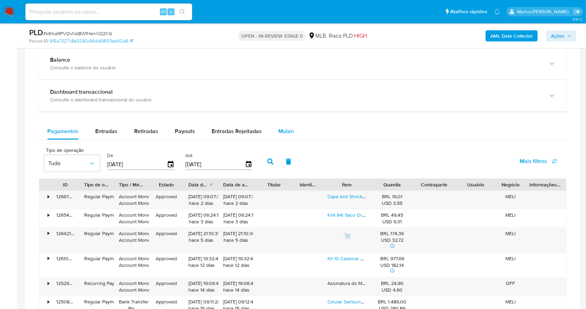
drag, startPoint x: 274, startPoint y: 139, endPoint x: 276, endPoint y: 135, distance: 4.5
click at [275, 138] on div "Pagamentos Entradas Retiradas Payouts Entradas Rejeitadas Mulan" at bounding box center [303, 131] width 528 height 17
click at [279, 133] on span "Mulan" at bounding box center [286, 131] width 15 height 8
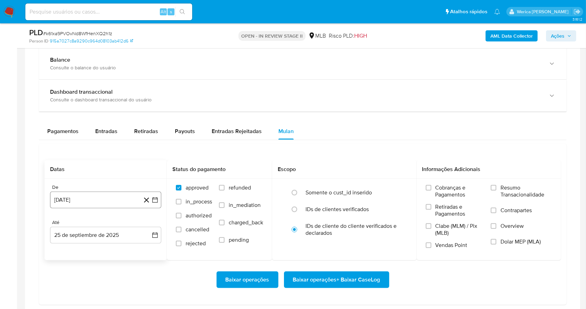
click at [116, 199] on button "[DATE]" at bounding box center [105, 199] width 111 height 17
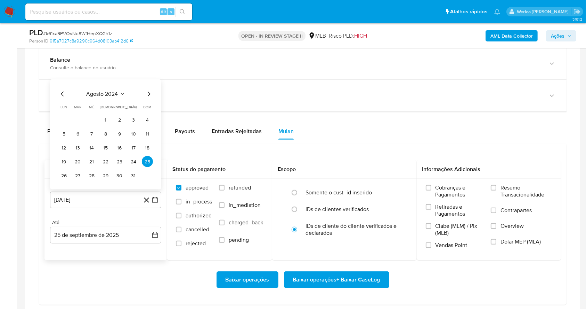
click at [111, 99] on div "[DATE] [DATE] lun lunes mar martes mié miércoles jue jueves vie viernes sáb sáb…" at bounding box center [105, 135] width 95 height 91
click at [114, 94] on span "agosto 2024" at bounding box center [103, 93] width 32 height 7
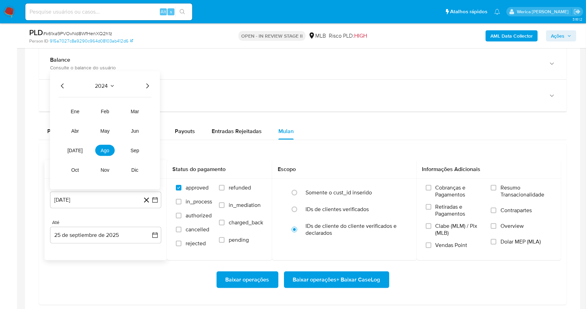
click at [147, 91] on div "2024 [DATE] feb mar abr may jun [DATE] ago sep oct nov dic" at bounding box center [105, 130] width 110 height 118
click at [146, 88] on icon "Año siguiente" at bounding box center [147, 86] width 8 height 8
click at [103, 148] on span "ago" at bounding box center [105, 150] width 9 height 6
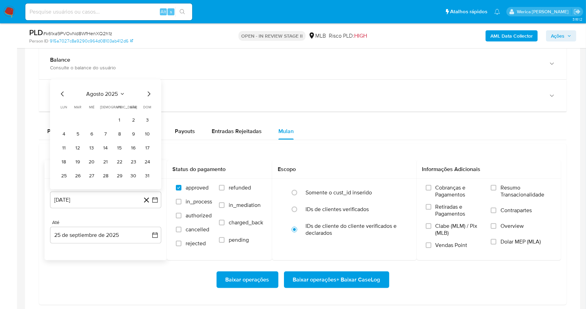
click at [119, 114] on td "1" at bounding box center [119, 119] width 11 height 11
click at [118, 119] on button "1" at bounding box center [119, 119] width 11 height 11
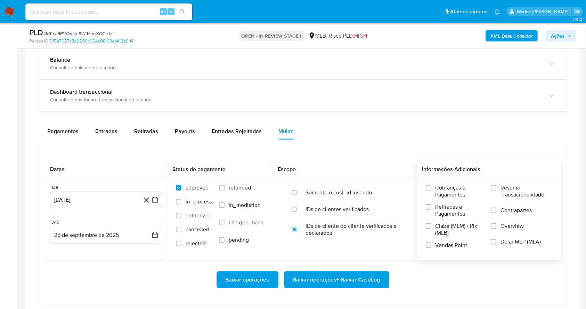
click at [456, 178] on div "Informações Adicionais Cobranças e Pagamentos Retiradas e Pagamentos Clabe (MLM…" at bounding box center [489, 210] width 145 height 100
click at [449, 202] on label "Cobranças e Pagamentos" at bounding box center [455, 193] width 58 height 19
click at [432, 190] on input "Cobranças e Pagamentos" at bounding box center [429, 188] width 6 height 6
click at [447, 220] on label "Retiradas e Pagamentos" at bounding box center [455, 212] width 58 height 19
click at [432, 209] on input "Retiradas e Pagamentos" at bounding box center [429, 207] width 6 height 6
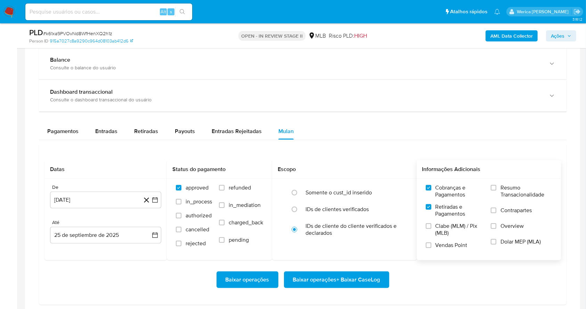
drag, startPoint x: 447, startPoint y: 220, endPoint x: 443, endPoint y: 239, distance: 19.2
click at [443, 239] on label "Clabe (MLM) / Pix (MLB)" at bounding box center [455, 231] width 58 height 19
click at [432, 229] on input "Clabe (MLM) / Pix (MLB)" at bounding box center [429, 226] width 6 height 6
click at [443, 249] on label "Vendas Point" at bounding box center [455, 247] width 58 height 12
click at [432, 248] on input "Vendas Point" at bounding box center [429, 245] width 6 height 6
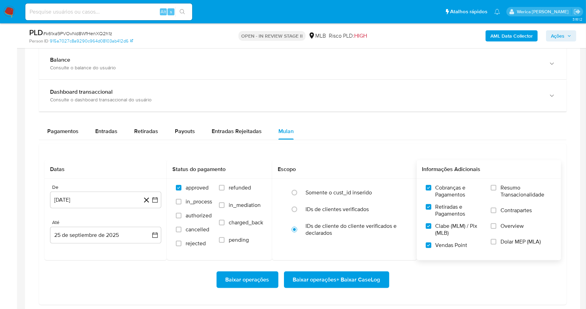
click at [497, 244] on label "Dolar MEP (MLA)" at bounding box center [521, 246] width 61 height 16
click at [497, 244] on input "Dolar MEP (MLA)" at bounding box center [494, 242] width 6 height 6
click at [499, 227] on label "Overview" at bounding box center [521, 230] width 61 height 16
click at [501, 211] on span "Contrapartes" at bounding box center [516, 210] width 31 height 7
click at [497, 211] on input "Contrapartes" at bounding box center [494, 210] width 6 height 6
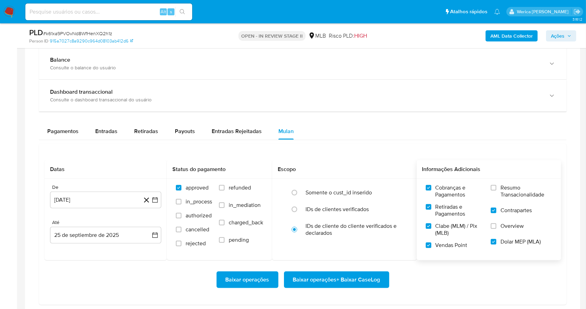
click at [501, 197] on span "Resumo Transacionalidade" at bounding box center [526, 191] width 51 height 14
click at [497, 190] on input "Resumo Transacionalidade" at bounding box center [494, 188] width 6 height 6
click at [495, 236] on label "Overview" at bounding box center [521, 230] width 61 height 16
click at [495, 229] on input "Overview" at bounding box center [494, 226] width 6 height 6
click at [374, 272] on span "Baixar operações + Baixar CaseLog" at bounding box center [336, 279] width 87 height 15
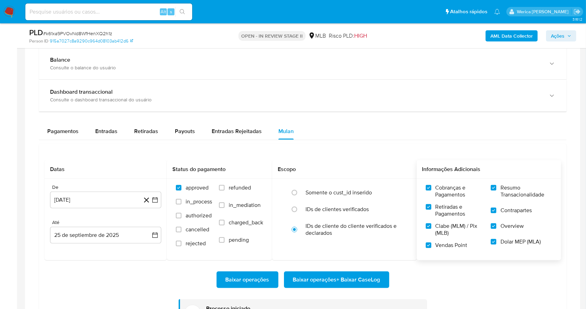
drag, startPoint x: 591, startPoint y: 152, endPoint x: 593, endPoint y: 102, distance: 49.8
click at [586, 102] on html "Pausado Ver notificaciones Alt s Atalhos rápidos Presiona las siguientes teclas…" at bounding box center [293, 107] width 586 height 1142
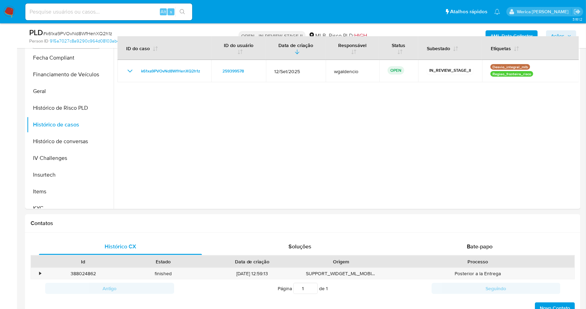
scroll to position [125, 0]
